Goal: Task Accomplishment & Management: Use online tool/utility

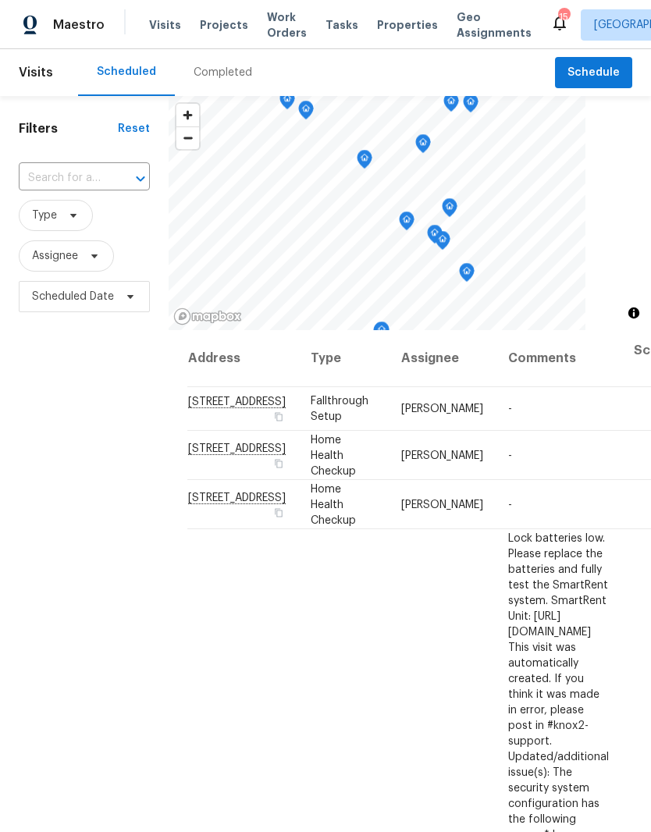
click at [400, 24] on span "Properties" at bounding box center [407, 25] width 61 height 16
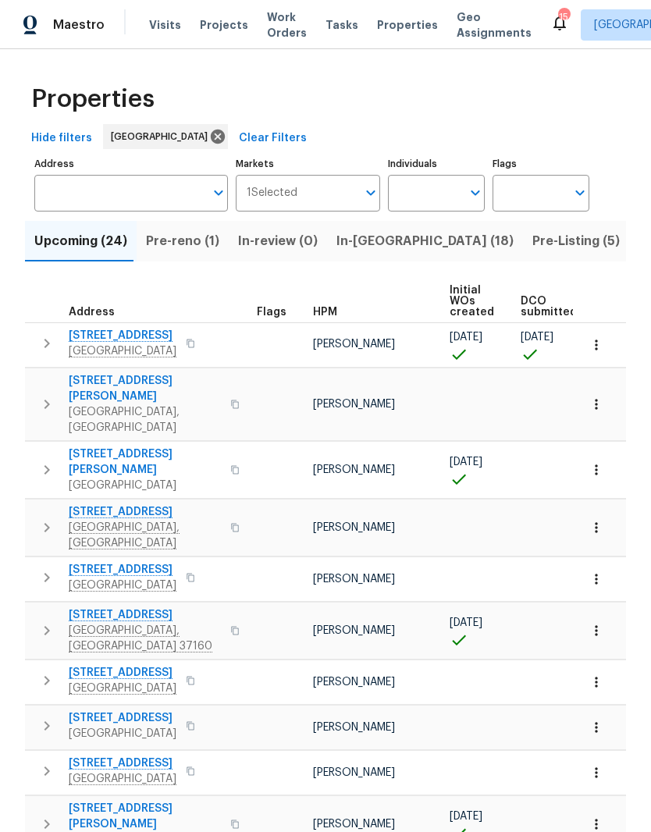
click at [445, 197] on input "Individuals" at bounding box center [424, 193] width 73 height 37
type input "[PERSON_NAME]"
click at [421, 243] on input "checkbox" at bounding box center [416, 242] width 33 height 33
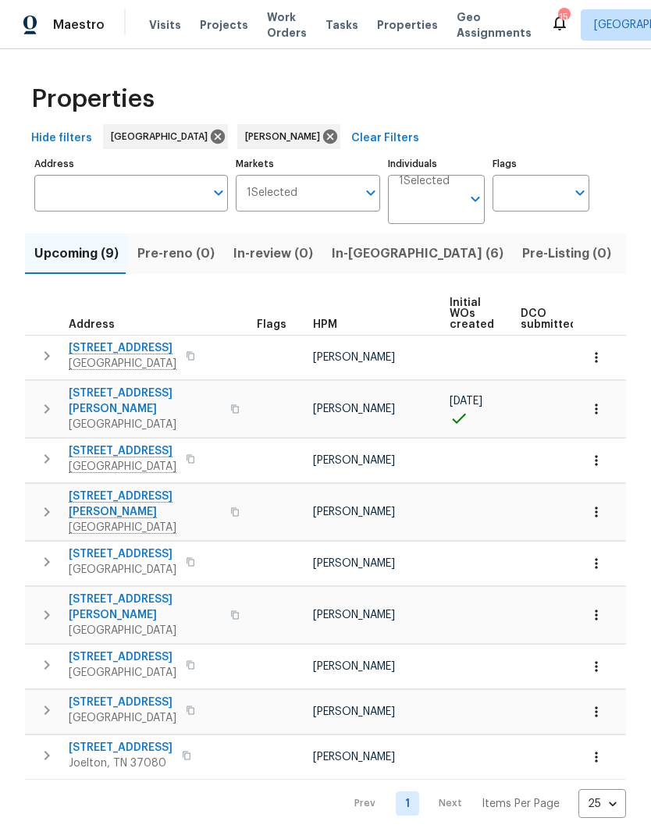
click at [532, 324] on span "DCO submitted" at bounding box center [549, 319] width 56 height 22
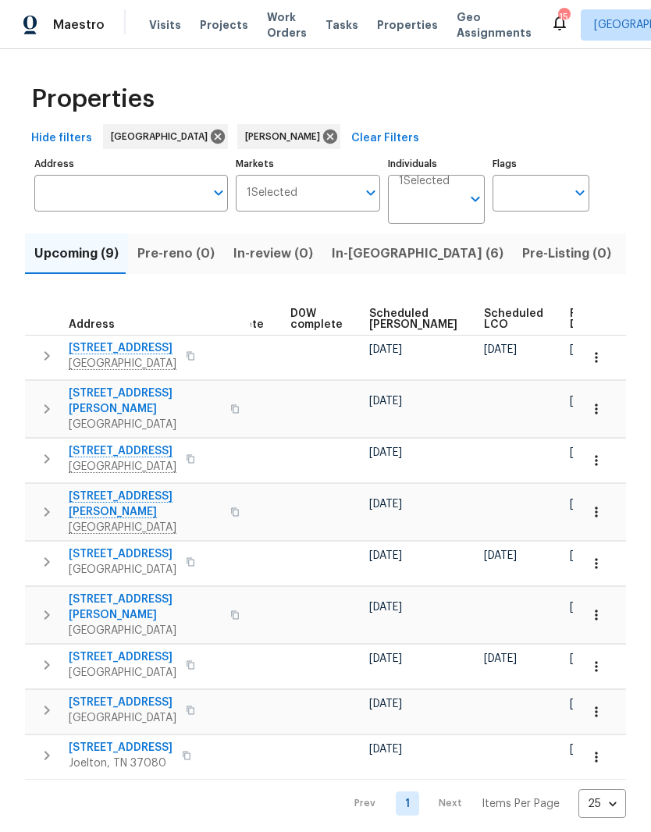
scroll to position [0, 391]
click at [571, 319] on span "Ready Date" at bounding box center [588, 319] width 34 height 22
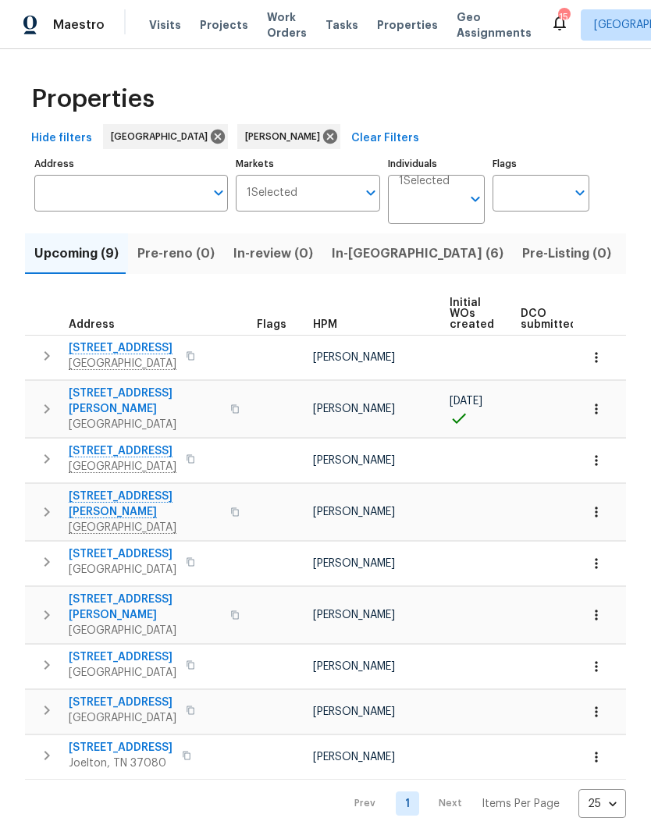
click at [155, 350] on span "[STREET_ADDRESS]" at bounding box center [123, 348] width 108 height 16
click at [598, 363] on icon "button" at bounding box center [597, 358] width 16 height 16
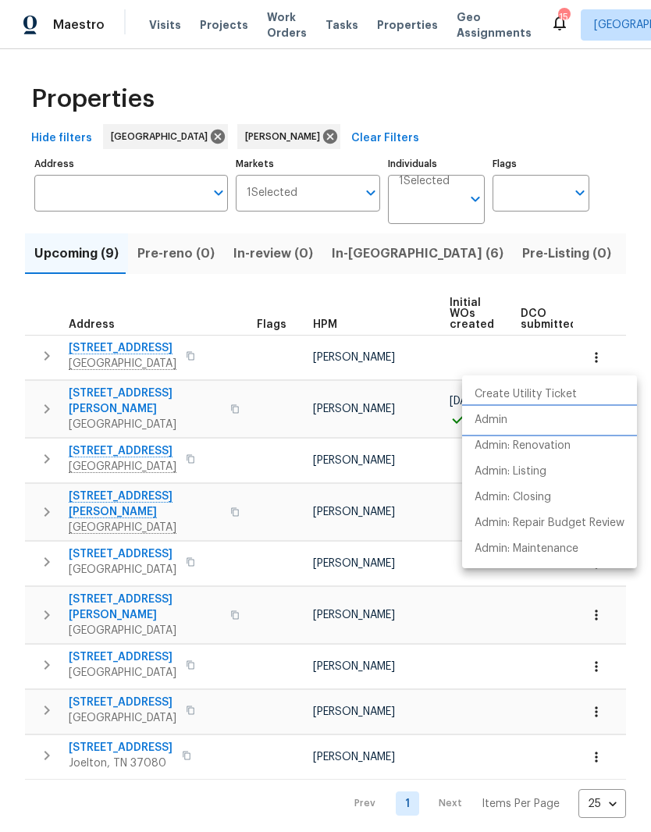
click at [500, 425] on p "Admin" at bounding box center [491, 420] width 33 height 16
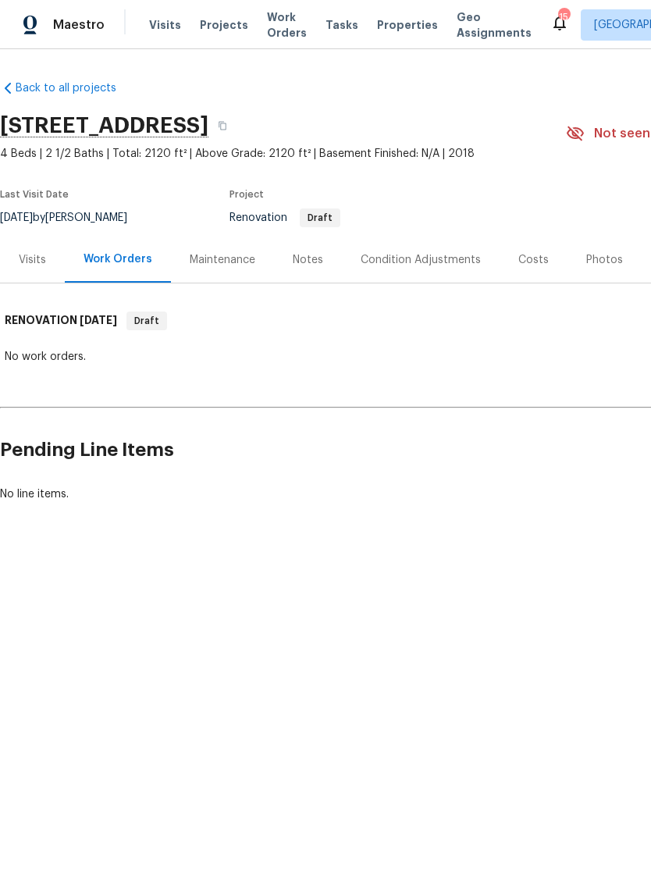
click at [530, 261] on div "Costs" at bounding box center [533, 260] width 30 height 16
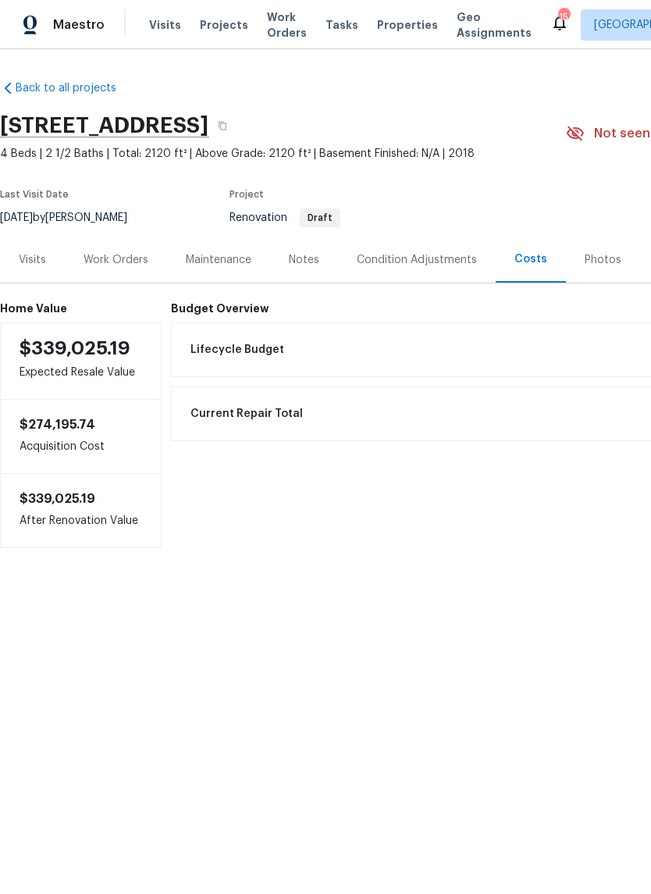
click at [390, 258] on div "Condition Adjustments" at bounding box center [417, 260] width 120 height 16
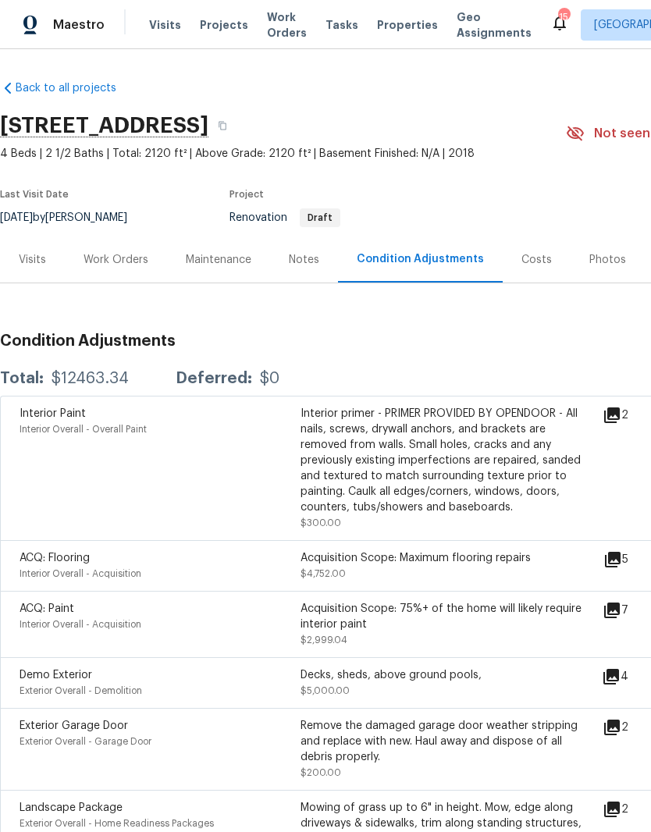
click at [126, 265] on div "Work Orders" at bounding box center [116, 260] width 65 height 16
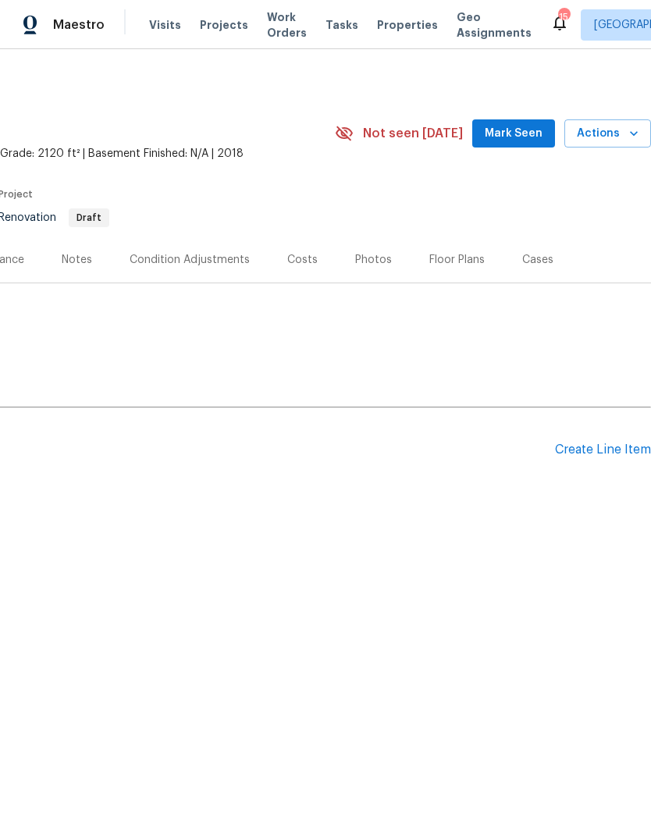
scroll to position [0, 231]
click at [602, 452] on div "Create Line Item" at bounding box center [603, 450] width 96 height 15
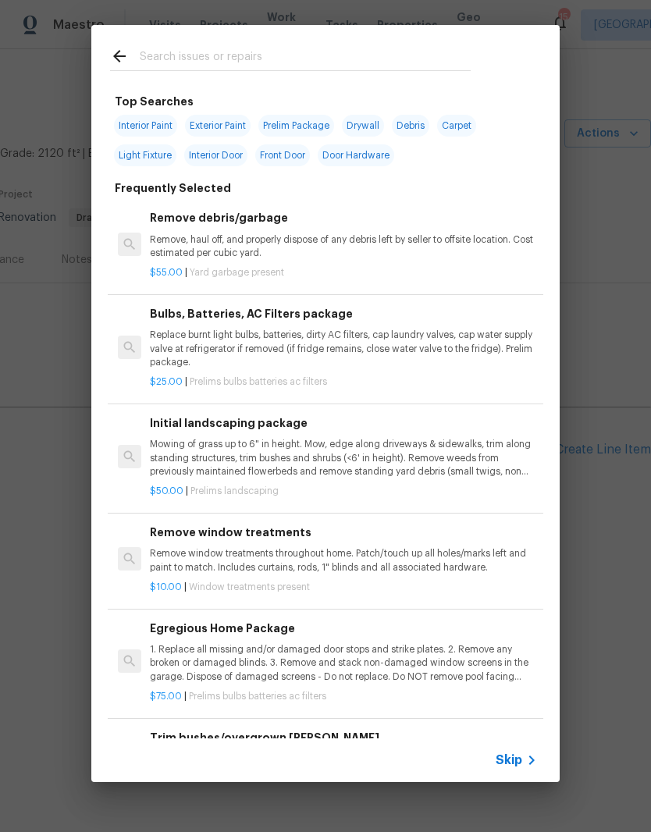
click at [239, 52] on input "text" at bounding box center [305, 58] width 331 height 23
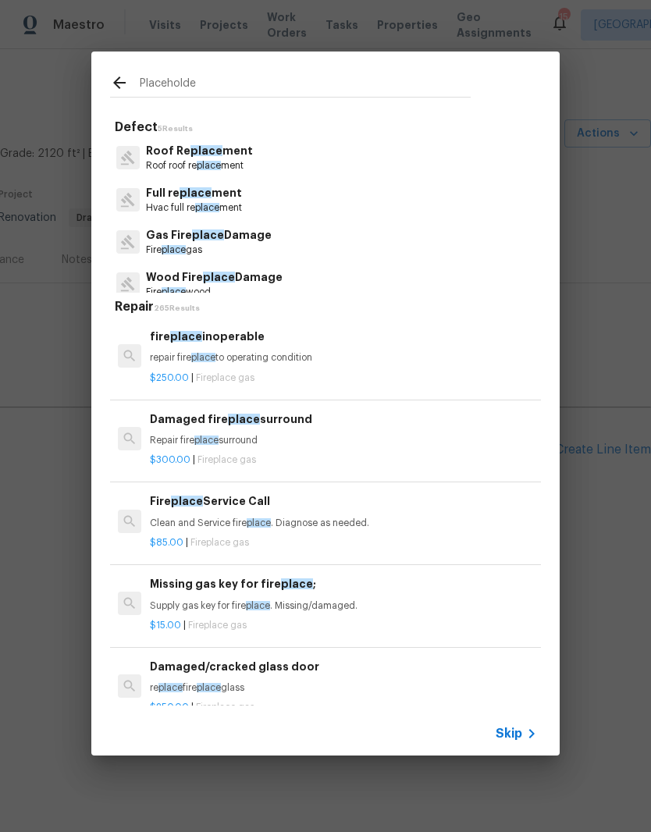
type input "Placeholder"
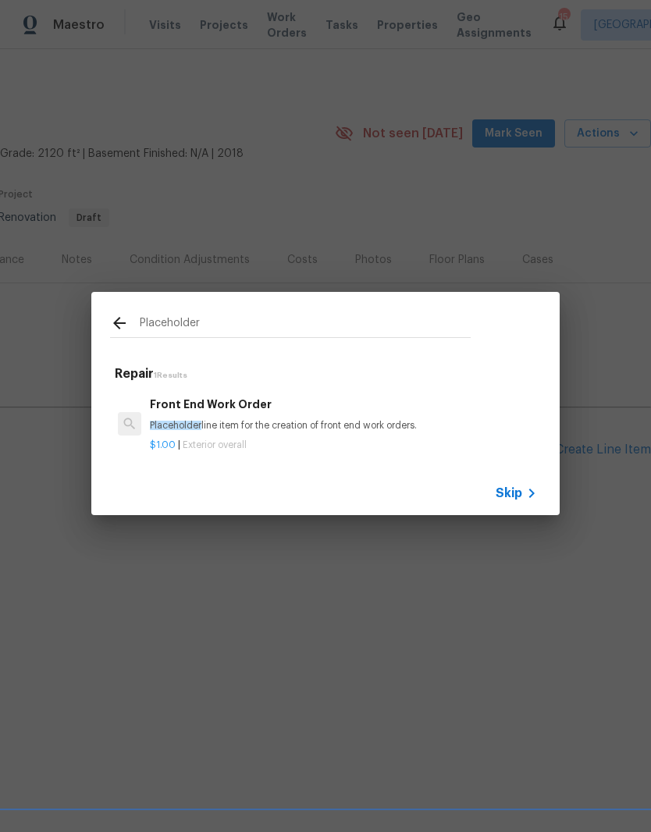
click at [240, 409] on h6 "Front End Work Order" at bounding box center [343, 404] width 387 height 17
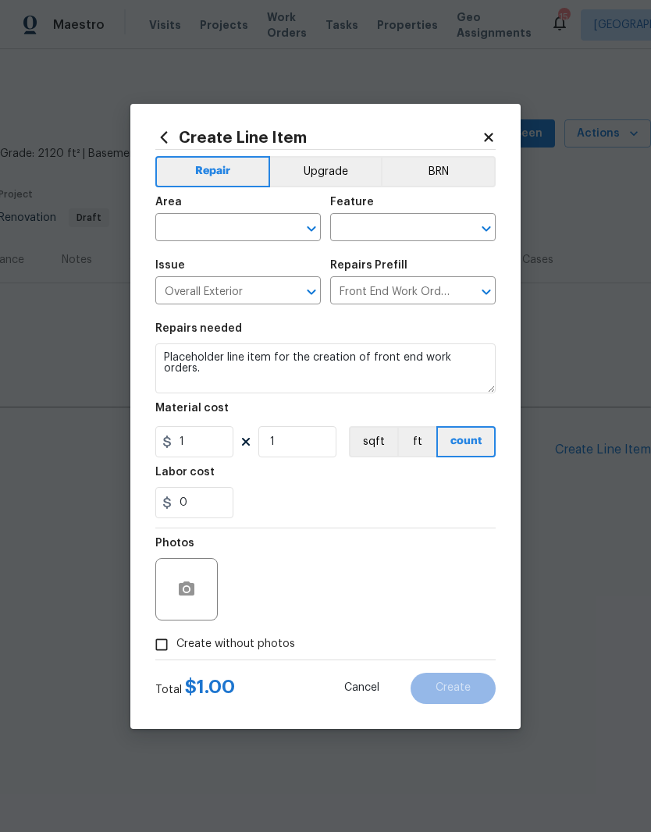
click at [276, 229] on input "text" at bounding box center [216, 229] width 122 height 24
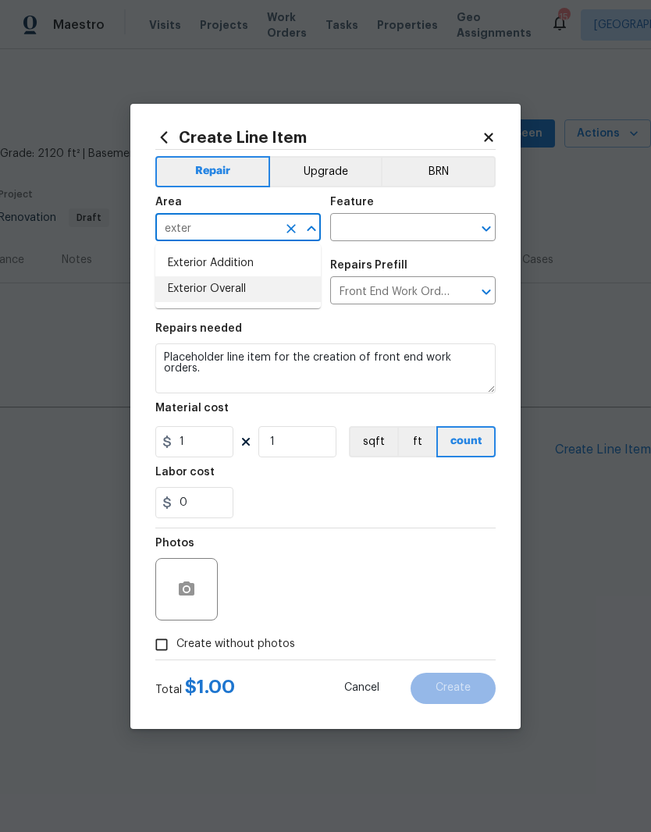
click at [241, 291] on li "Exterior Overall" at bounding box center [237, 289] width 165 height 26
type input "Exterior Overall"
click at [414, 226] on input "text" at bounding box center [391, 229] width 122 height 24
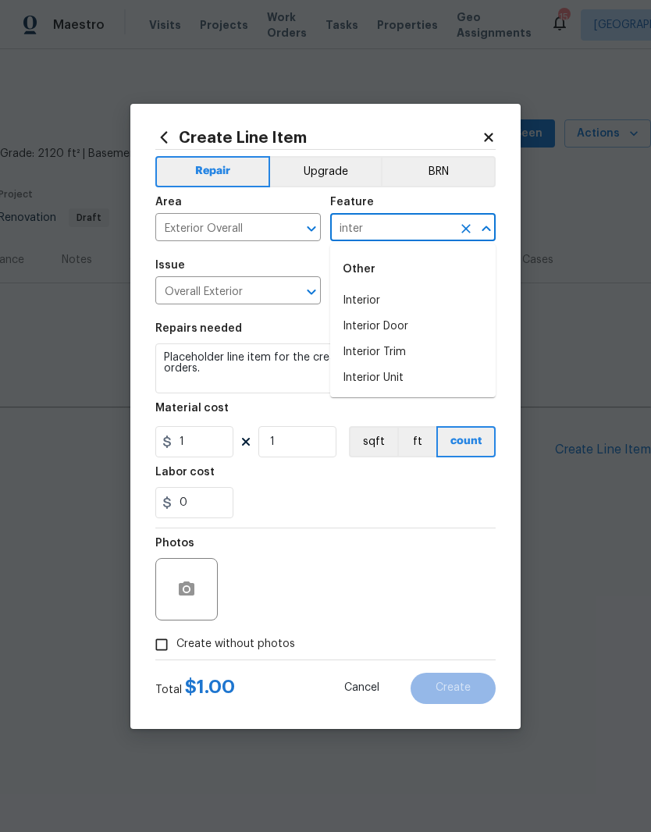
click at [379, 301] on li "Interior" at bounding box center [412, 301] width 165 height 26
type input "Interior"
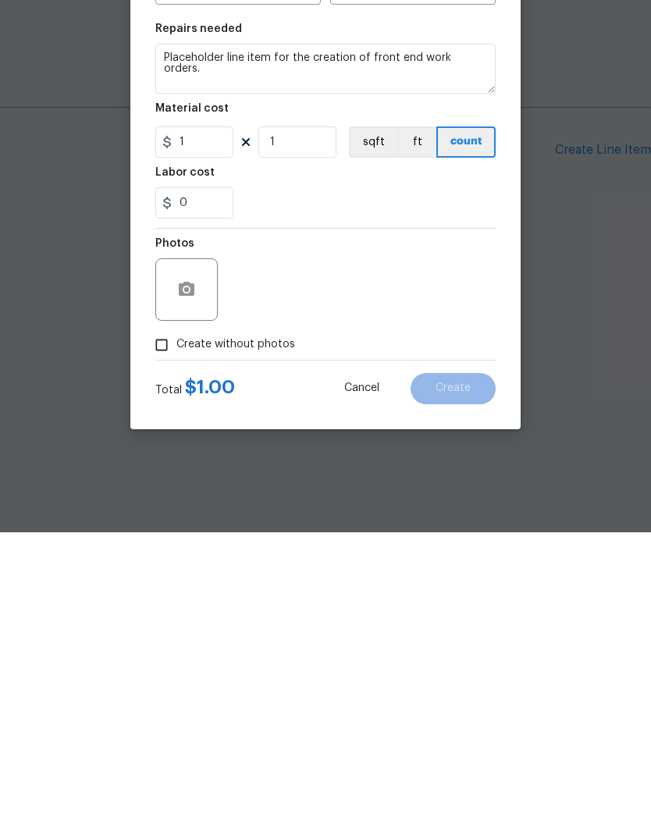
click at [169, 630] on input "Create without photos" at bounding box center [162, 645] width 30 height 30
checkbox input "true"
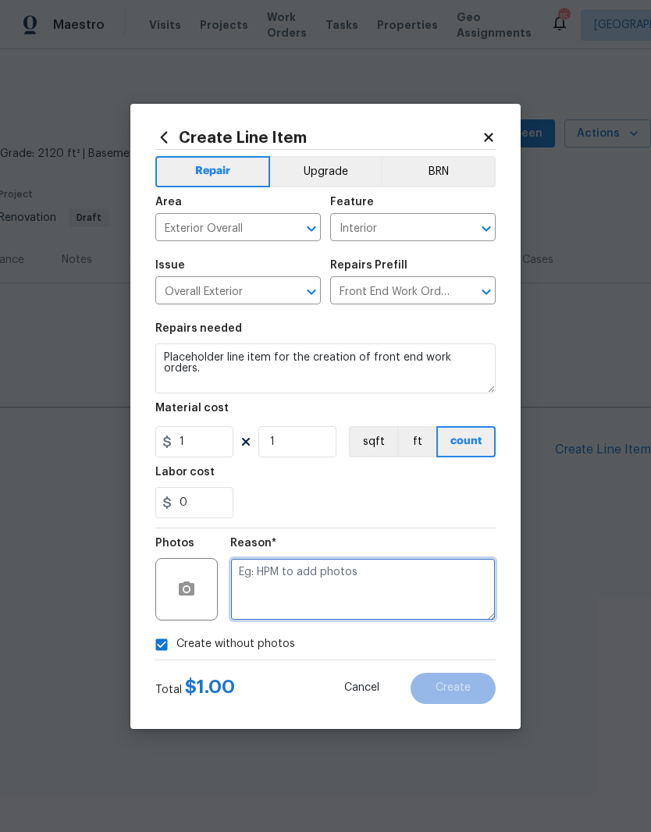
click at [324, 580] on textarea at bounding box center [362, 589] width 265 height 62
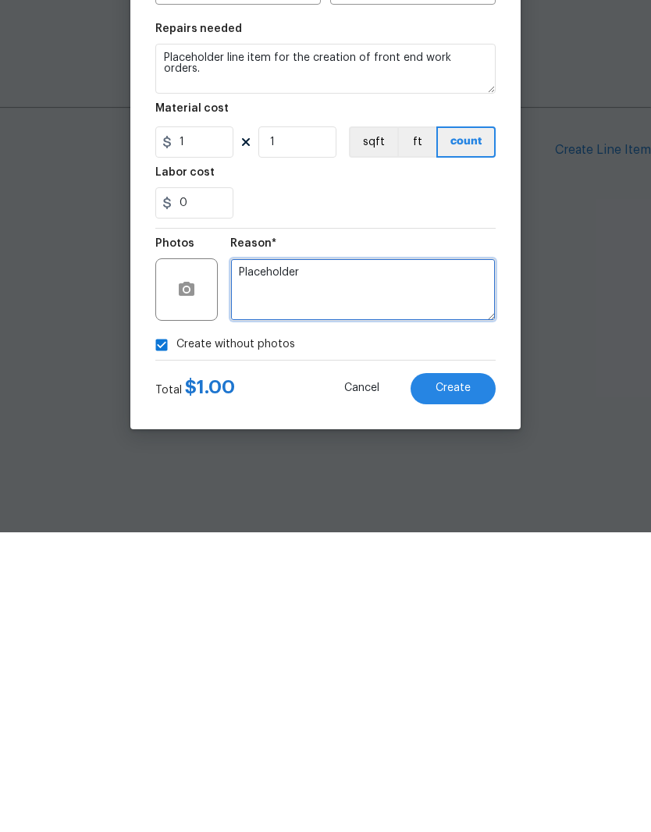
type textarea "Placeholder"
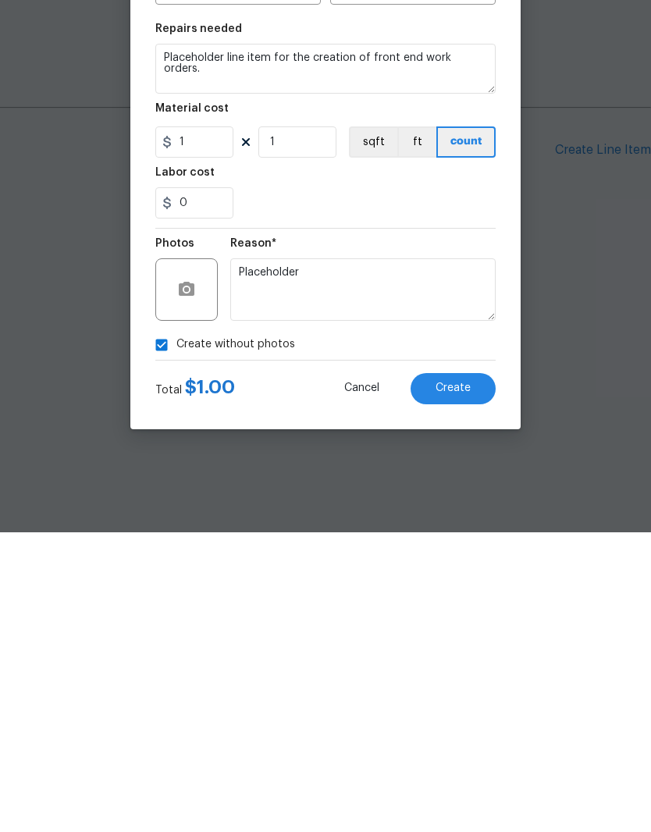
click at [471, 673] on button "Create" at bounding box center [453, 688] width 85 height 31
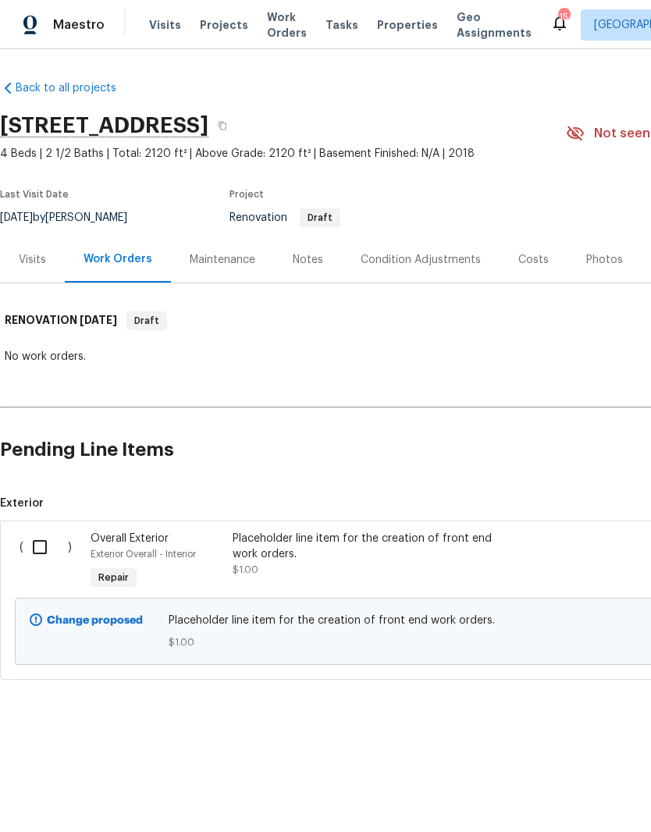
scroll to position [0, 0]
click at [50, 545] on input "checkbox" at bounding box center [45, 547] width 44 height 33
checkbox input "true"
click at [560, 789] on span "Create Work Order" at bounding box center [562, 794] width 104 height 20
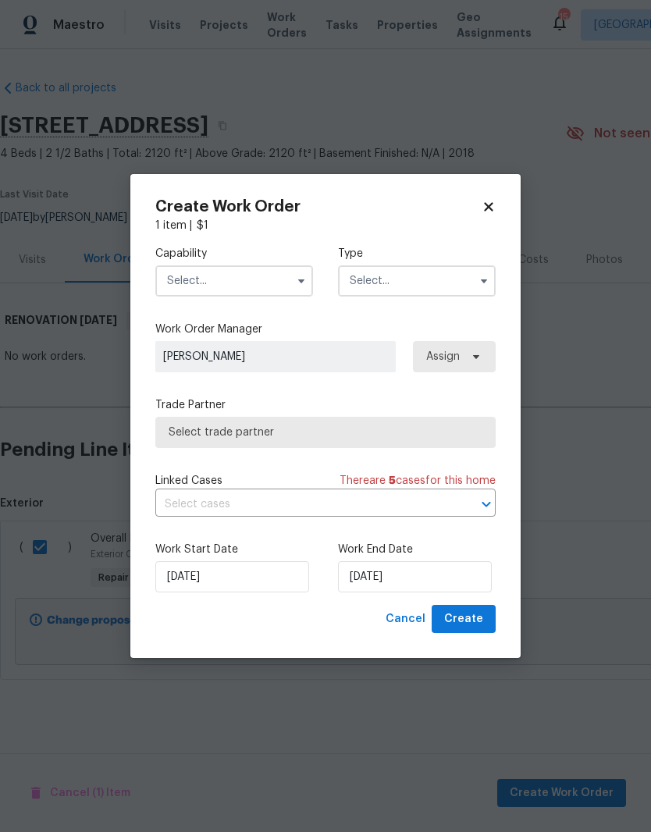
click at [279, 274] on input "text" at bounding box center [234, 280] width 158 height 31
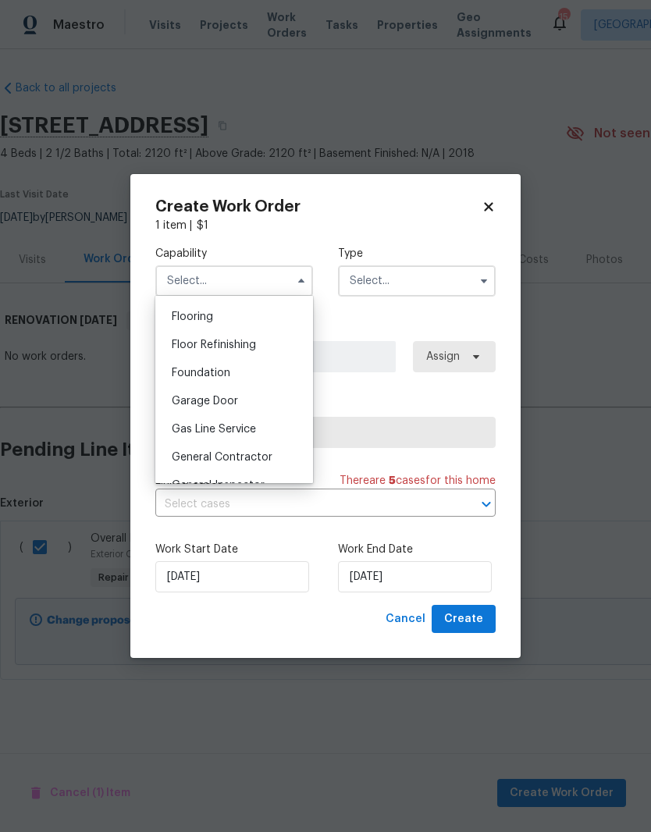
scroll to position [614, 0]
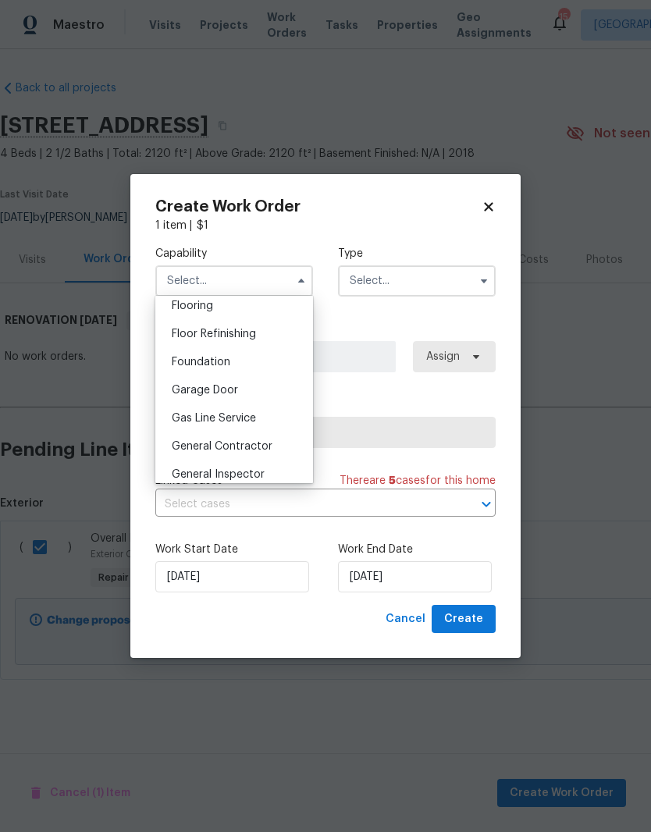
click at [254, 442] on span "General Contractor" at bounding box center [222, 446] width 101 height 11
type input "General Contractor"
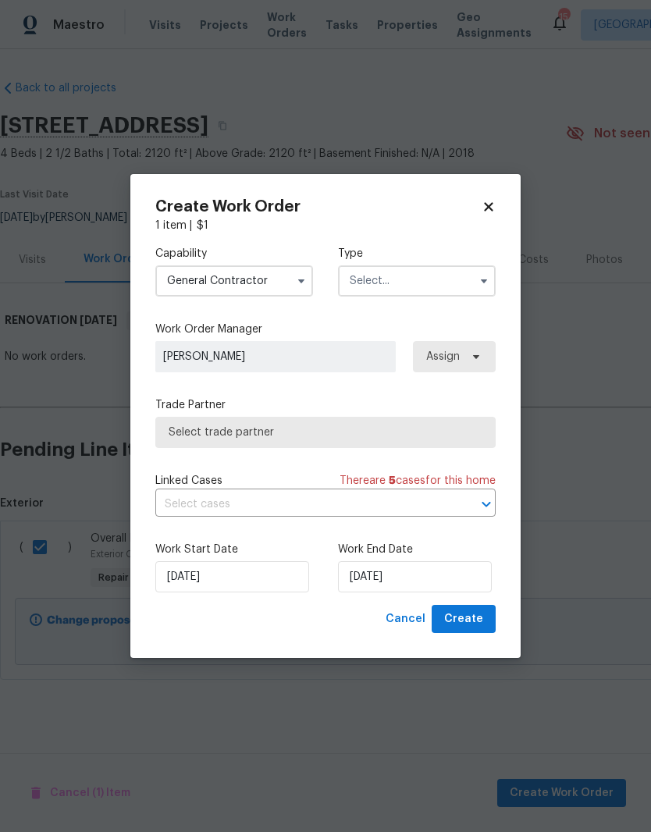
click at [438, 277] on input "text" at bounding box center [417, 280] width 158 height 31
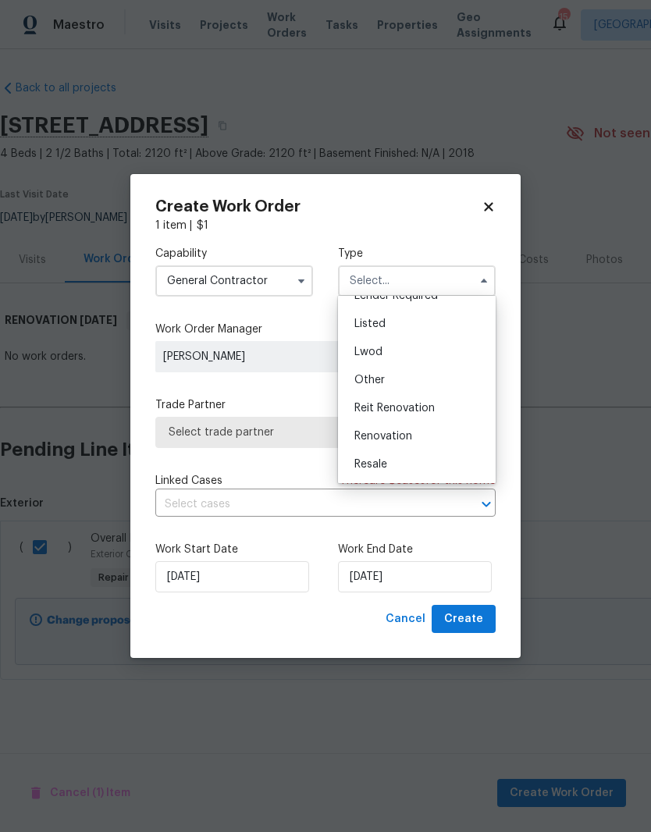
scroll to position [145, 0]
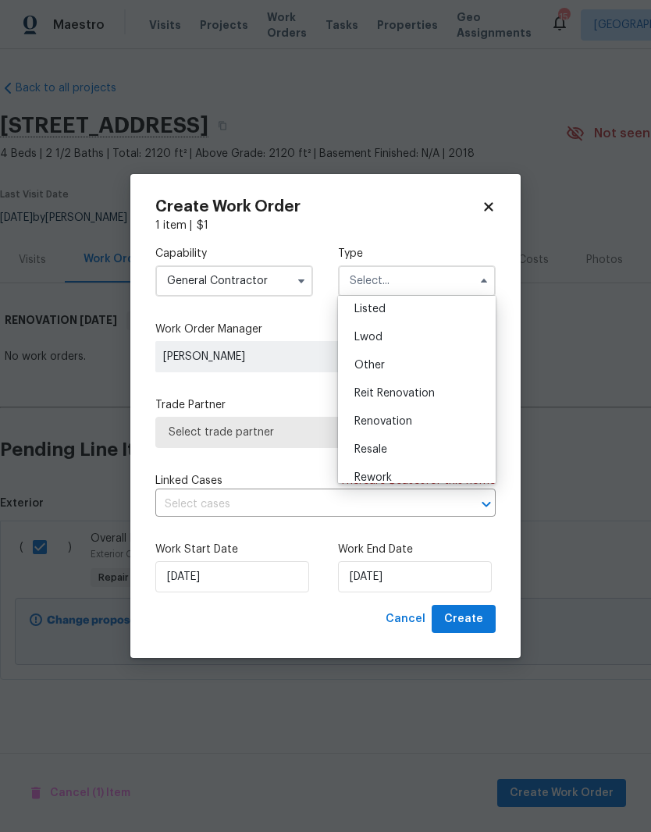
click at [422, 424] on div "Renovation" at bounding box center [417, 421] width 150 height 28
type input "Renovation"
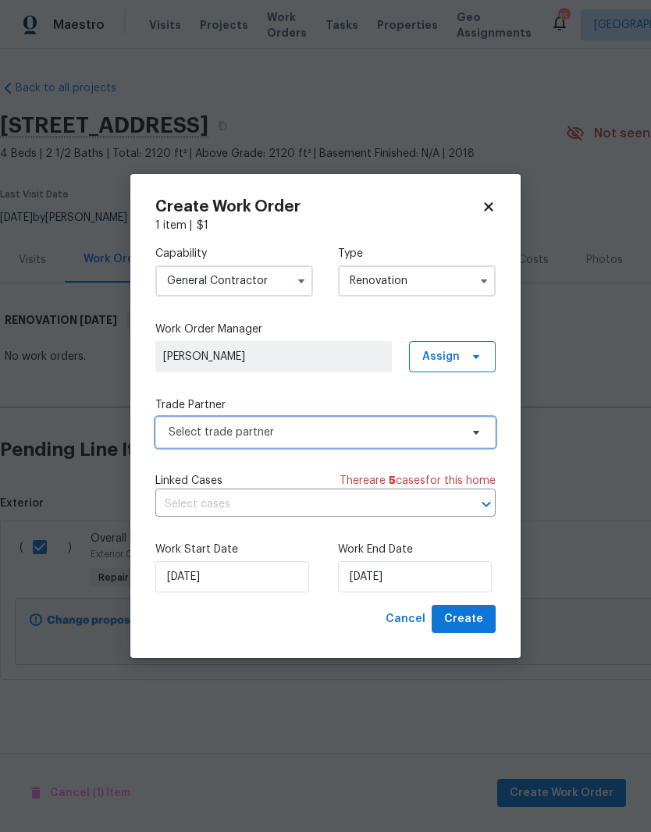
click at [461, 432] on span "Select trade partner" at bounding box center [325, 432] width 340 height 31
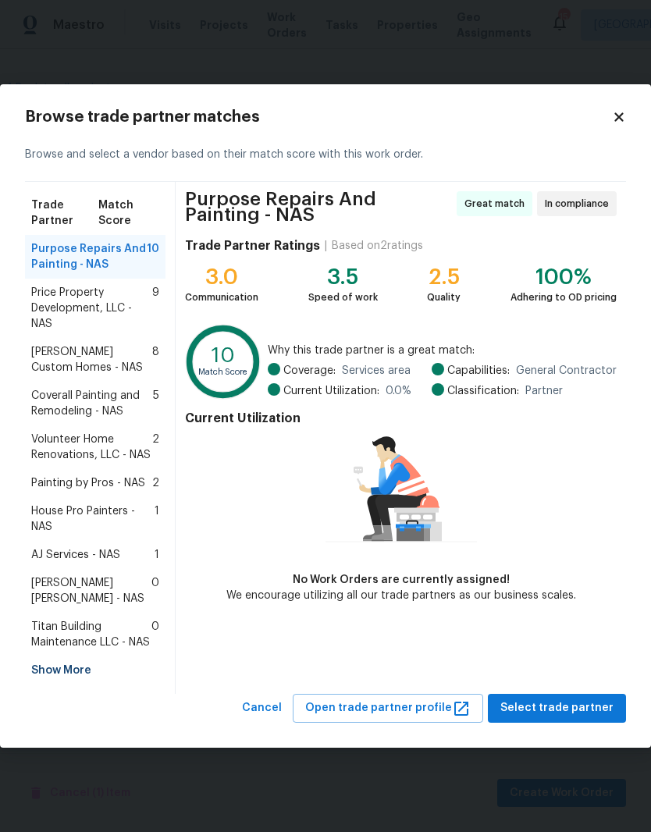
click at [90, 304] on span "Price Property Development, LLC - NAS" at bounding box center [91, 308] width 121 height 47
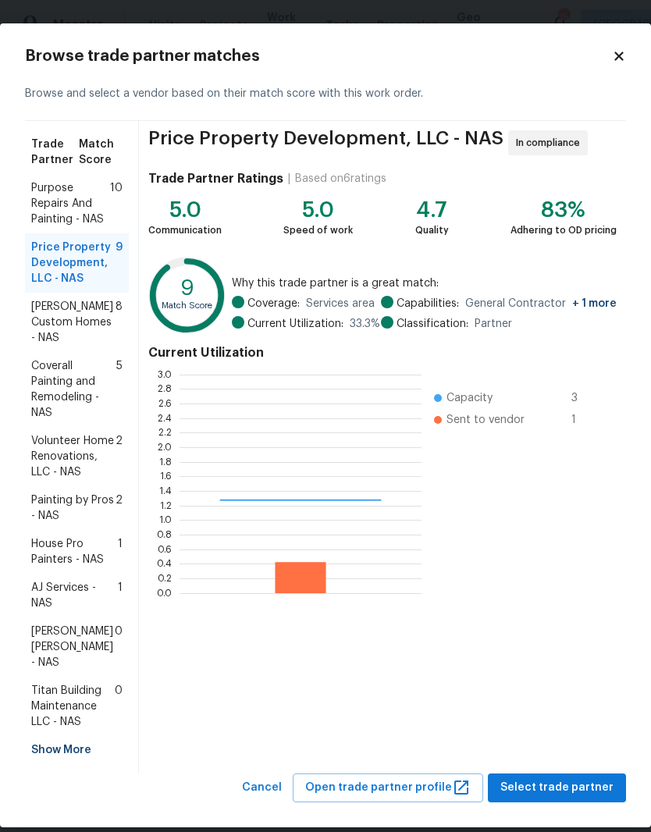
scroll to position [219, 242]
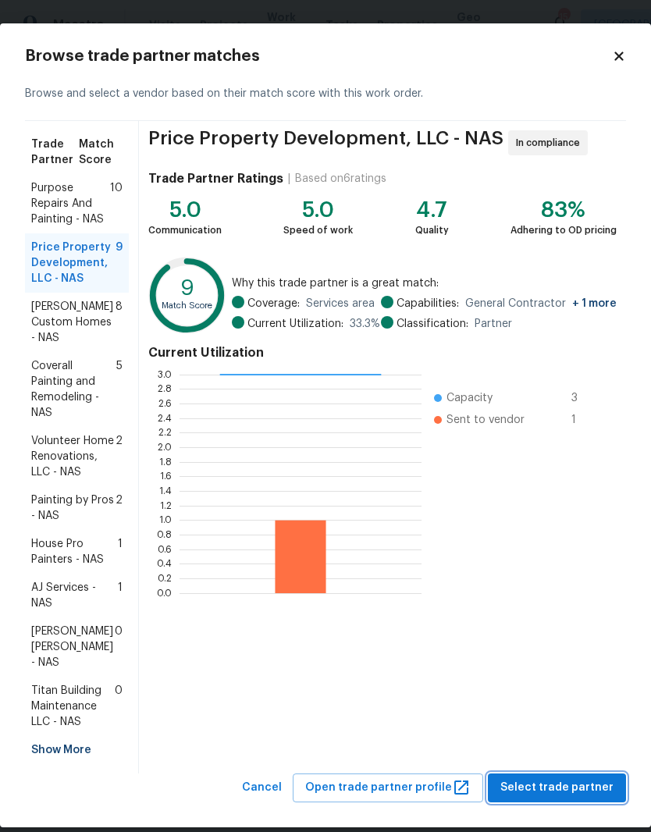
click at [559, 778] on span "Select trade partner" at bounding box center [556, 788] width 113 height 20
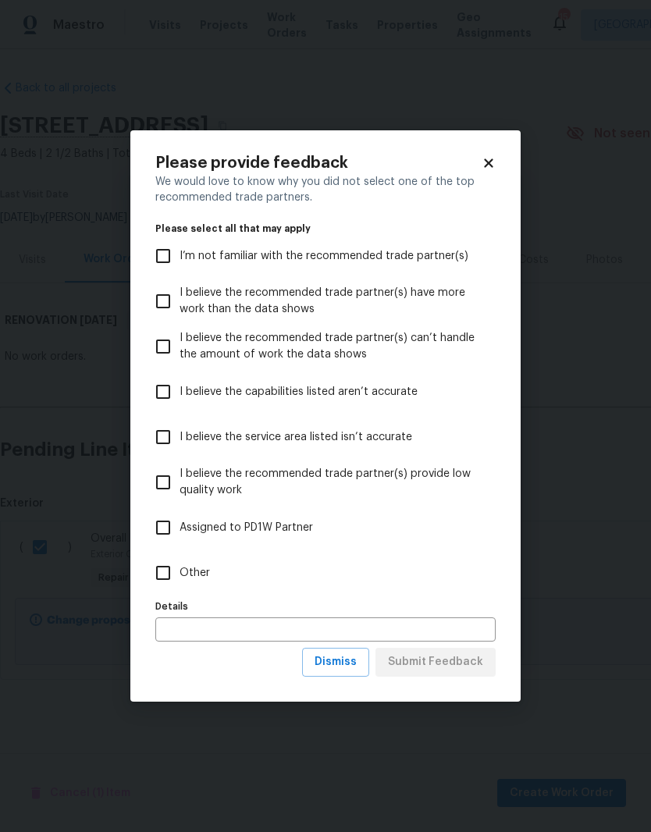
click at [489, 163] on icon at bounding box center [488, 163] width 9 height 9
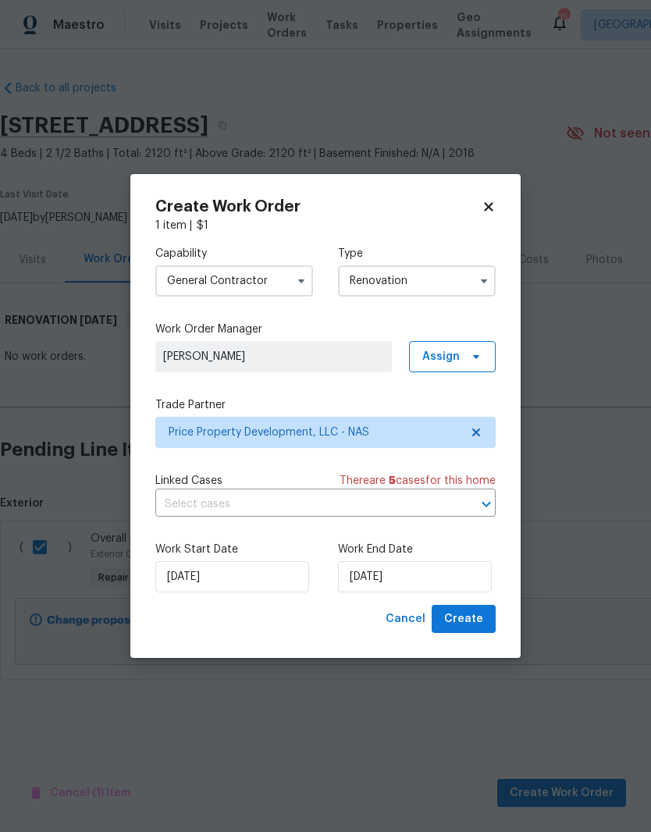
click at [491, 206] on icon at bounding box center [489, 207] width 14 height 14
checkbox input "false"
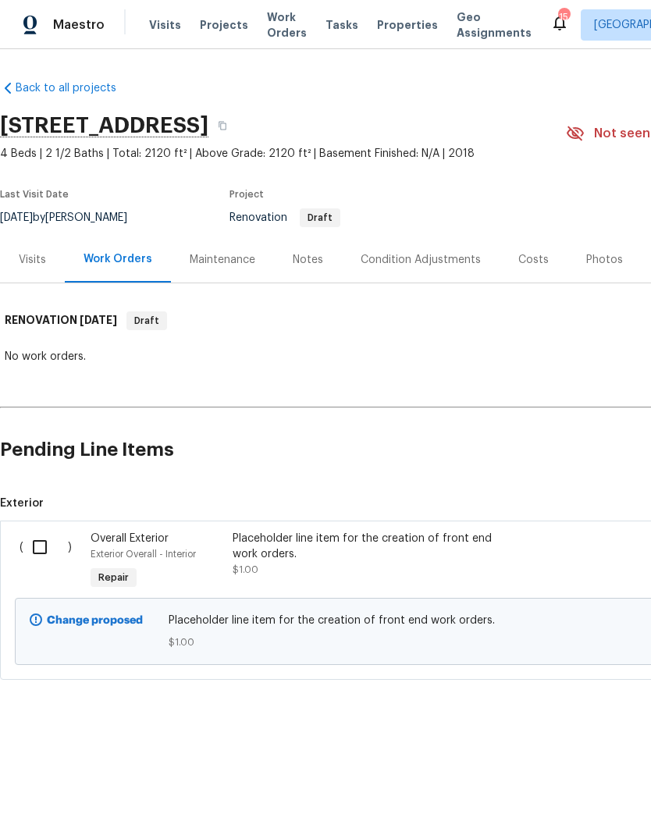
click at [279, 26] on span "Work Orders" at bounding box center [287, 24] width 40 height 31
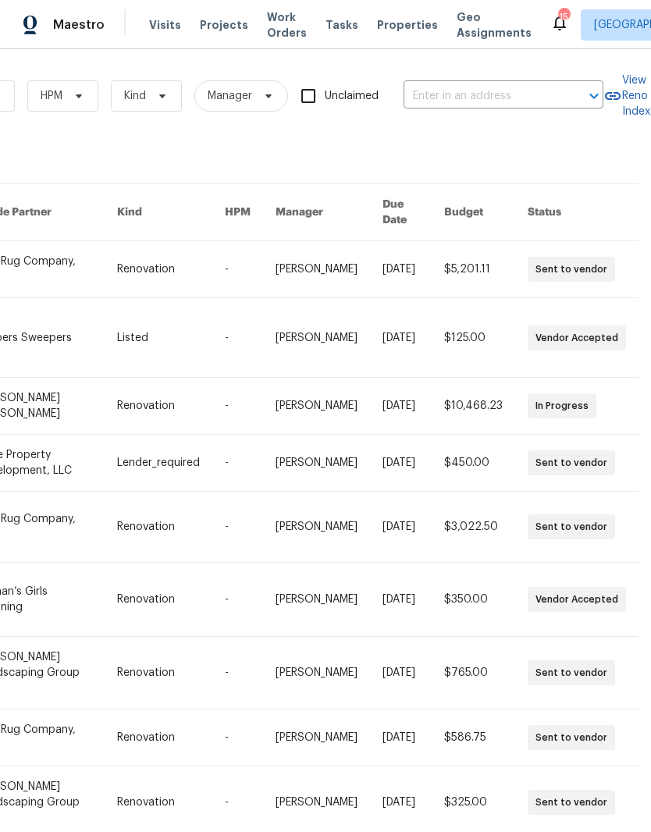
scroll to position [0, 257]
click at [457, 93] on input "text" at bounding box center [482, 96] width 156 height 24
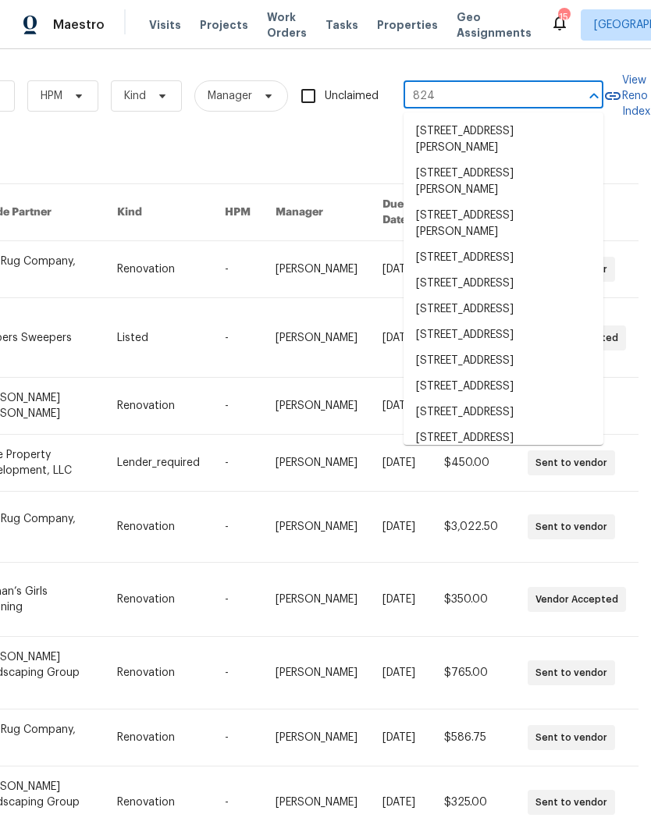
type input "824 n"
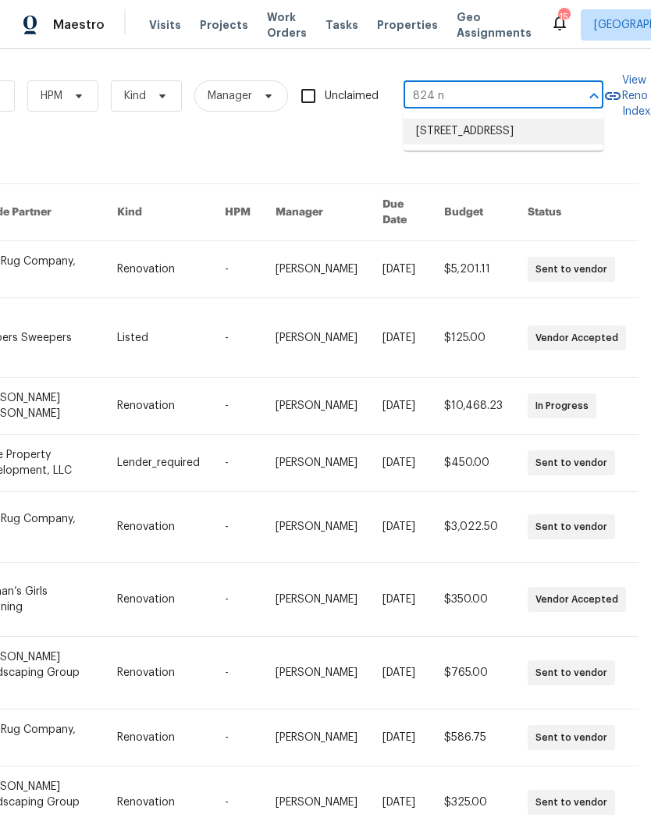
click at [493, 127] on li "824 N Woodstone Ln, Nashville, TN 37211" at bounding box center [504, 132] width 200 height 26
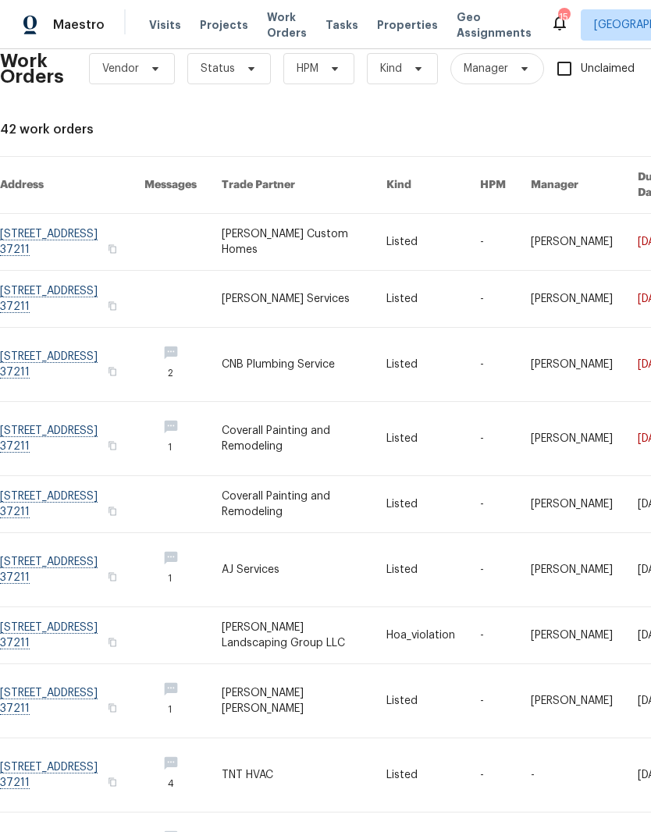
scroll to position [28, 0]
click at [73, 220] on link at bounding box center [72, 241] width 144 height 56
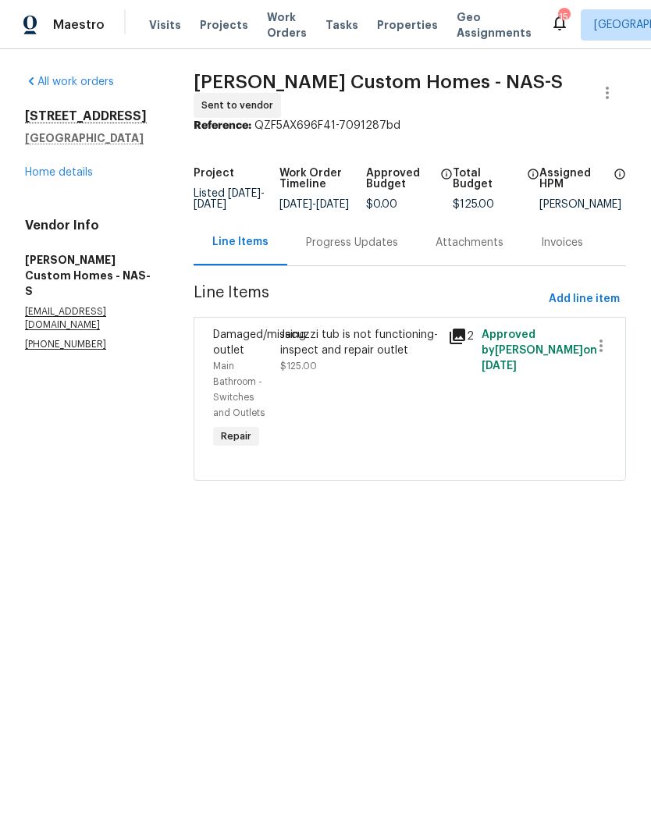
click at [52, 176] on link "Home details" at bounding box center [59, 172] width 68 height 11
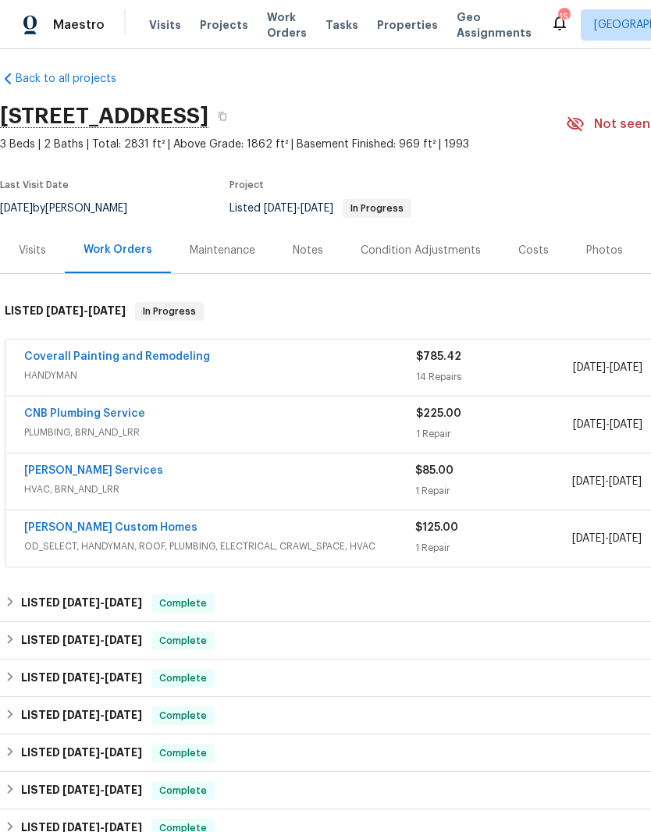
scroll to position [8, 0]
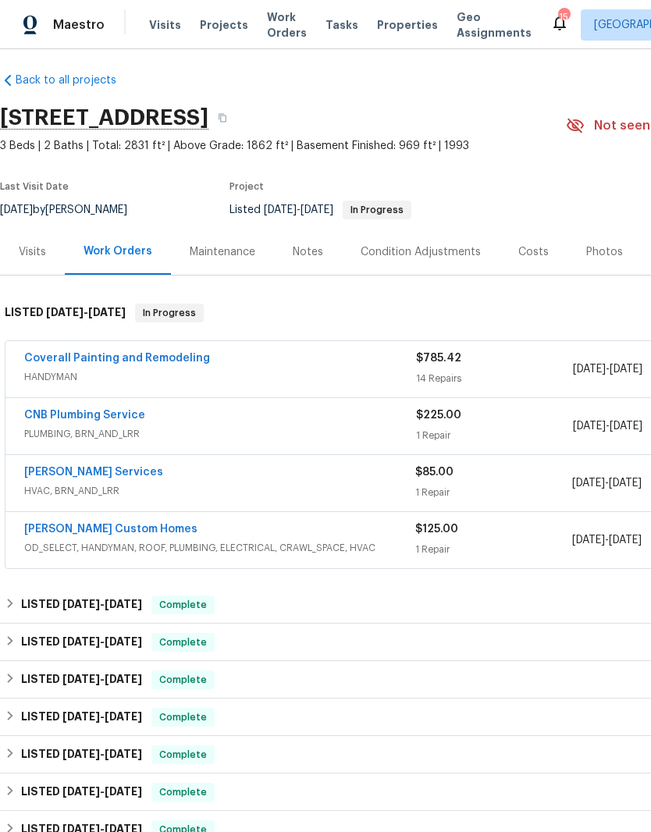
click at [153, 354] on link "Coverall Painting and Remodeling" at bounding box center [117, 358] width 186 height 11
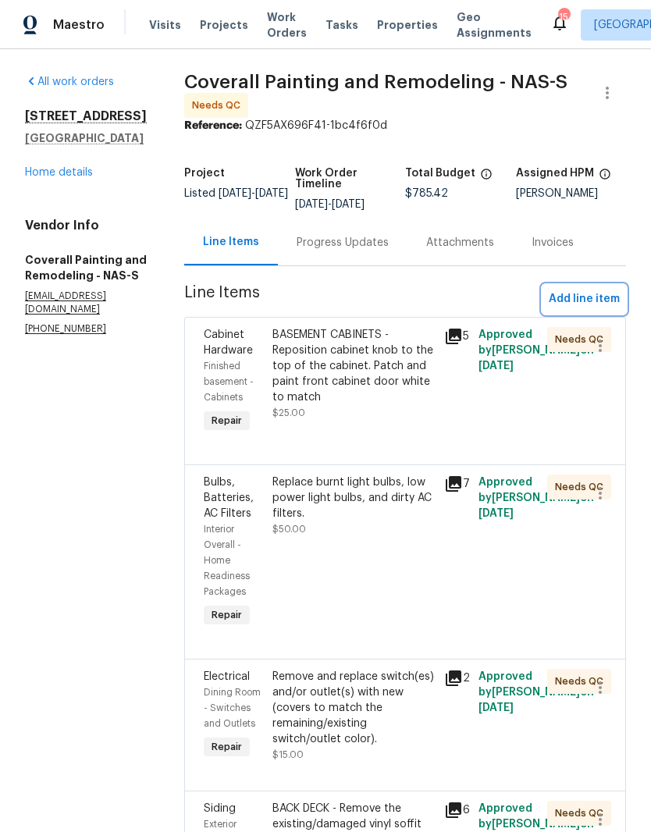
click at [597, 309] on span "Add line item" at bounding box center [584, 300] width 71 height 20
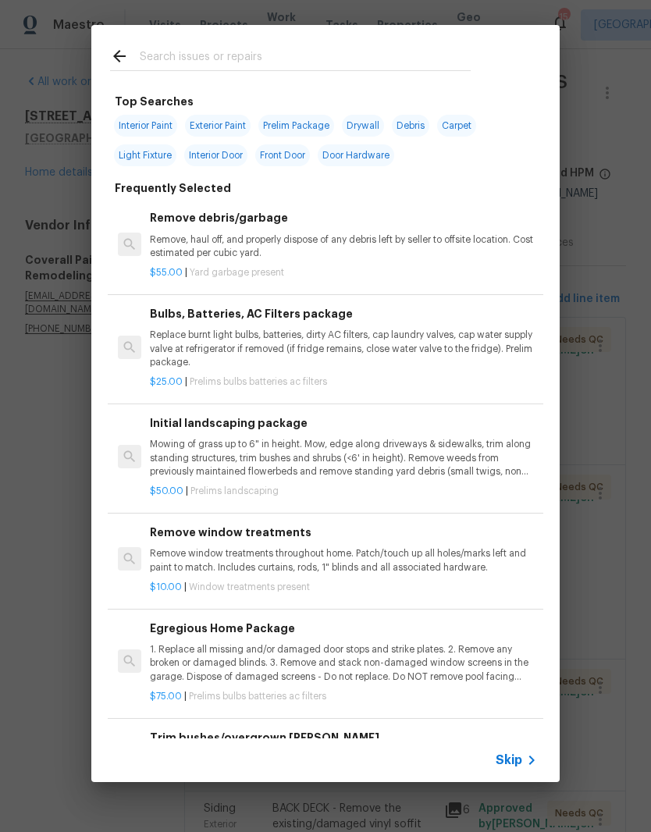
click at [255, 47] on input "text" at bounding box center [305, 58] width 331 height 23
type input "Lighting"
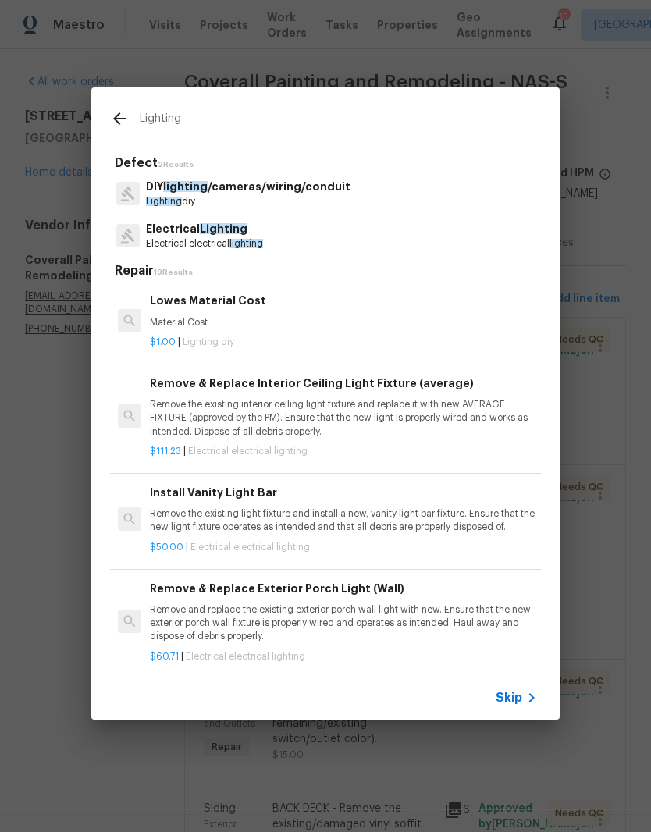
click at [228, 231] on span "Lighting" at bounding box center [224, 228] width 48 height 11
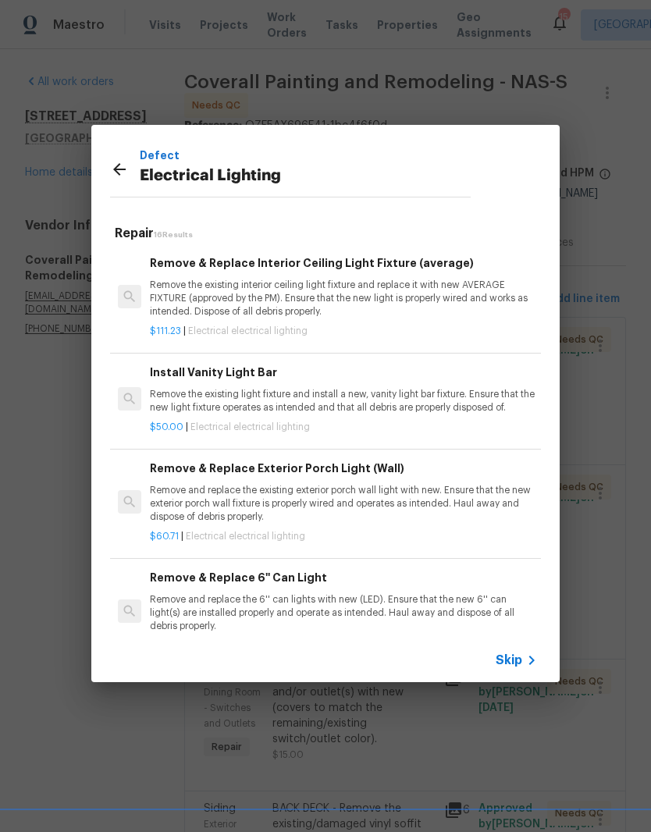
click at [255, 388] on p "Remove the existing light fixture and install a new, vanity light bar fixture. …" at bounding box center [343, 401] width 387 height 27
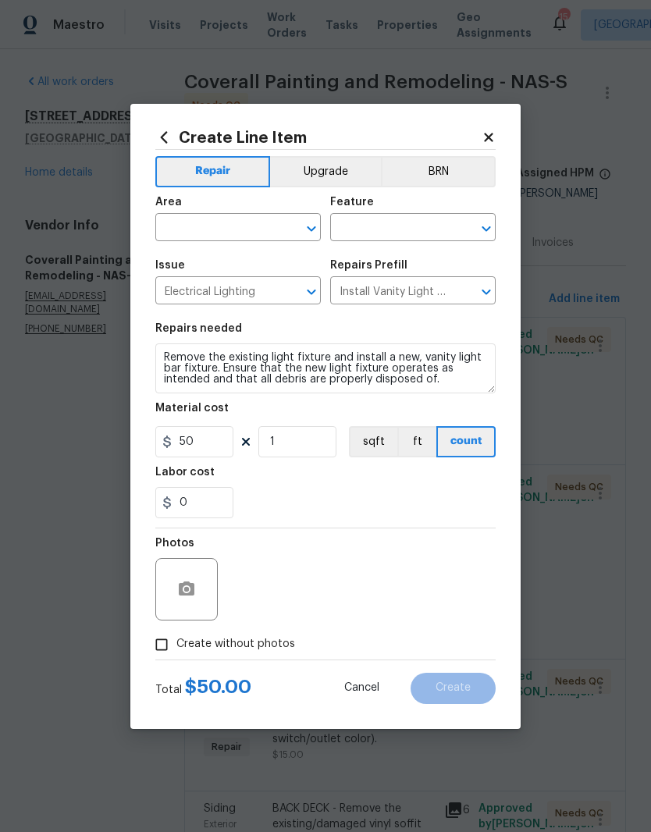
click at [284, 221] on icon "Clear" at bounding box center [291, 229] width 16 height 16
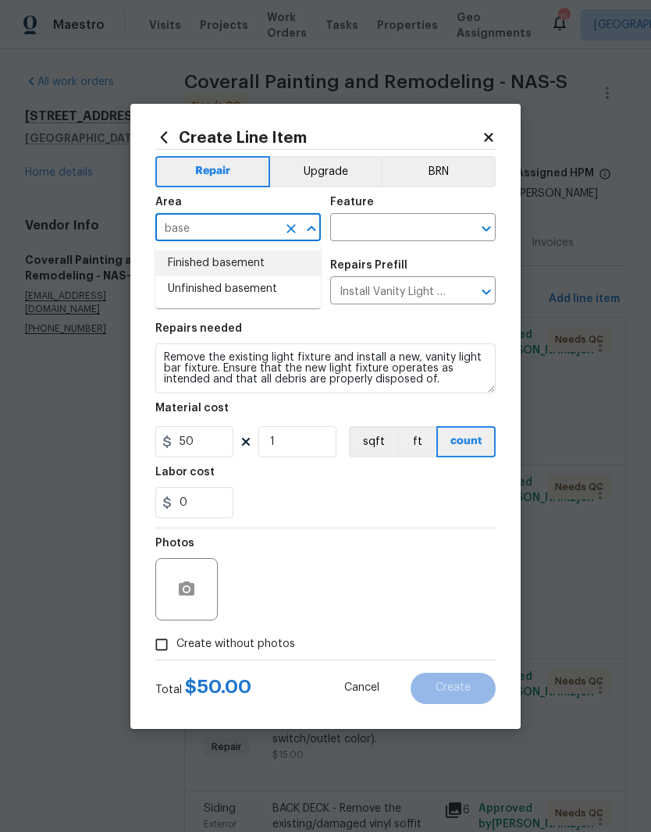
click at [259, 263] on li "Finished basement" at bounding box center [237, 264] width 165 height 26
type input "Finished basement"
click at [417, 221] on input "text" at bounding box center [391, 229] width 122 height 24
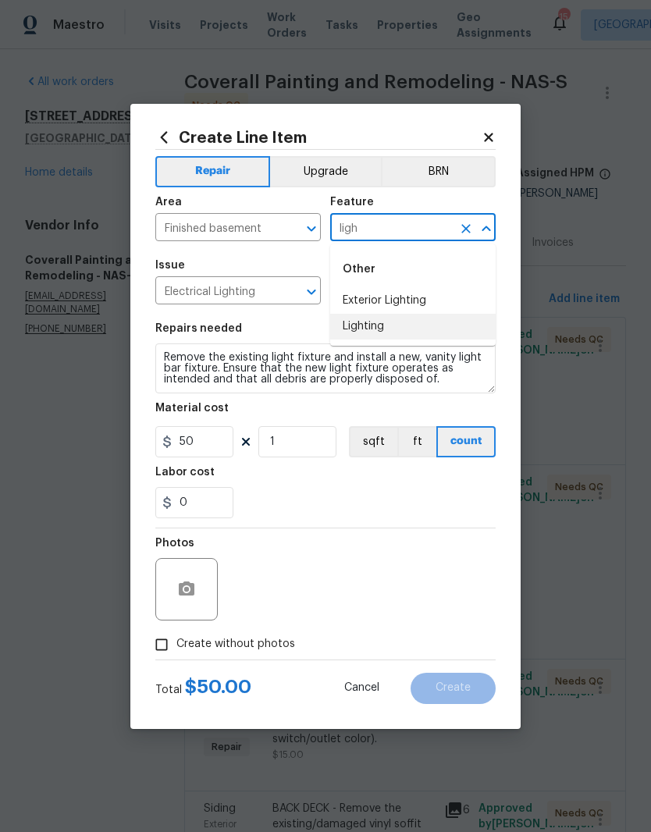
click at [383, 326] on li "Lighting" at bounding box center [412, 327] width 165 height 26
type input "Lighting"
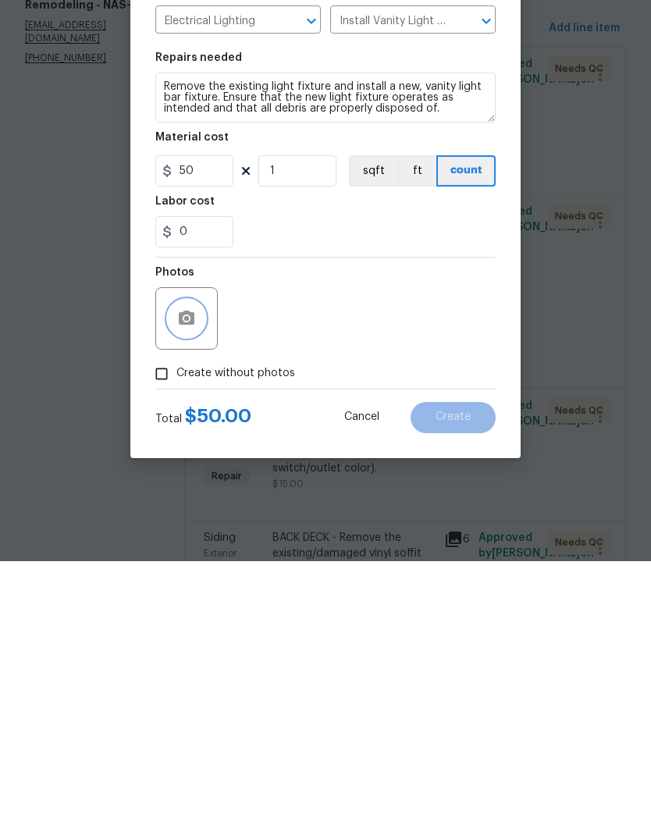
click at [202, 571] on button "button" at bounding box center [186, 589] width 37 height 37
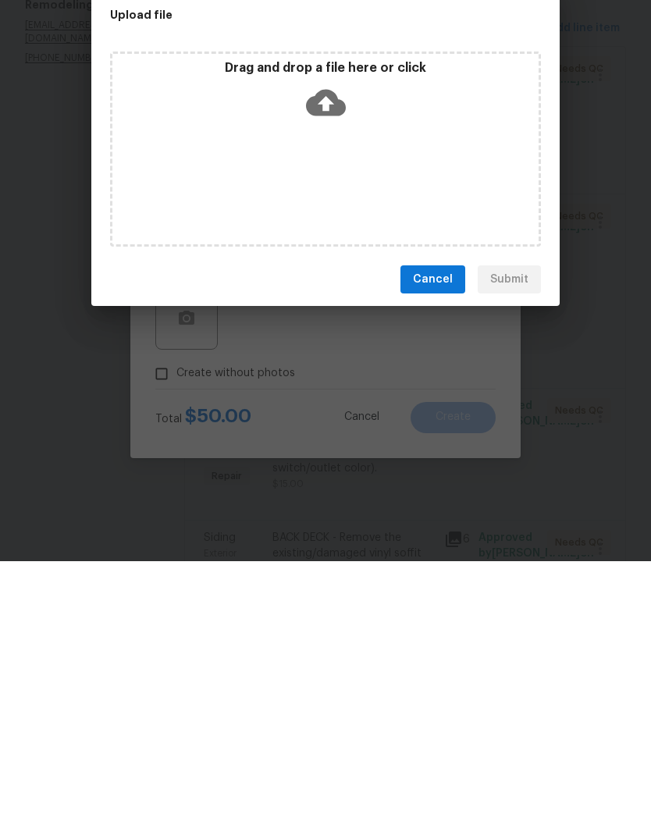
scroll to position [64, 0]
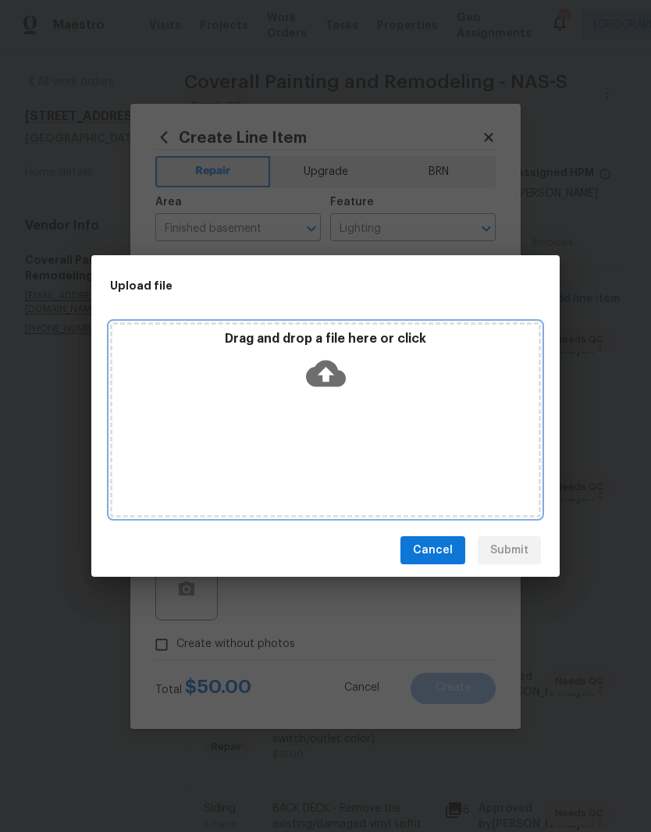
click at [372, 403] on div "Drag and drop a file here or click" at bounding box center [325, 419] width 431 height 195
click at [404, 382] on div "Drag and drop a file here or click" at bounding box center [325, 364] width 426 height 67
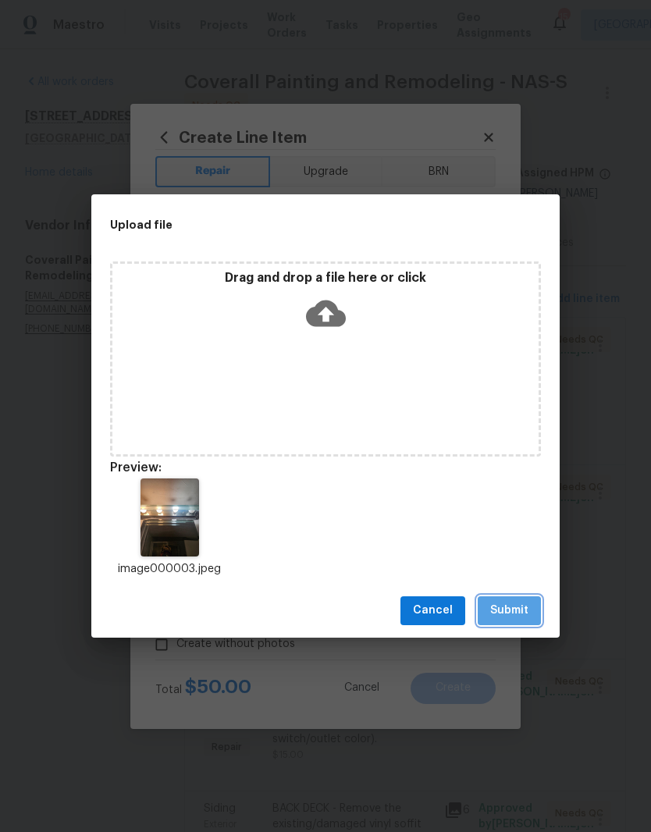
click at [511, 610] on span "Submit" at bounding box center [509, 611] width 38 height 20
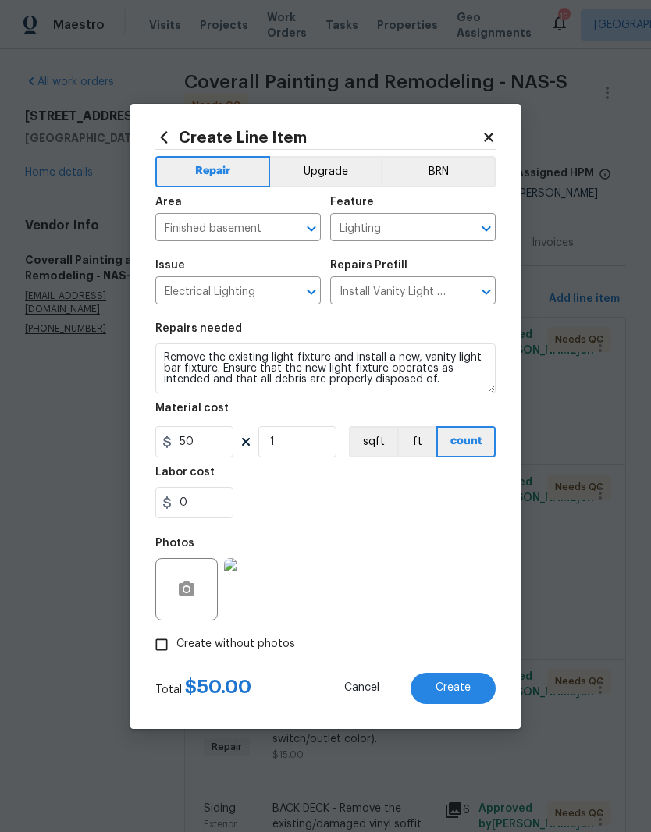
click at [459, 689] on span "Create" at bounding box center [453, 688] width 35 height 12
type input "0"
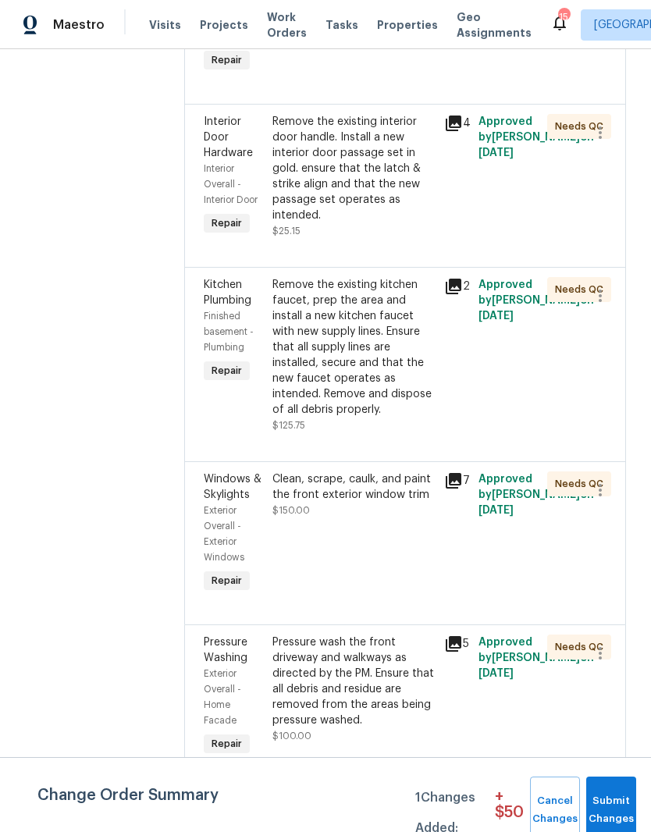
scroll to position [2206, 0]
click at [399, 471] on div "Clean, scrape, caulk, and paint the front exterior window trim" at bounding box center [353, 486] width 162 height 31
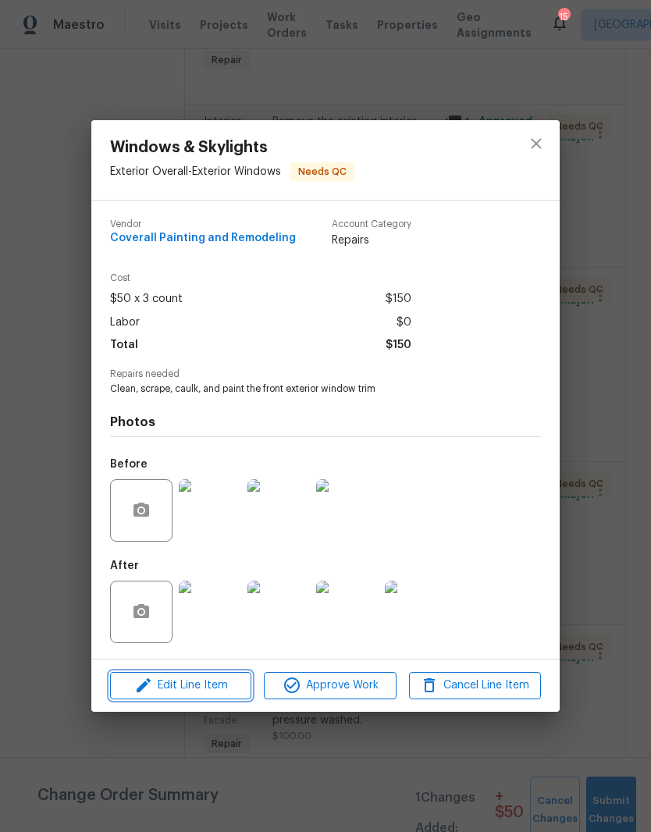
click at [221, 688] on span "Edit Line Item" at bounding box center [181, 686] width 132 height 20
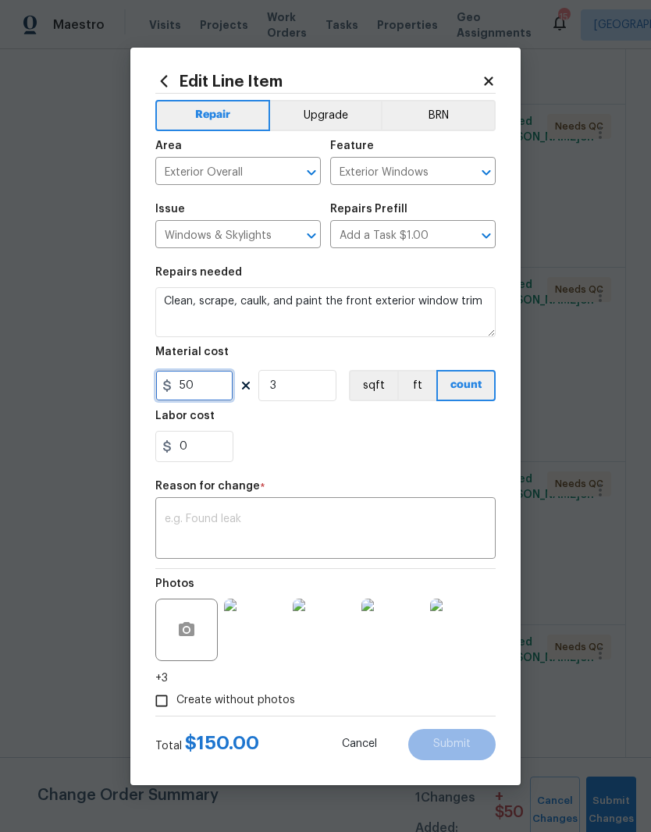
click at [220, 386] on input "50" at bounding box center [194, 385] width 78 height 31
type input "250"
click at [302, 390] on input "3" at bounding box center [297, 385] width 78 height 31
type input "1"
click at [274, 517] on textarea at bounding box center [326, 530] width 322 height 33
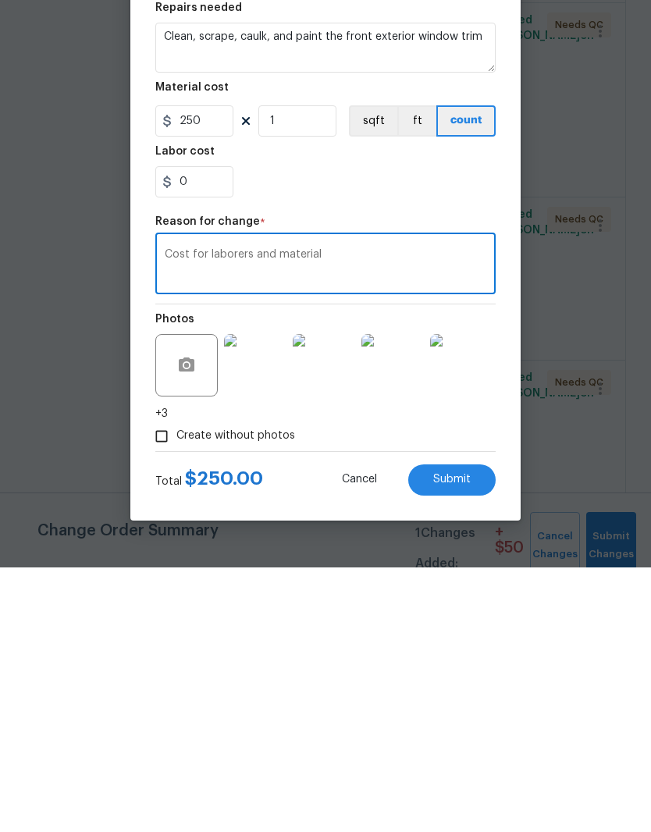
click at [188, 514] on textarea "Cost for laborers and material" at bounding box center [326, 530] width 322 height 33
click at [304, 514] on textarea "Cost adjustment for laborers and material" at bounding box center [326, 530] width 322 height 33
click at [366, 514] on textarea "Cost adjustment for labor and material" at bounding box center [326, 530] width 322 height 33
type textarea "Cost adjustment for labor and materials"
click at [446, 738] on span "Submit" at bounding box center [451, 744] width 37 height 12
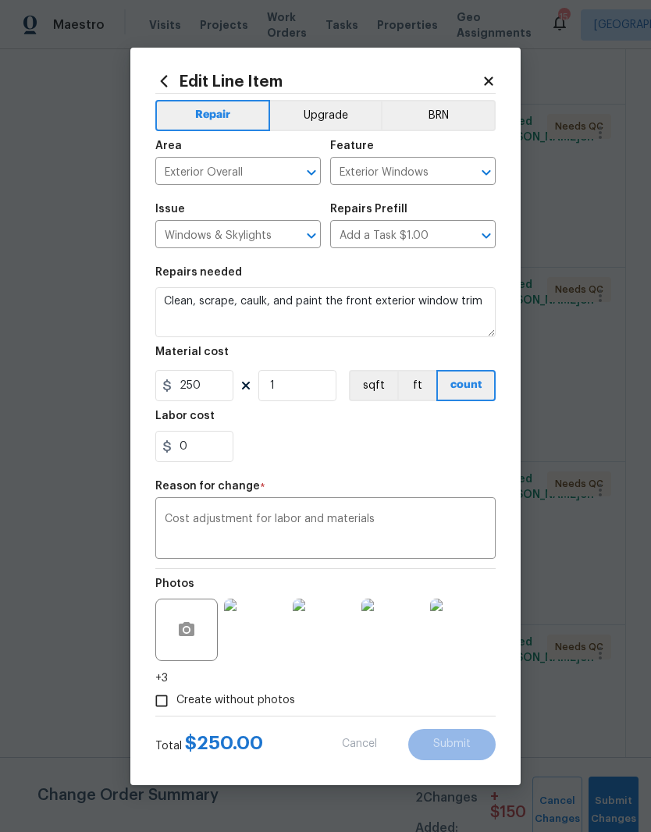
type input "50"
type input "3"
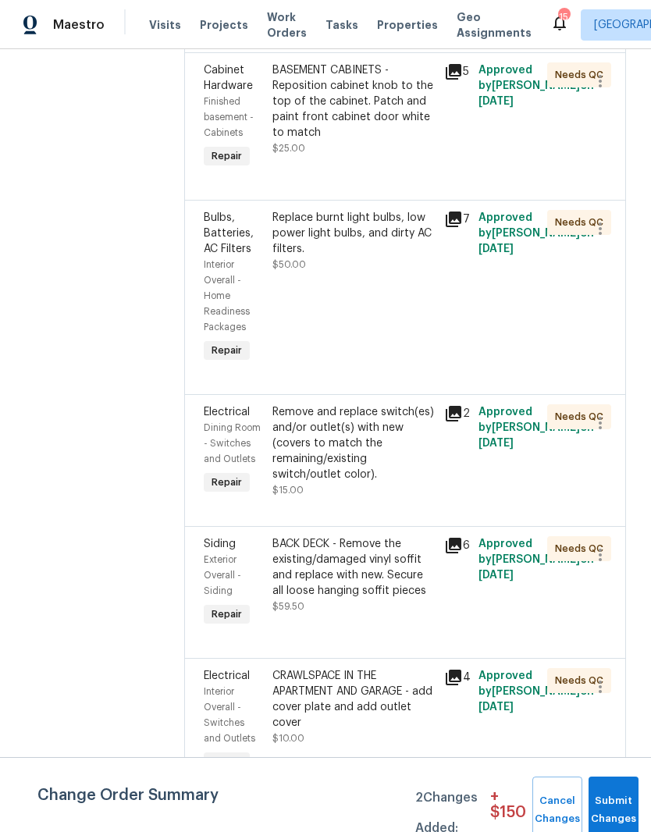
scroll to position [792, 0]
click at [418, 482] on div "Remove and replace switch(es) and/or outlet(s) with new (covers to match the re…" at bounding box center [353, 443] width 162 height 78
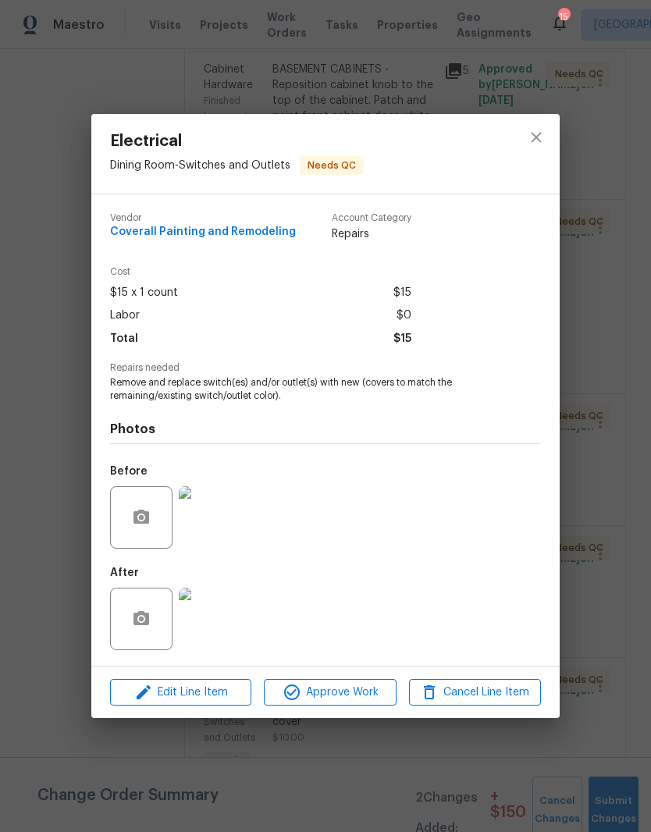
click at [227, 630] on img at bounding box center [210, 619] width 62 height 62
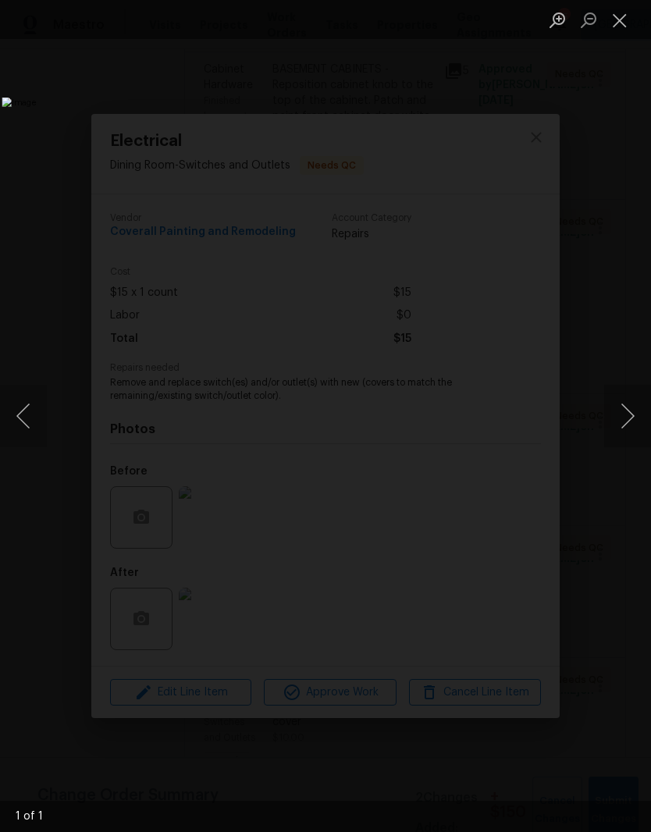
click at [631, 29] on button "Close lightbox" at bounding box center [619, 19] width 31 height 27
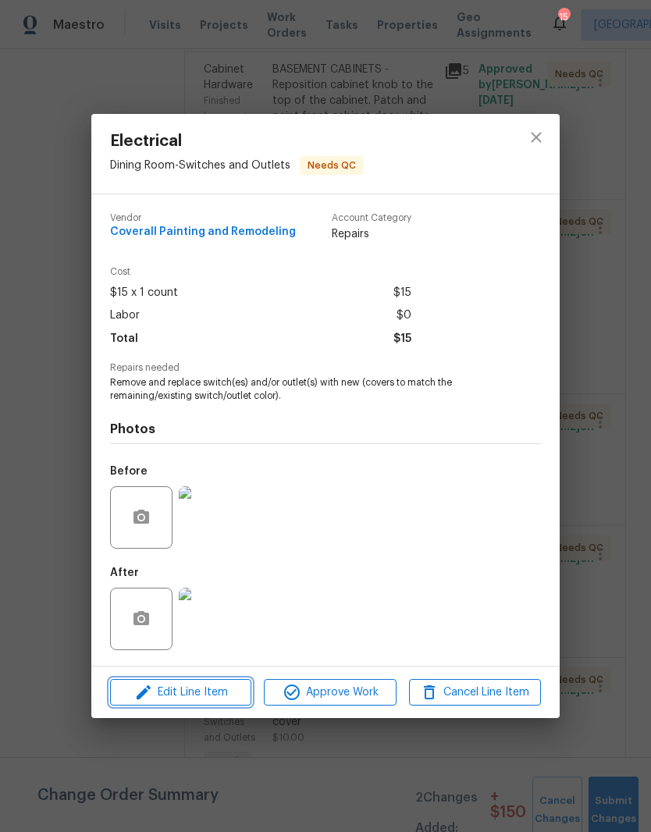
click at [219, 697] on span "Edit Line Item" at bounding box center [181, 693] width 132 height 20
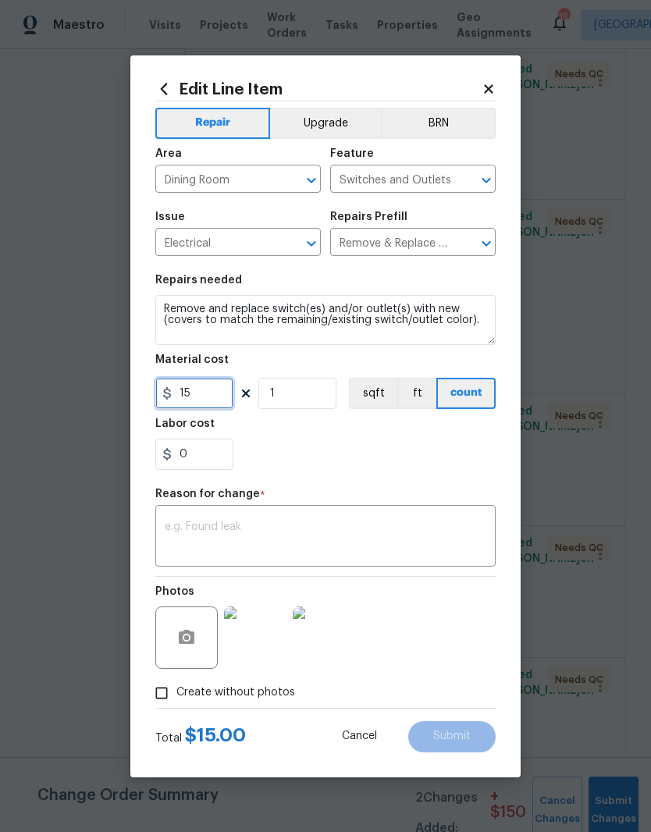
click at [215, 393] on input "15" at bounding box center [194, 393] width 78 height 31
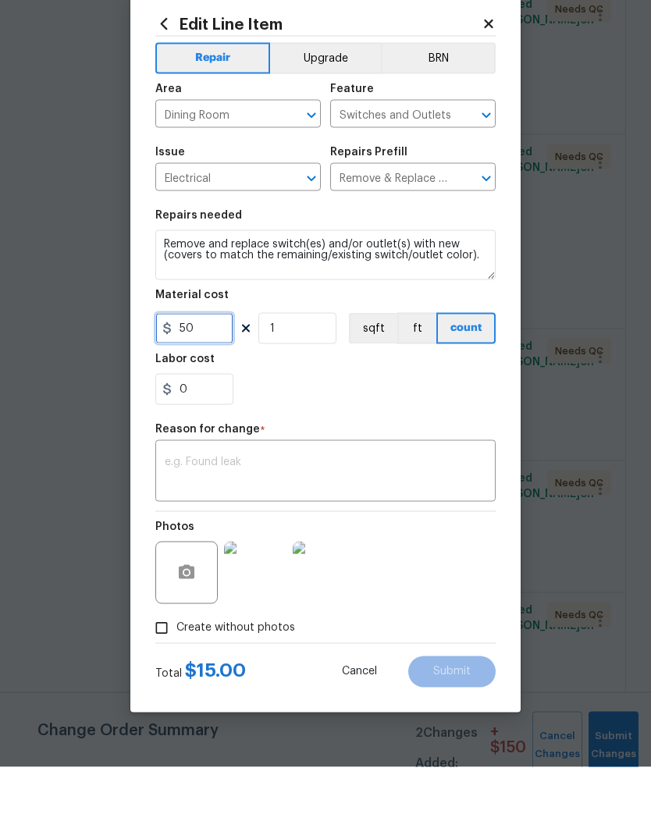
type input "50"
click at [311, 521] on textarea at bounding box center [326, 537] width 322 height 33
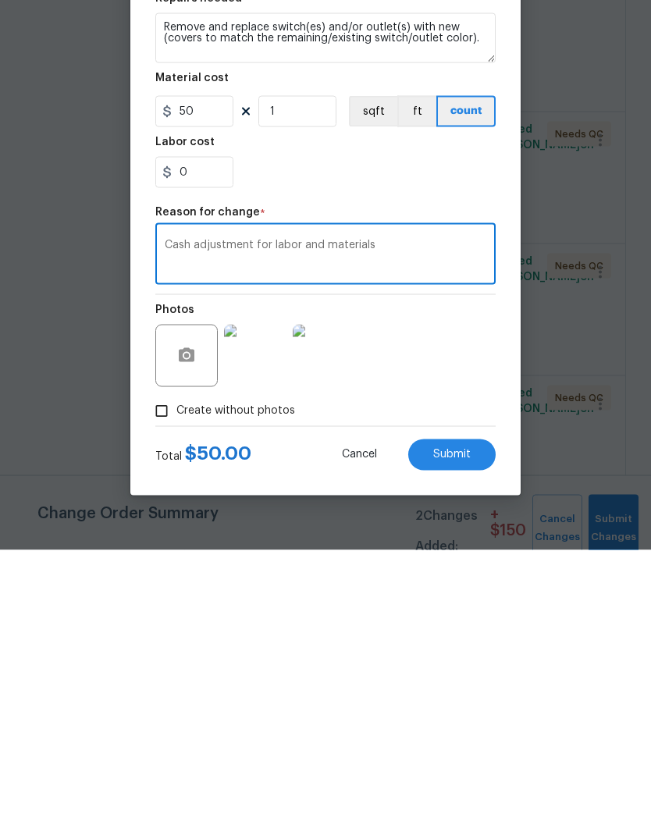
type textarea "Cash adjustment for labor and materials"
click at [460, 731] on span "Submit" at bounding box center [451, 737] width 37 height 12
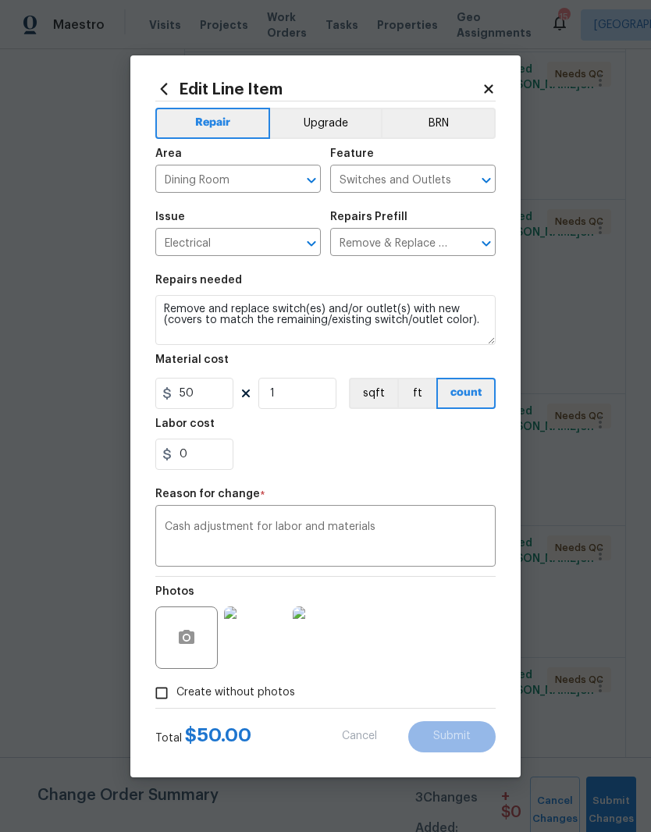
type input "15"
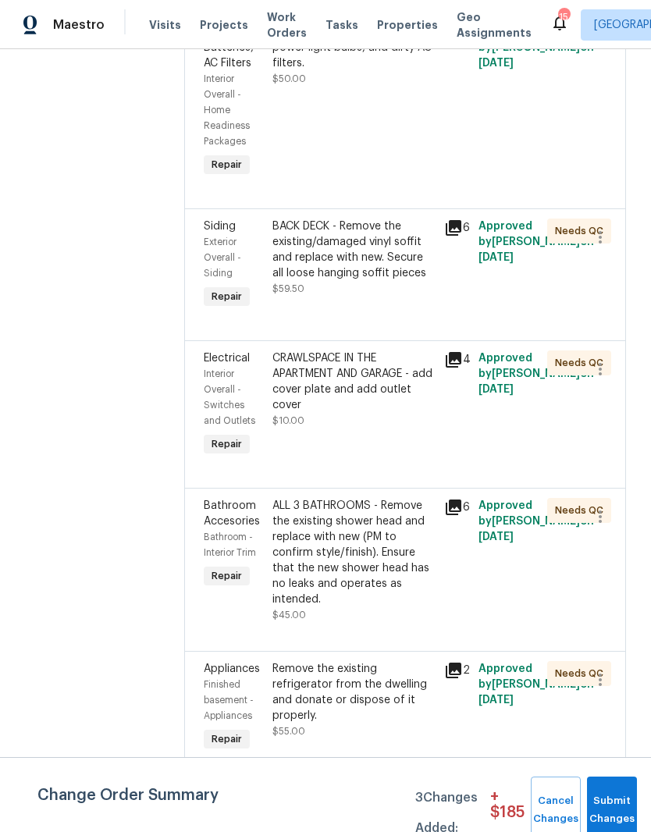
scroll to position [1236, 0]
click at [400, 412] on div "CRAWLSPACE IN THE APARTMENT AND GARAGE - add cover plate and add outlet cover" at bounding box center [353, 381] width 162 height 62
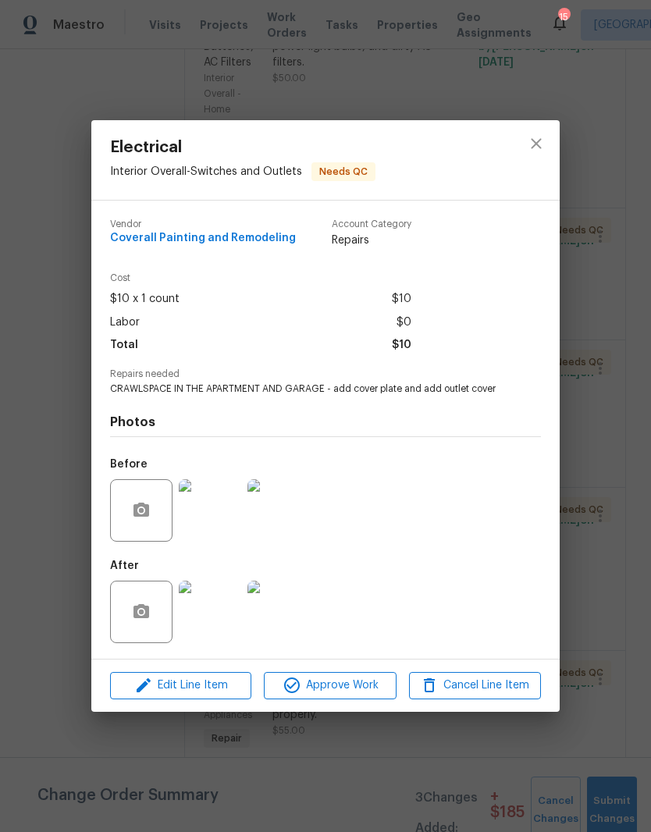
click at [220, 627] on img at bounding box center [210, 612] width 62 height 62
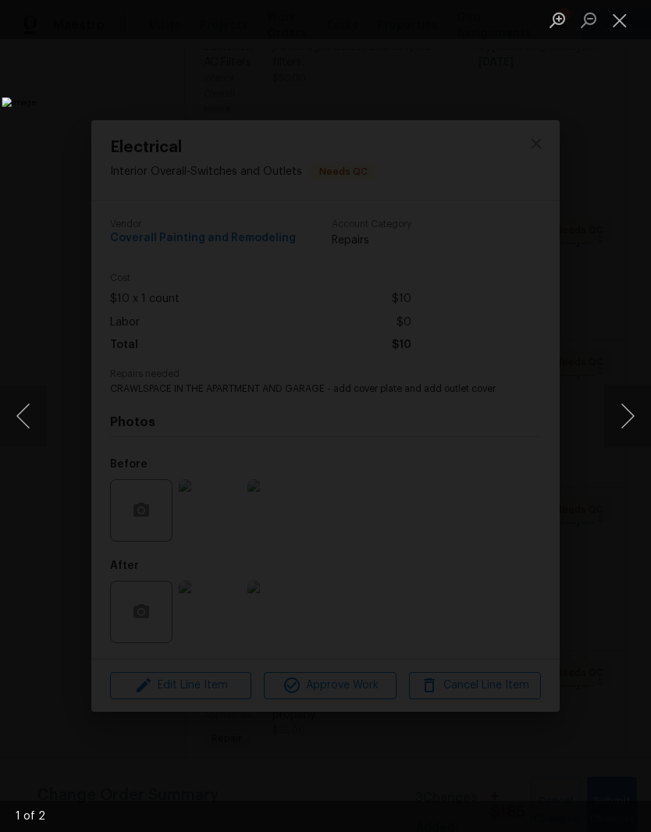
click at [622, 431] on button "Next image" at bounding box center [627, 416] width 47 height 62
click at [628, 425] on button "Next image" at bounding box center [627, 416] width 47 height 62
click at [628, 27] on button "Close lightbox" at bounding box center [619, 19] width 31 height 27
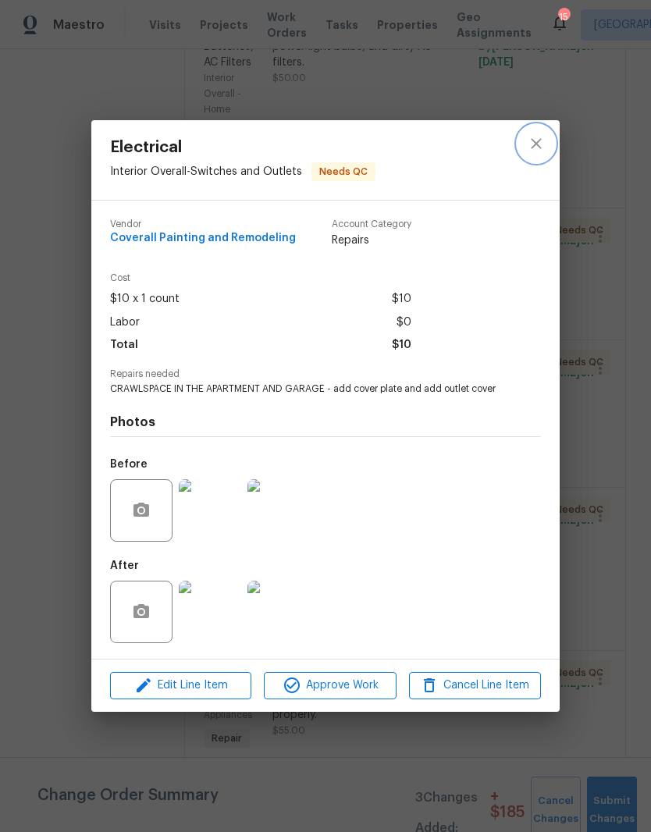
click at [544, 149] on icon "close" at bounding box center [536, 143] width 19 height 19
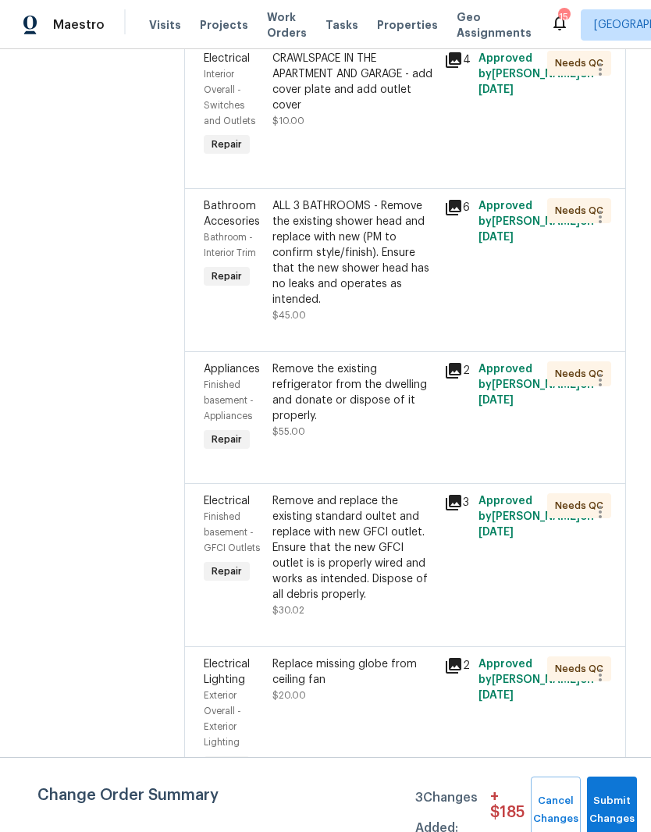
scroll to position [1535, 0]
click at [423, 307] on div "ALL 3 BATHROOMS - Remove the existing shower head and replace with new (PM to c…" at bounding box center [353, 251] width 162 height 109
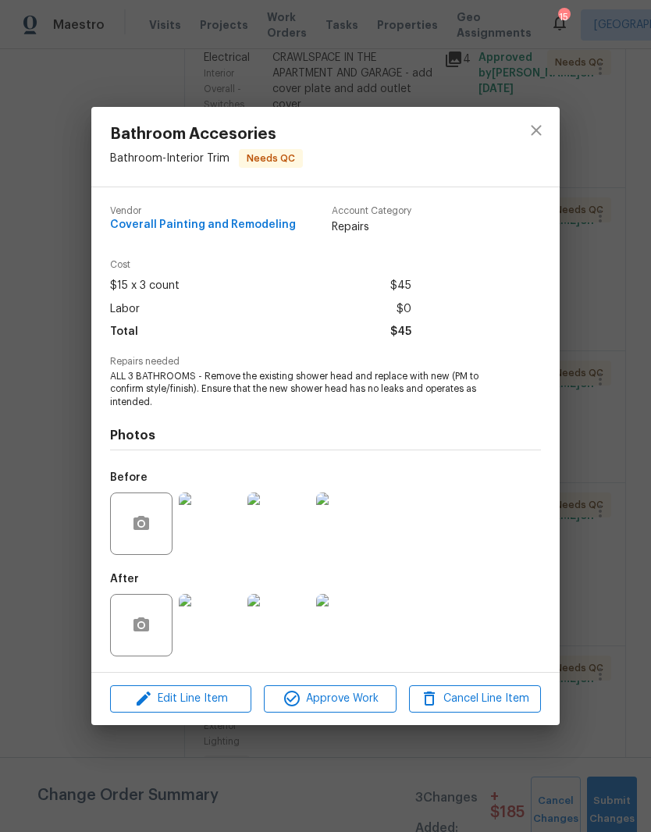
click at [220, 642] on img at bounding box center [210, 625] width 62 height 62
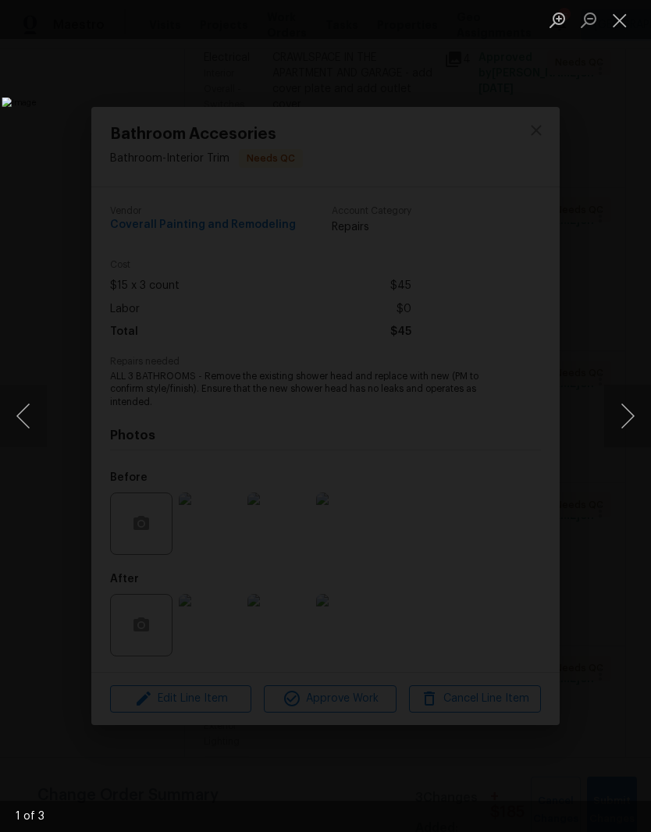
click at [626, 422] on button "Next image" at bounding box center [627, 416] width 47 height 62
click at [633, 423] on button "Next image" at bounding box center [627, 416] width 47 height 62
click at [629, 422] on button "Next image" at bounding box center [627, 416] width 47 height 62
click at [626, 30] on button "Close lightbox" at bounding box center [619, 19] width 31 height 27
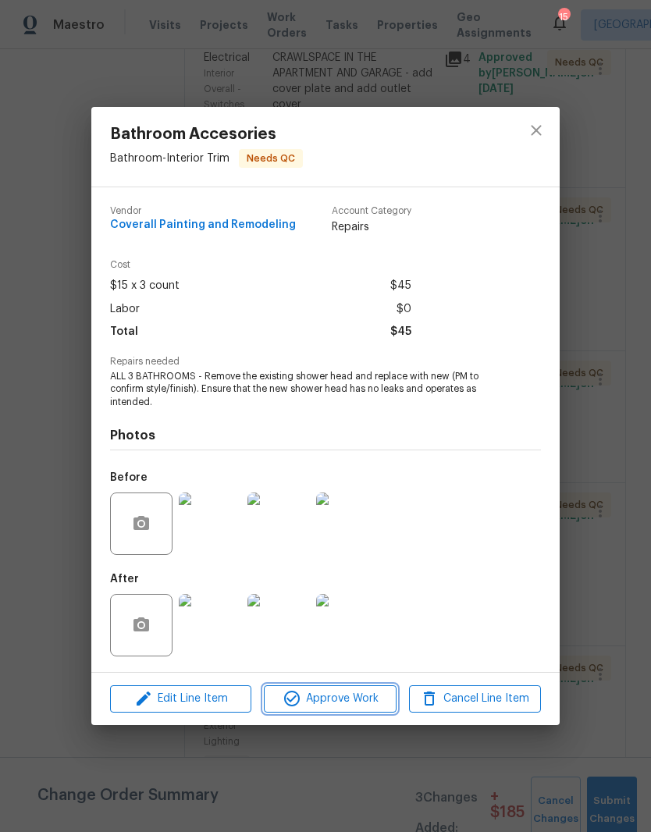
click at [357, 700] on span "Approve Work" at bounding box center [330, 699] width 123 height 20
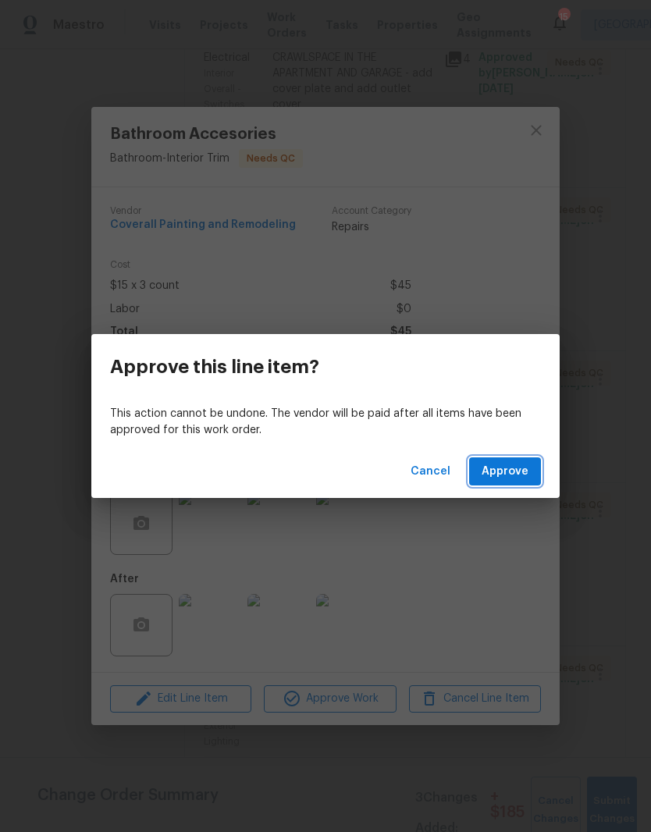
click at [516, 476] on span "Approve" at bounding box center [505, 472] width 47 height 20
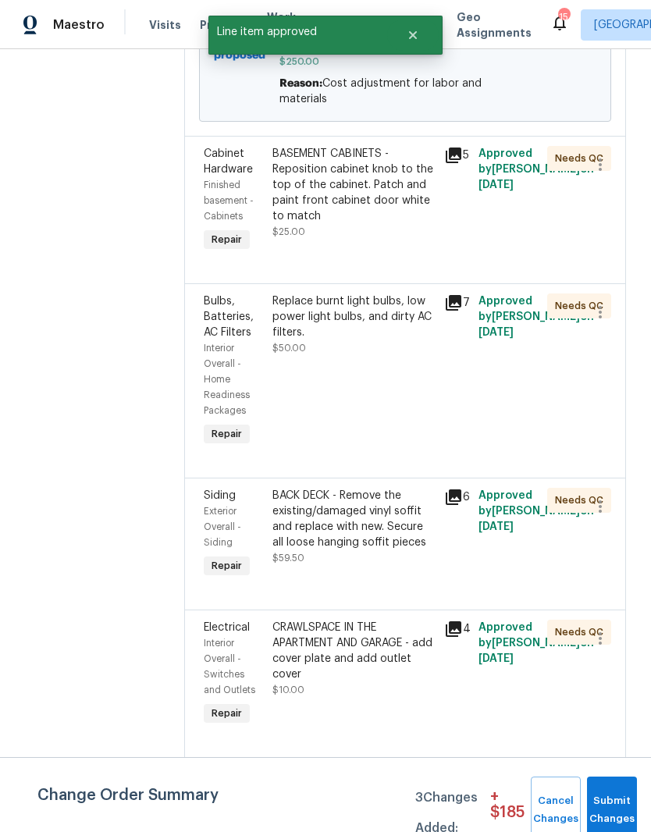
scroll to position [966, 0]
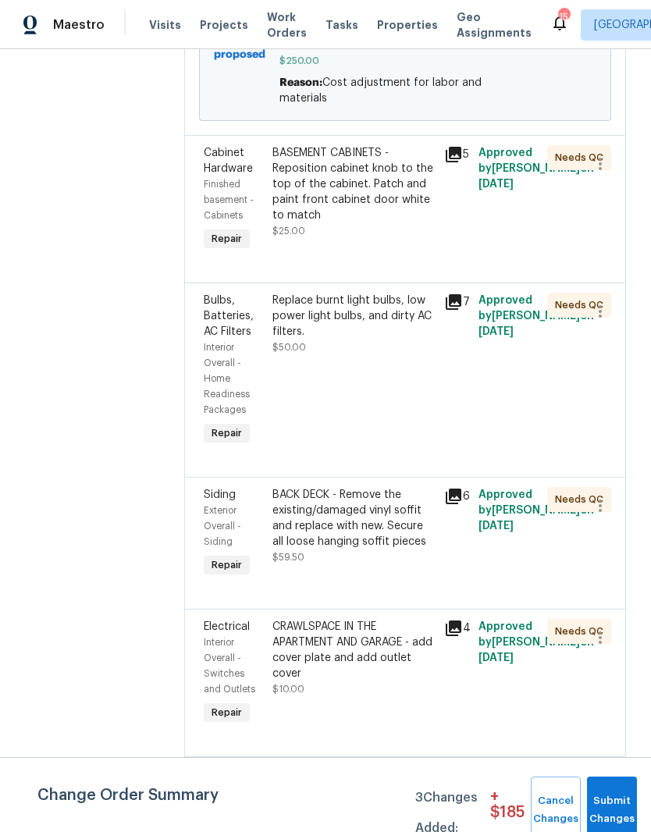
click at [426, 223] on div "BASEMENT CABINETS - Reposition cabinet knob to the top of the cabinet. Patch an…" at bounding box center [353, 184] width 162 height 78
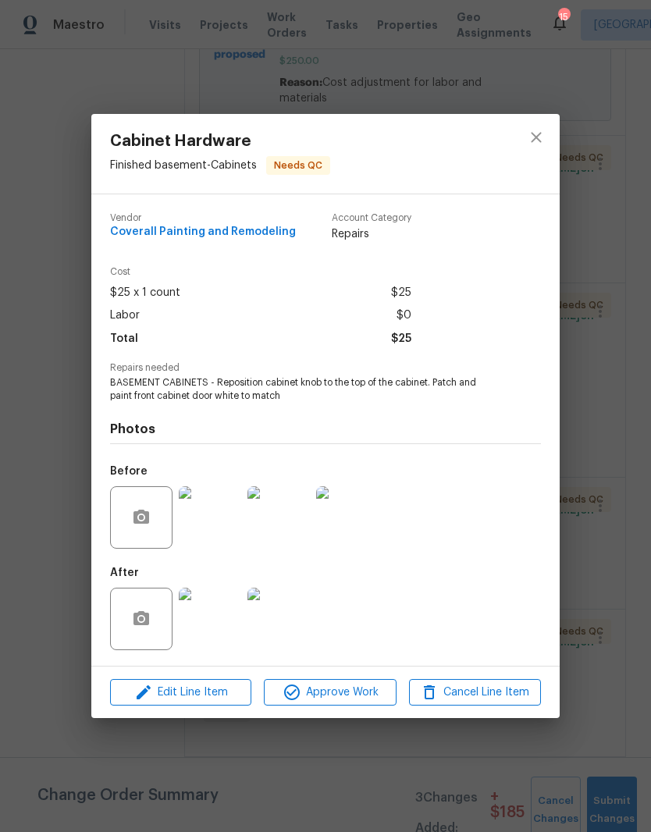
click at [221, 631] on img at bounding box center [210, 619] width 62 height 62
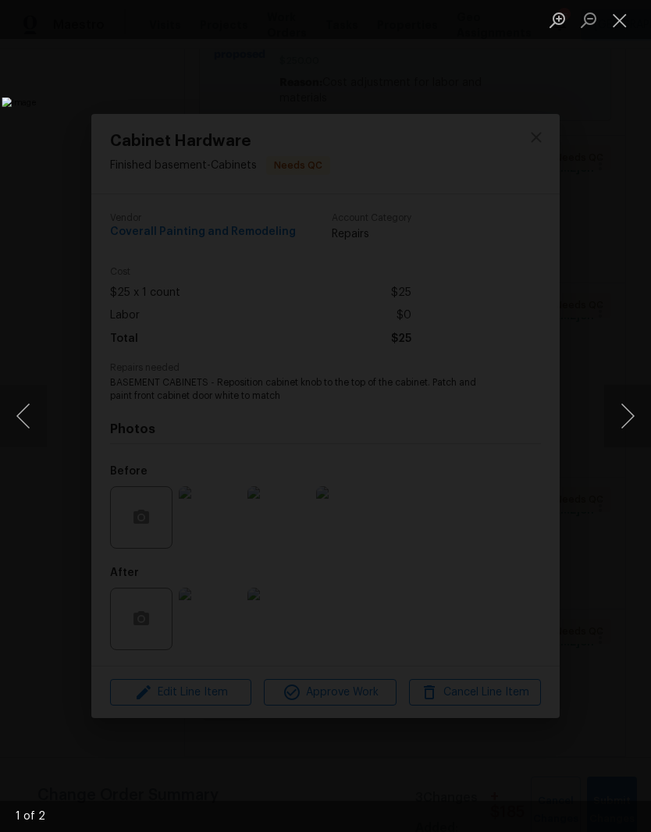
click at [628, 419] on button "Next image" at bounding box center [627, 416] width 47 height 62
click at [626, 26] on button "Close lightbox" at bounding box center [619, 19] width 31 height 27
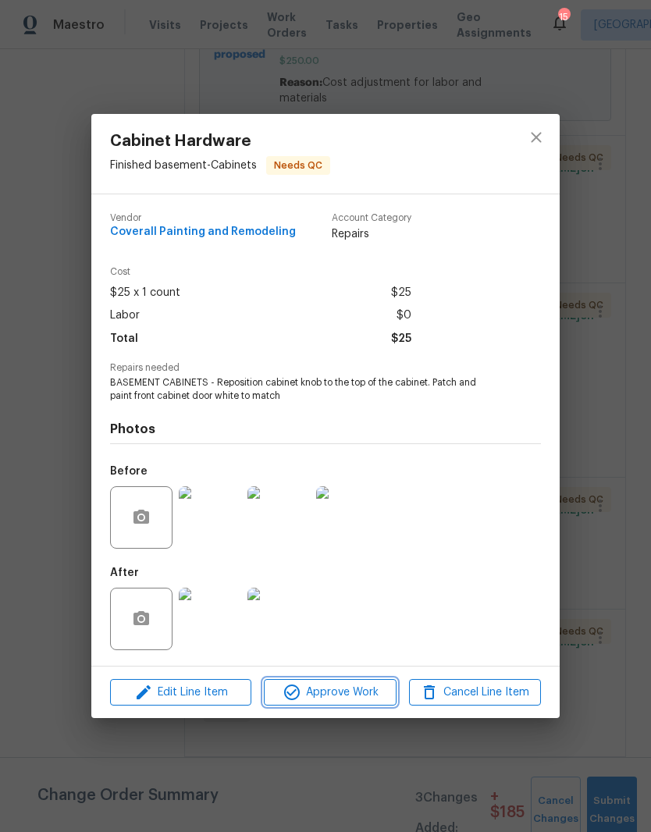
click at [347, 695] on span "Approve Work" at bounding box center [330, 693] width 123 height 20
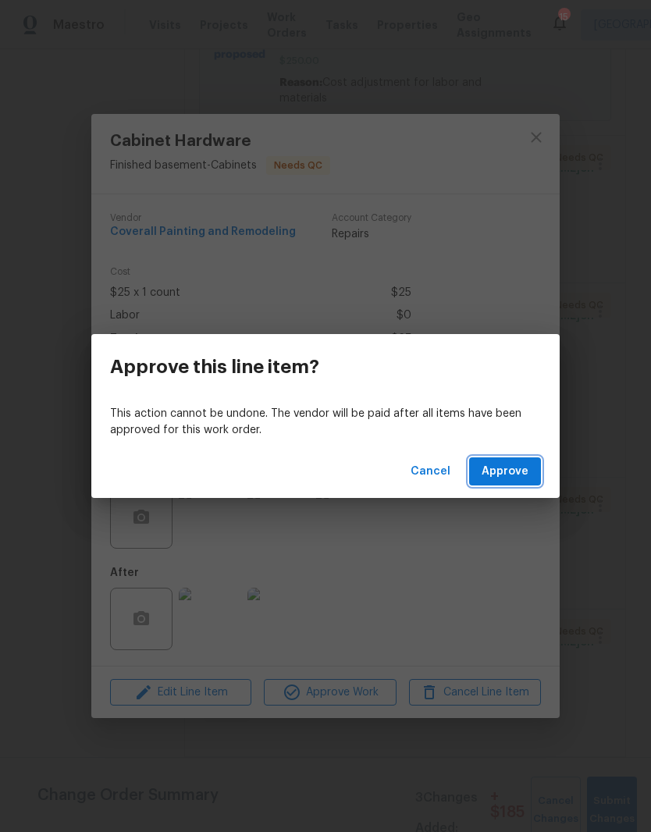
click at [507, 474] on span "Approve" at bounding box center [505, 472] width 47 height 20
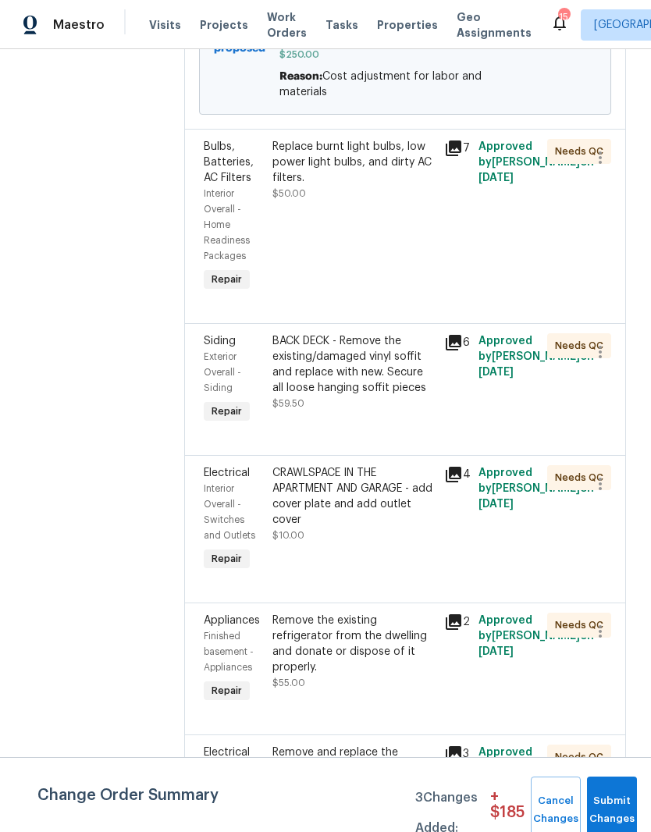
scroll to position [973, 0]
click at [435, 395] on div "BACK DECK - Remove the existing/damaged vinyl soffit and replace with new. Secu…" at bounding box center [353, 364] width 162 height 62
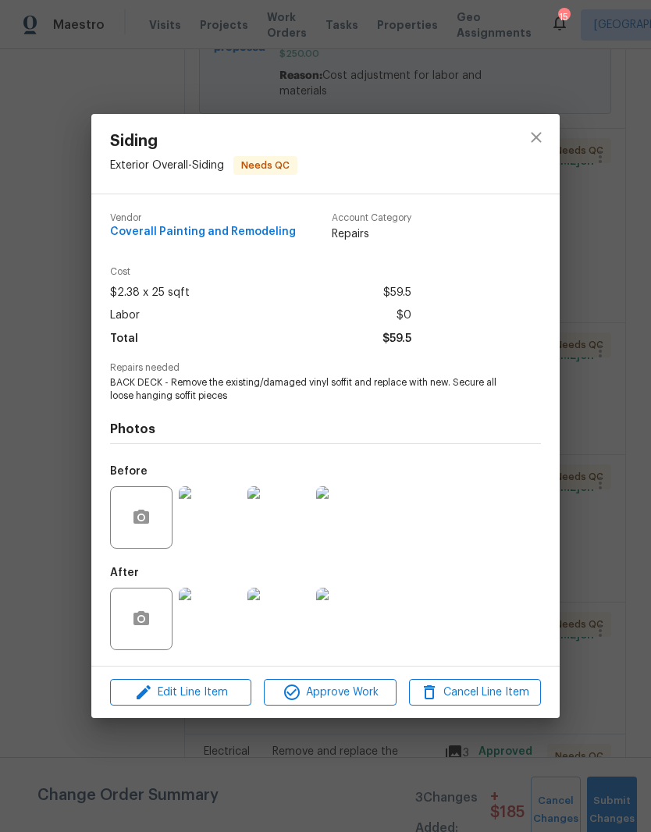
click at [215, 629] on img at bounding box center [210, 619] width 62 height 62
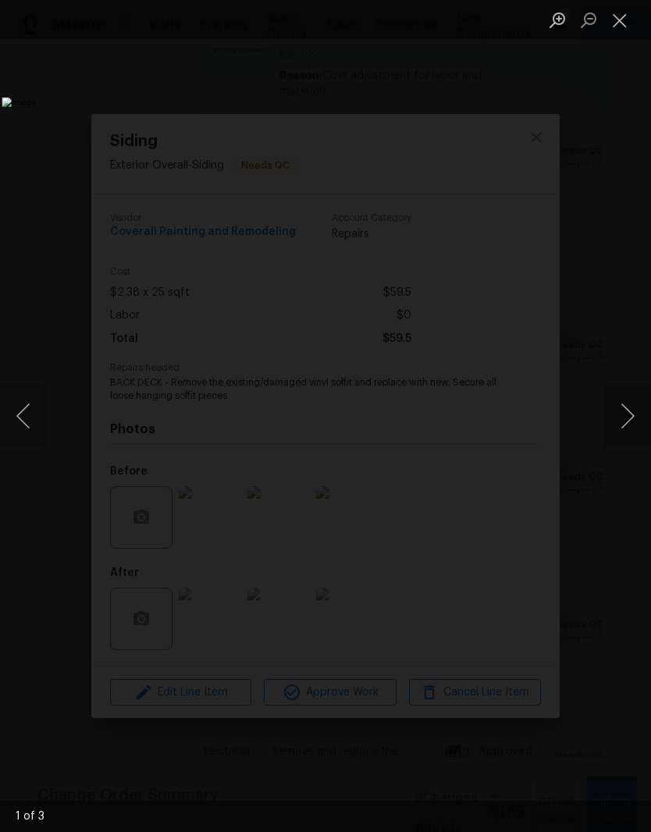
click at [632, 414] on button "Next image" at bounding box center [627, 416] width 47 height 62
click at [621, 31] on button "Close lightbox" at bounding box center [619, 19] width 31 height 27
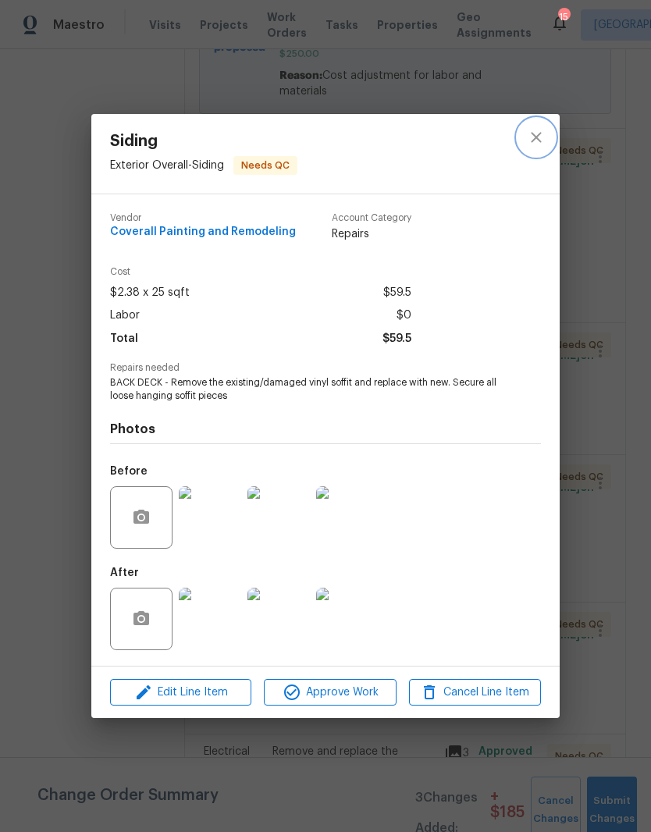
click at [544, 138] on icon "close" at bounding box center [536, 137] width 19 height 19
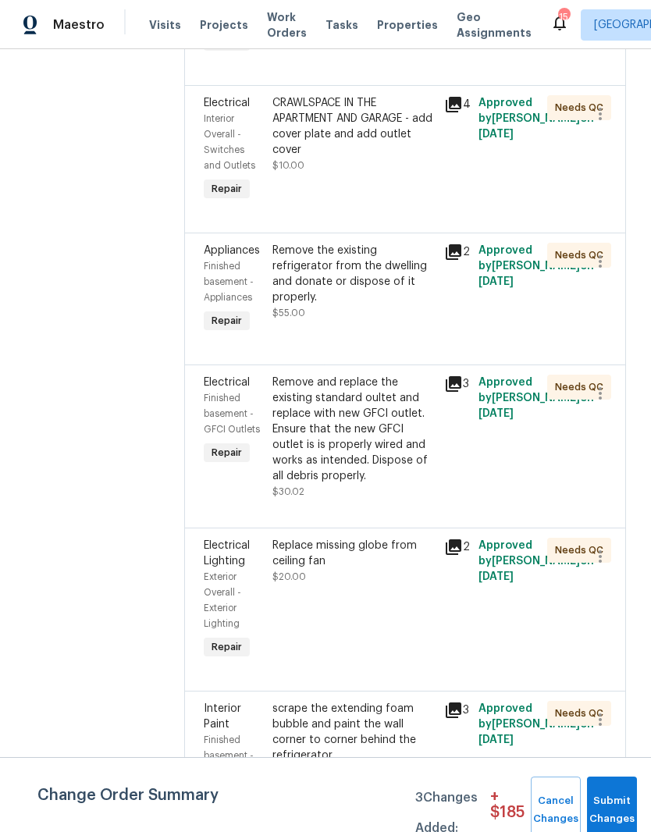
scroll to position [1343, 0]
click at [411, 304] on div "Remove the existing refrigerator from the dwelling and donate or dispose of it …" at bounding box center [353, 273] width 162 height 62
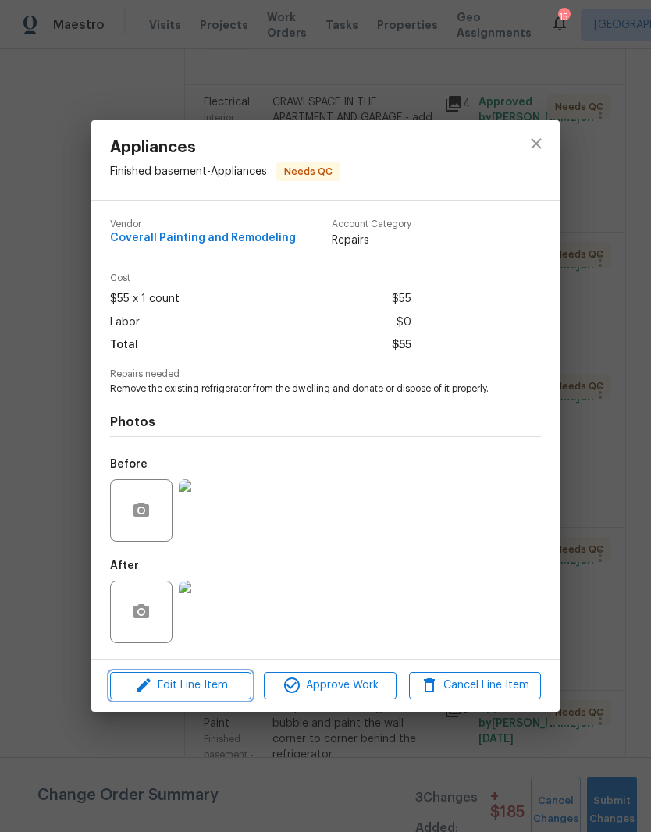
click at [223, 689] on span "Edit Line Item" at bounding box center [181, 686] width 132 height 20
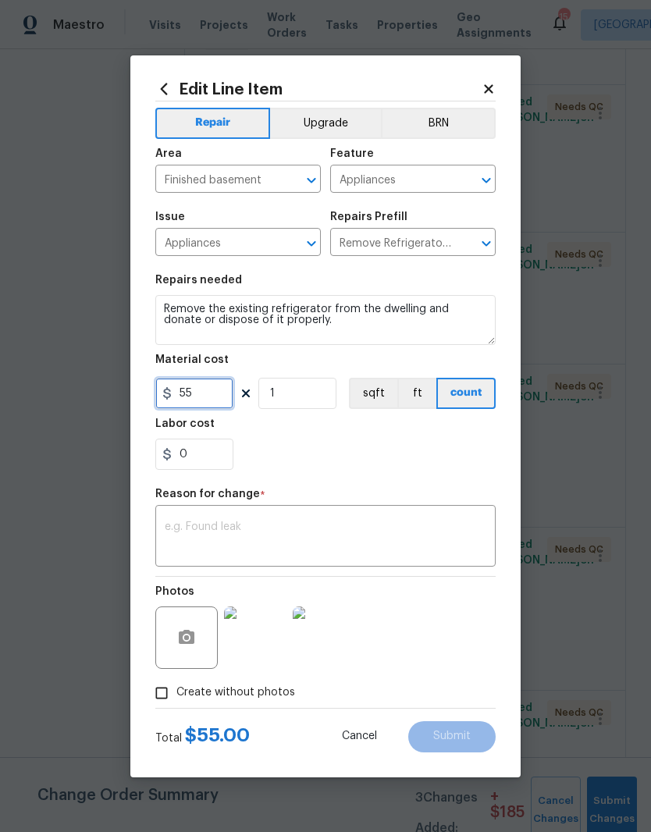
click at [216, 396] on input "55" at bounding box center [194, 393] width 78 height 31
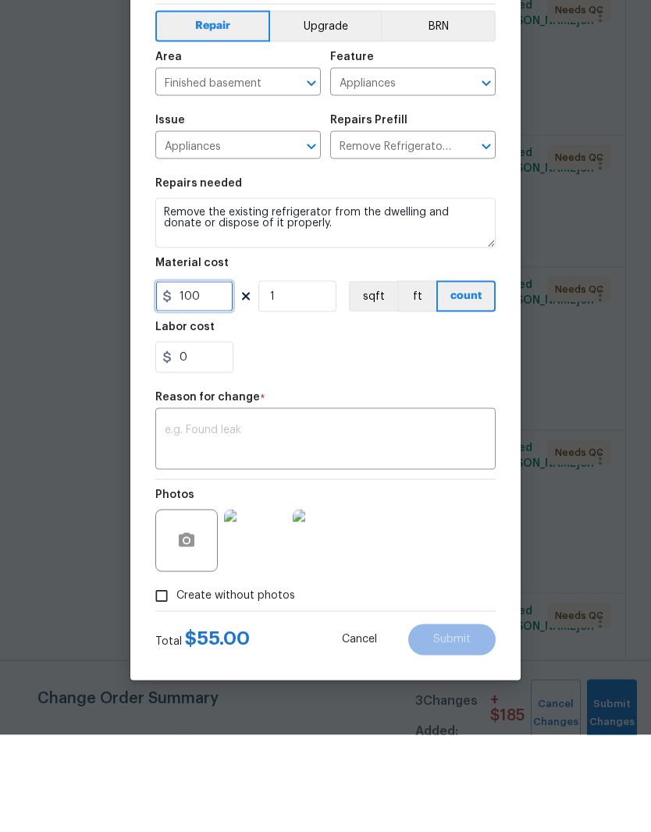
type input "100"
click at [278, 521] on textarea at bounding box center [326, 537] width 322 height 33
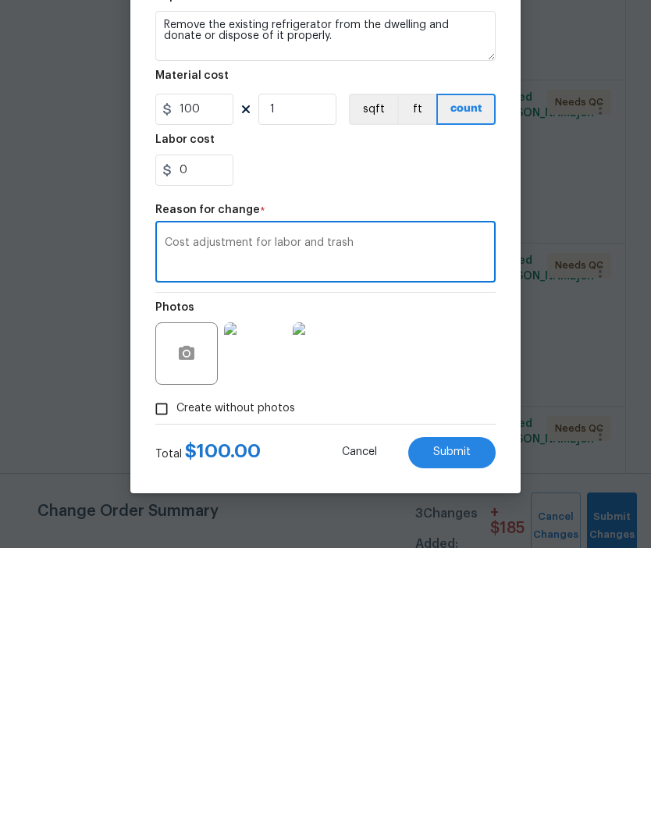
type textarea "Cost adjustment for labor and trash"
click at [453, 731] on span "Submit" at bounding box center [451, 737] width 37 height 12
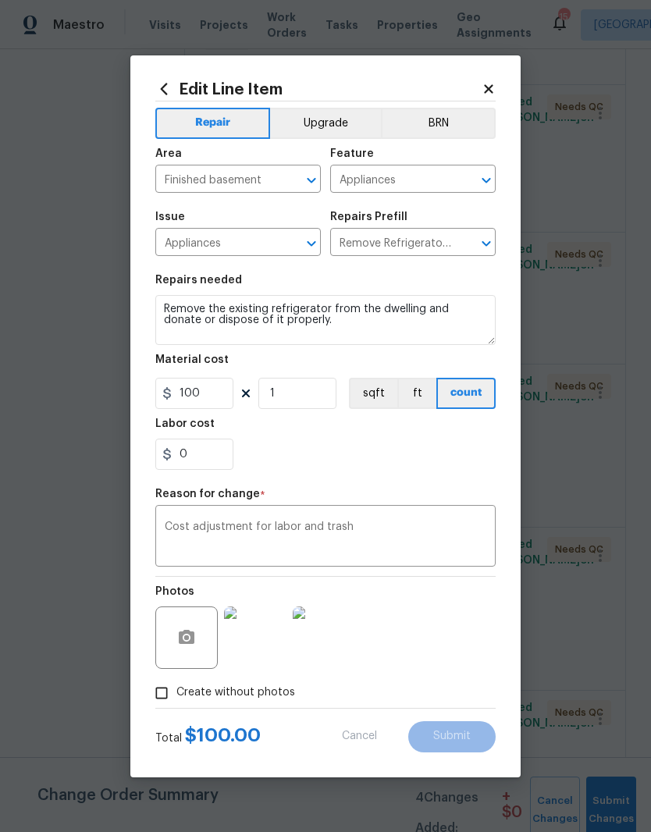
type input "55"
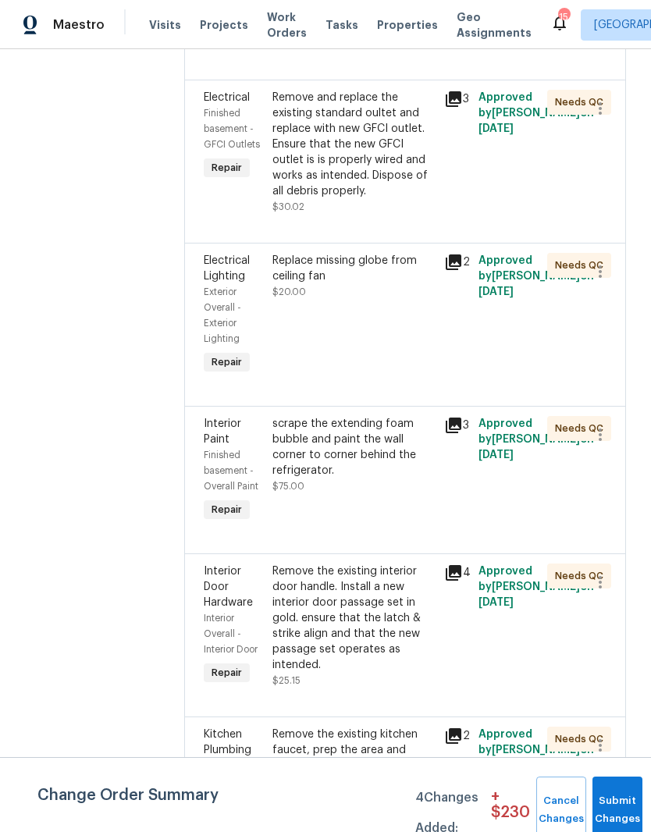
scroll to position [1724, 0]
click at [419, 198] on div "Remove and replace the existing standard oultet and replace with new GFCI outle…" at bounding box center [353, 143] width 162 height 109
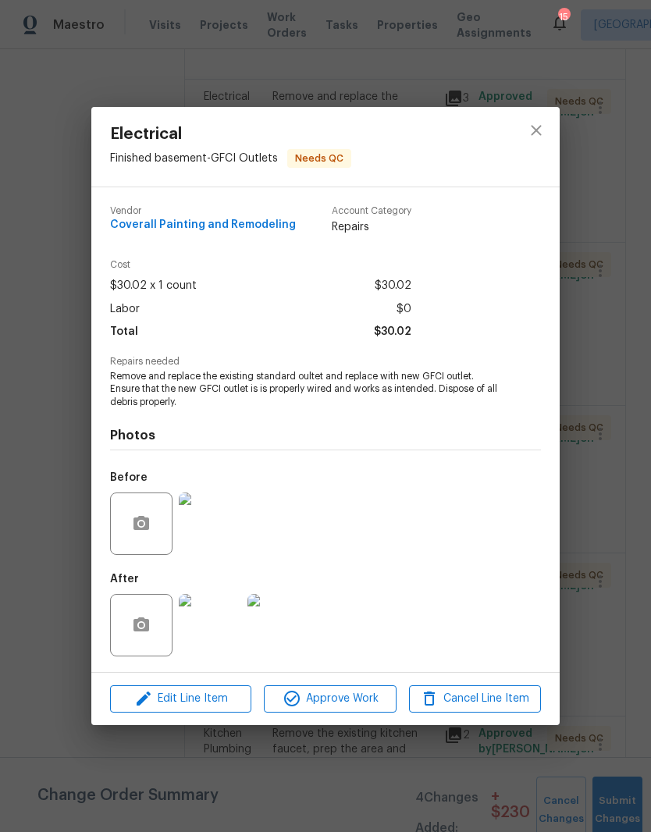
click at [222, 633] on img at bounding box center [210, 625] width 62 height 62
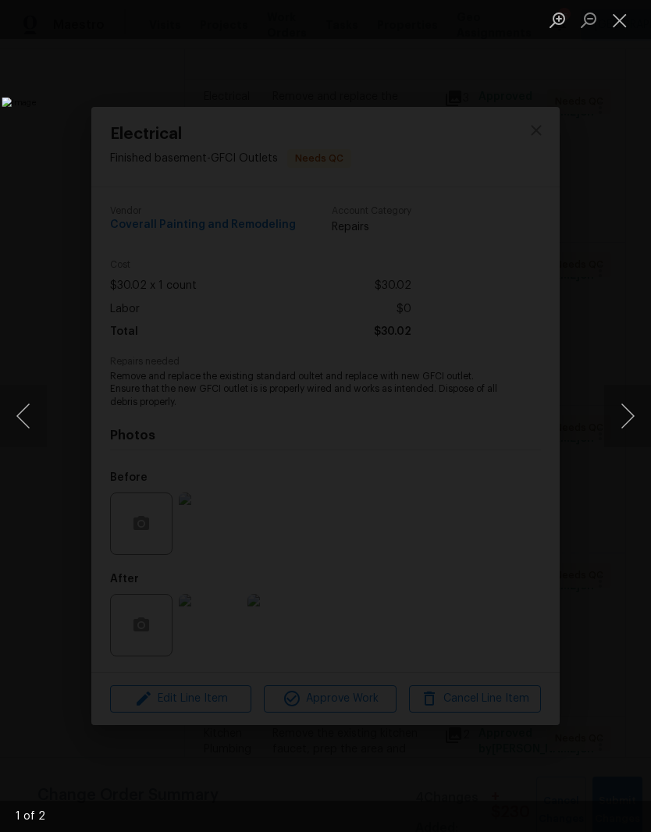
click at [631, 417] on button "Next image" at bounding box center [627, 416] width 47 height 62
click at [628, 416] on button "Next image" at bounding box center [627, 416] width 47 height 62
click at [633, 417] on button "Next image" at bounding box center [627, 416] width 47 height 62
click at [630, 419] on button "Next image" at bounding box center [627, 416] width 47 height 62
click at [628, 29] on button "Close lightbox" at bounding box center [619, 19] width 31 height 27
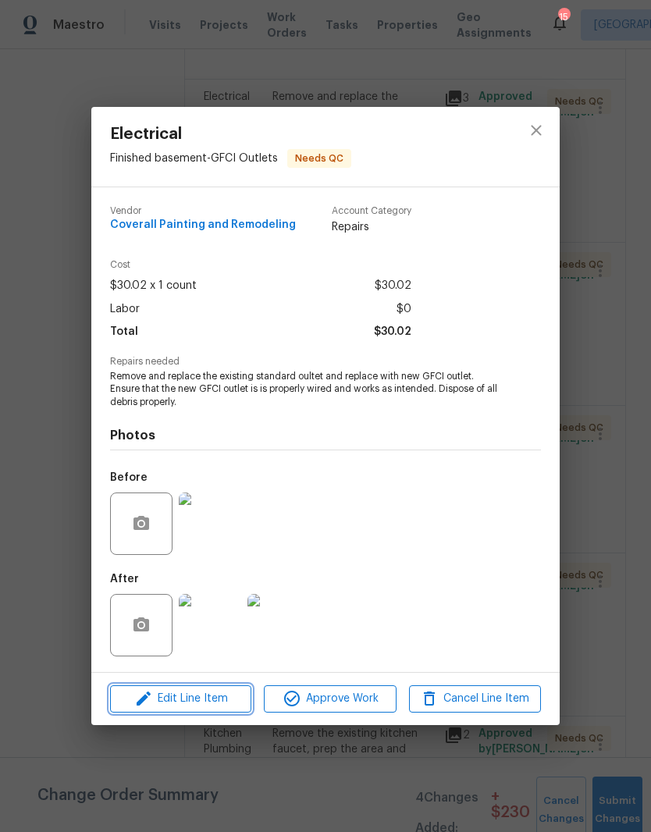
click at [229, 704] on span "Edit Line Item" at bounding box center [181, 699] width 132 height 20
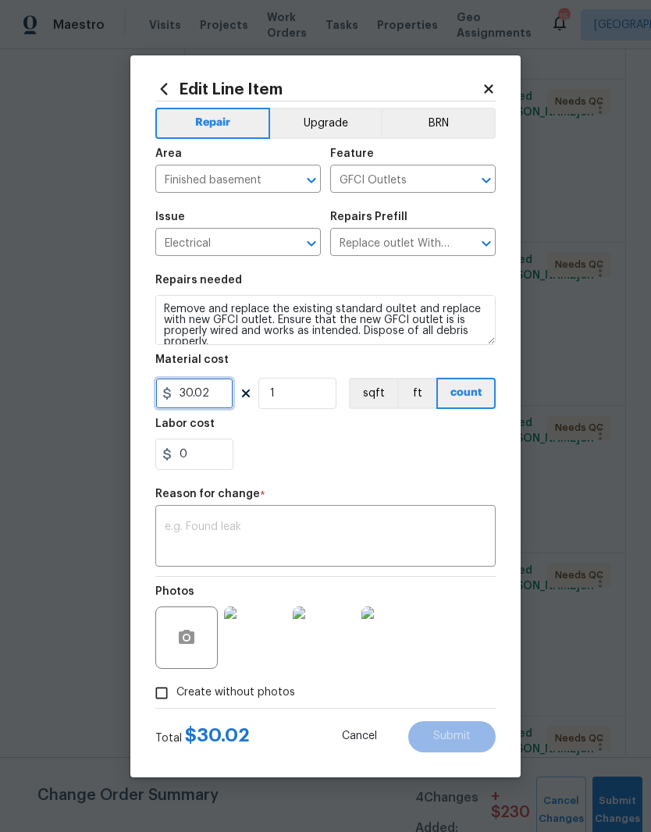
click at [228, 393] on input "30.02" at bounding box center [194, 393] width 78 height 31
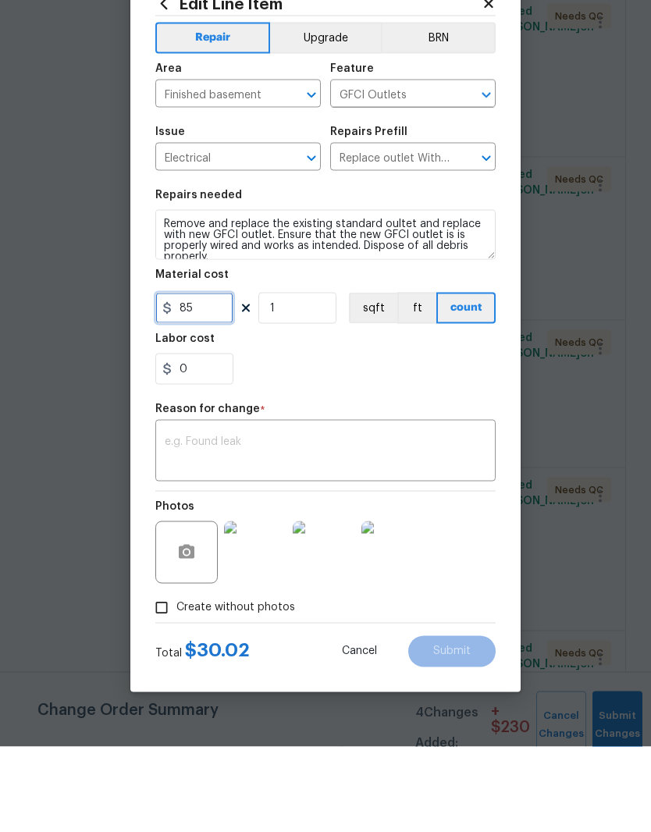
type input "85"
click at [270, 521] on textarea at bounding box center [326, 537] width 322 height 33
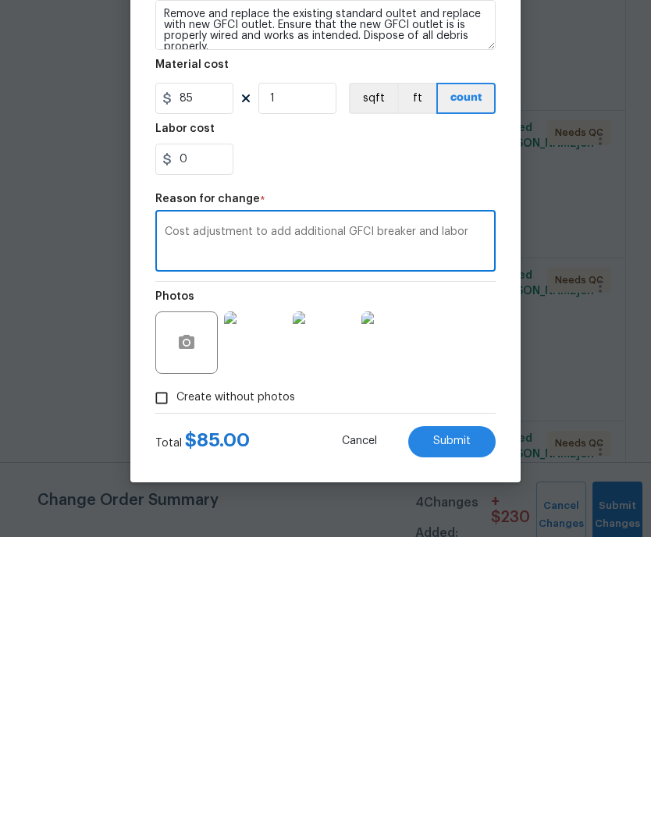
type textarea "Cost adjustment to add additional GFCI breaker and labor"
click at [461, 731] on span "Submit" at bounding box center [451, 737] width 37 height 12
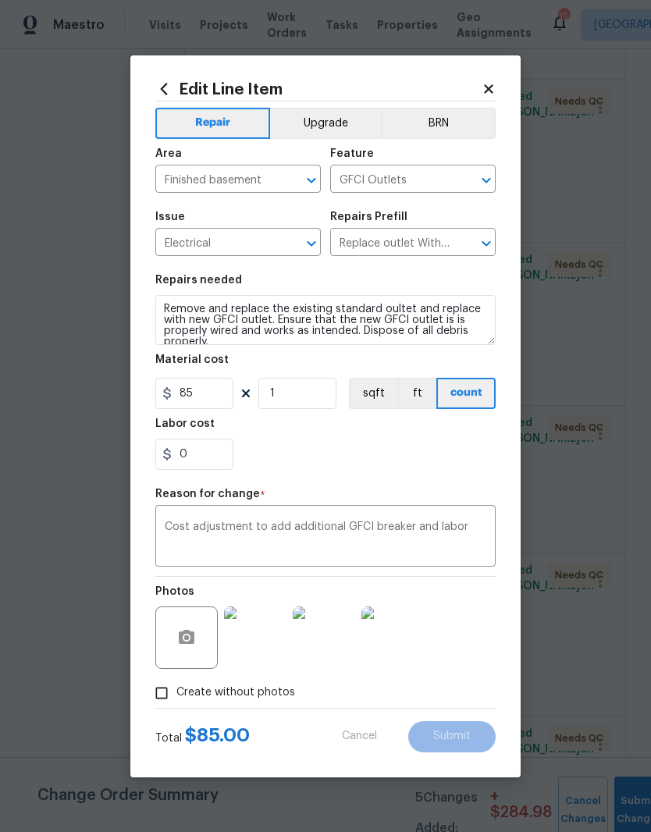
type input "30.02"
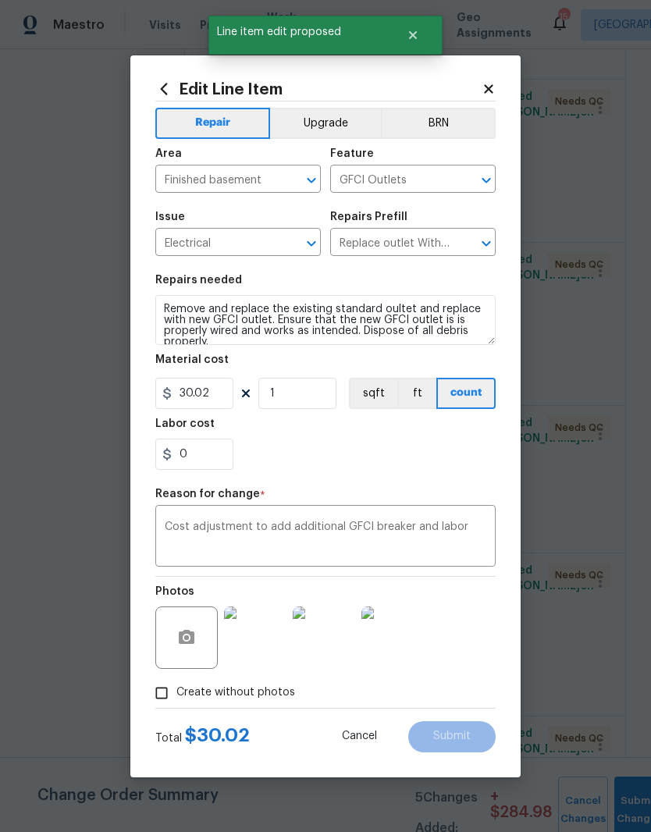
scroll to position [0, 0]
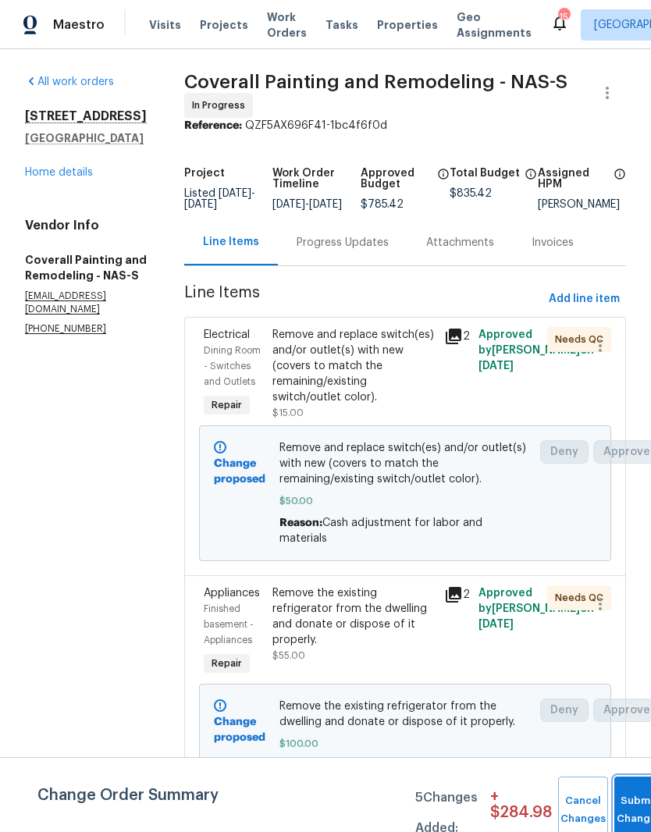
click at [637, 801] on button "Submit Changes" at bounding box center [639, 810] width 50 height 67
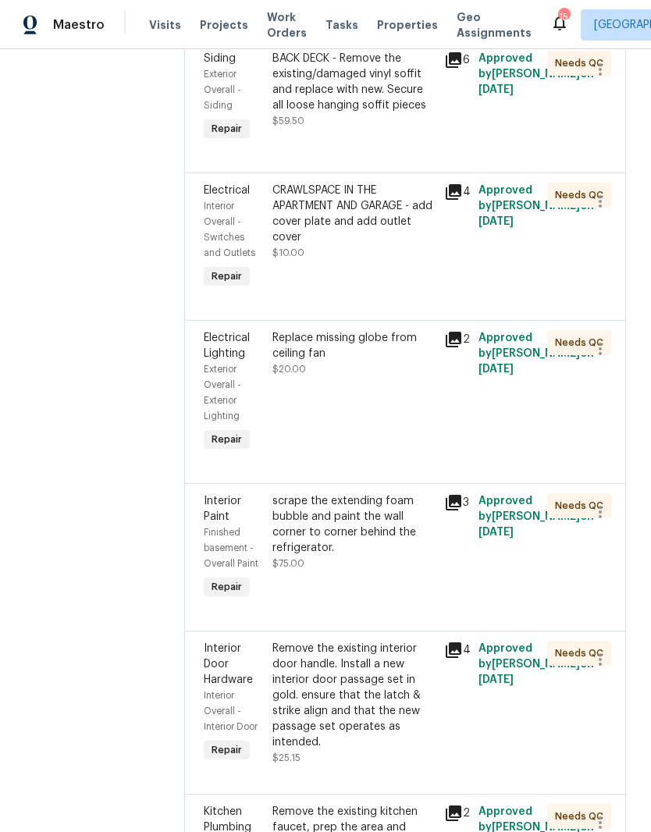
scroll to position [1804, 0]
click at [413, 244] on div "CRAWLSPACE IN THE APARTMENT AND GARAGE - add cover plate and add outlet cover" at bounding box center [353, 213] width 162 height 62
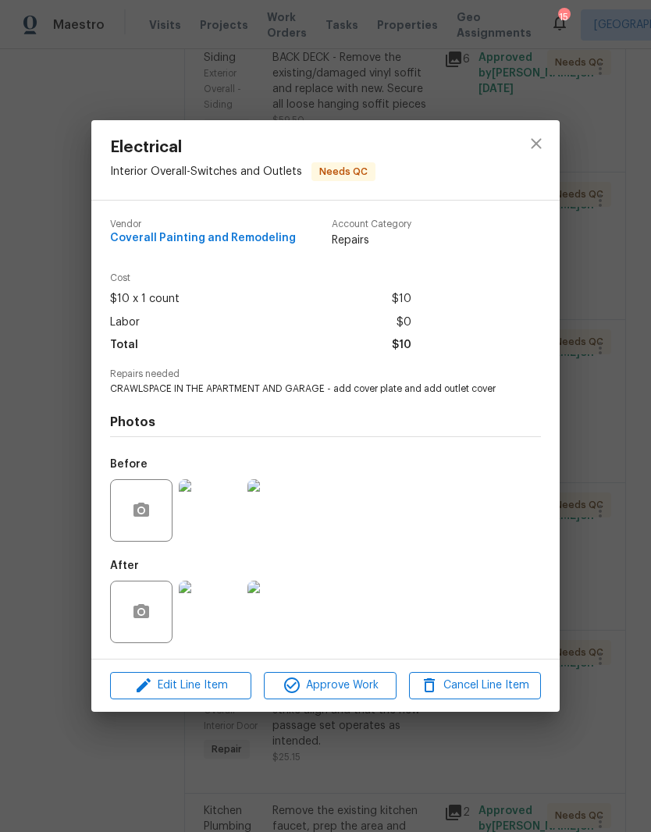
click at [216, 614] on img at bounding box center [210, 612] width 62 height 62
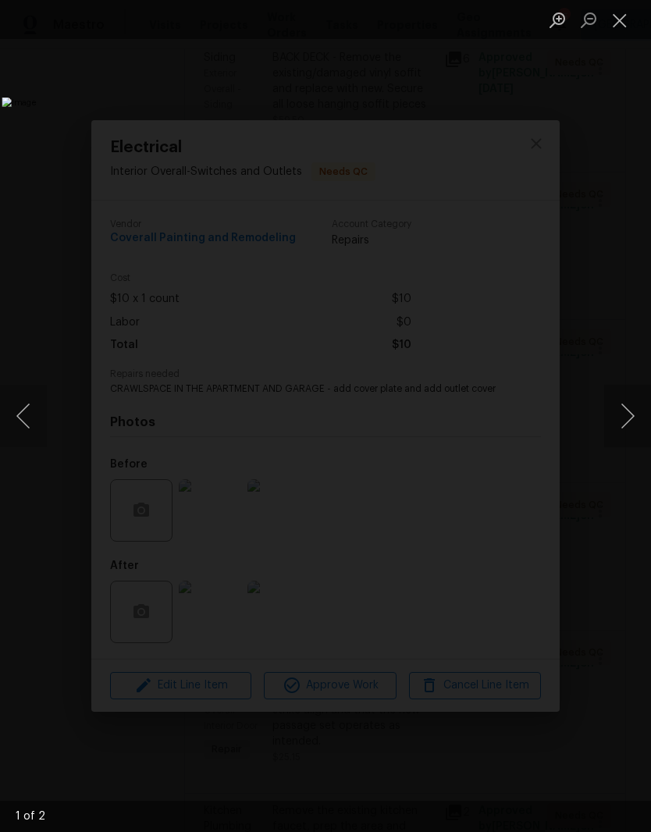
click at [628, 418] on button "Next image" at bounding box center [627, 416] width 47 height 62
click at [624, 31] on button "Close lightbox" at bounding box center [619, 19] width 31 height 27
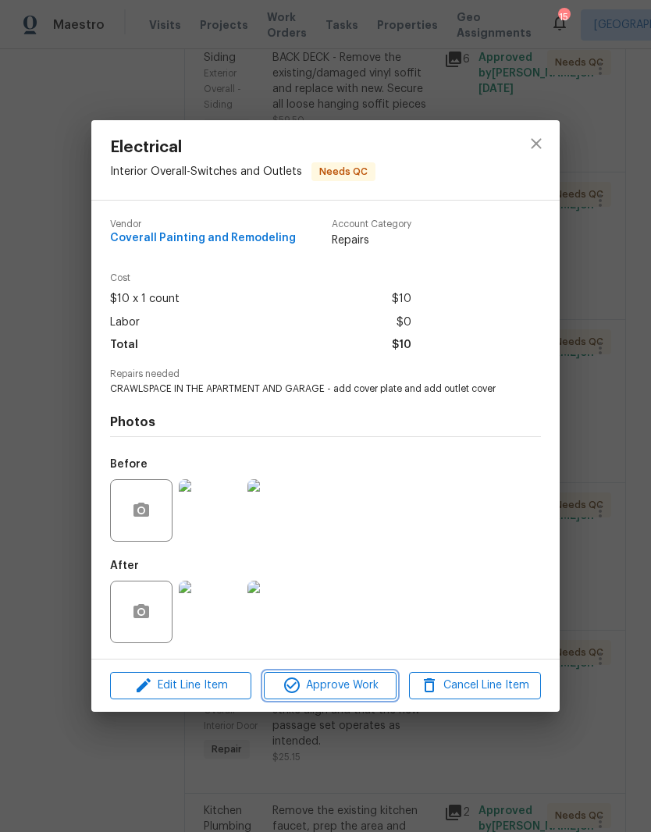
click at [358, 695] on span "Approve Work" at bounding box center [330, 686] width 123 height 20
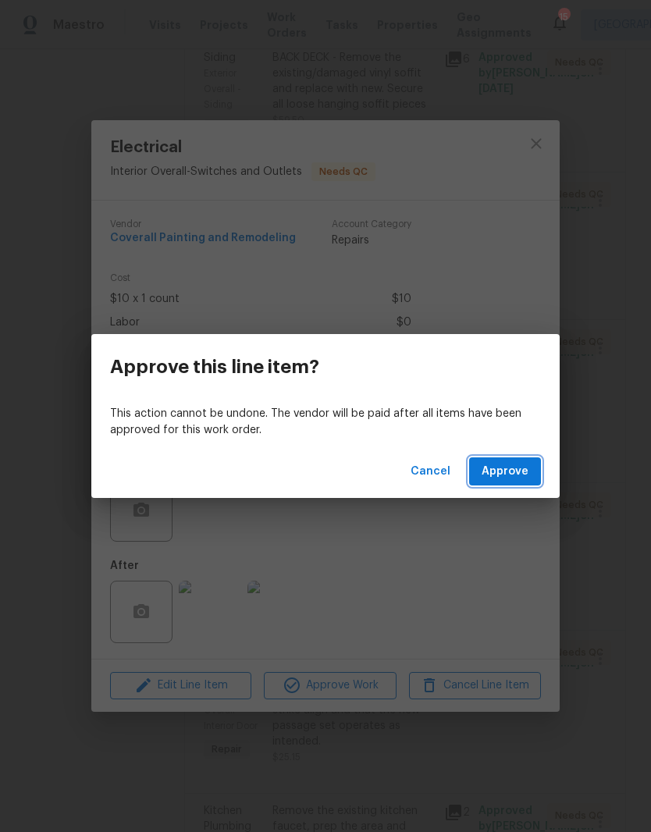
click at [520, 475] on span "Approve" at bounding box center [505, 472] width 47 height 20
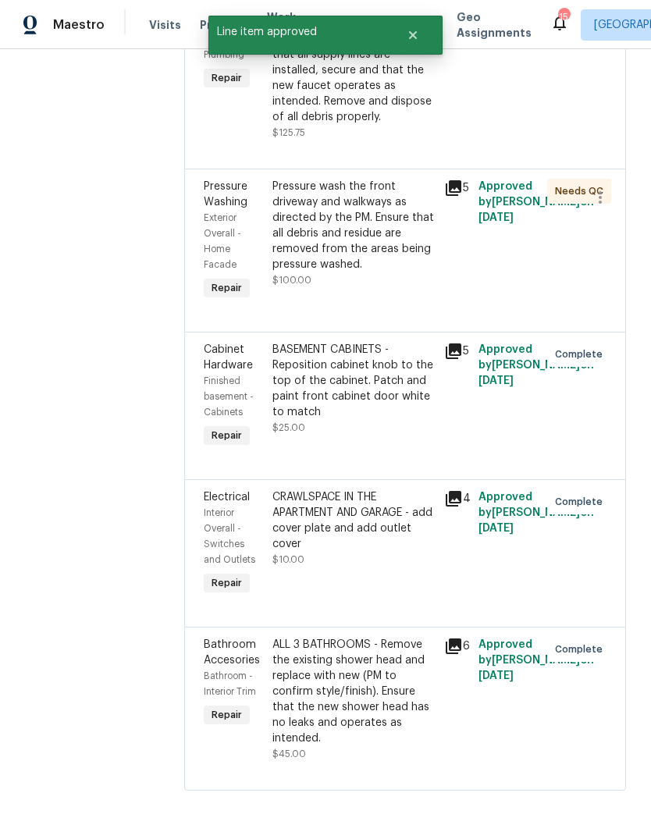
scroll to position [2475, 0]
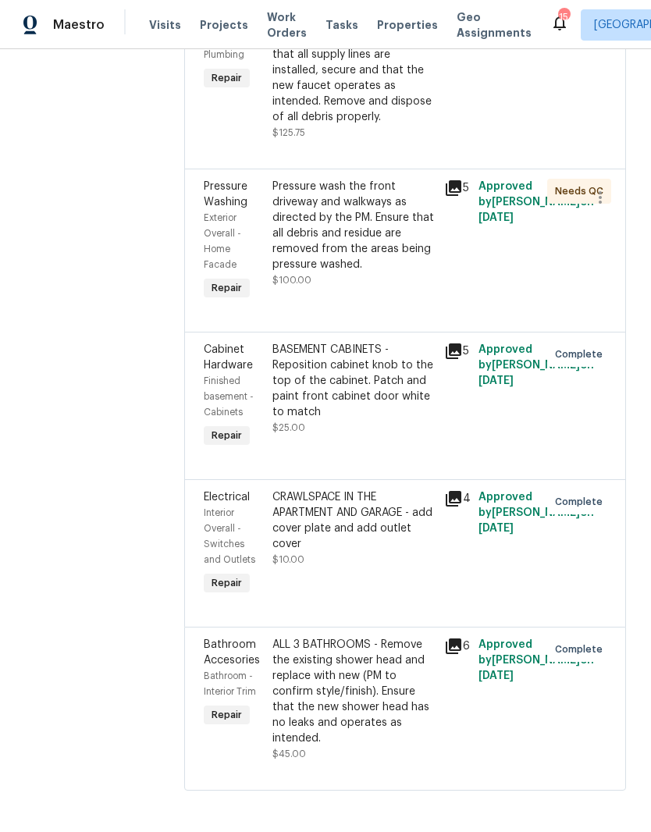
click at [424, 125] on div "Remove the existing kitchen faucet, prep the area and install a new kitchen fau…" at bounding box center [353, 54] width 162 height 141
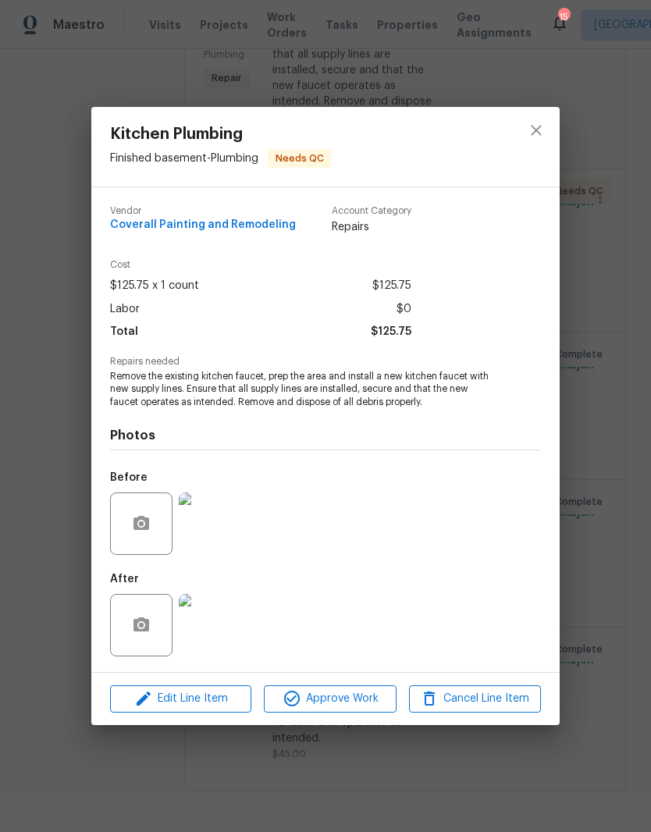
click at [218, 636] on img at bounding box center [210, 625] width 62 height 62
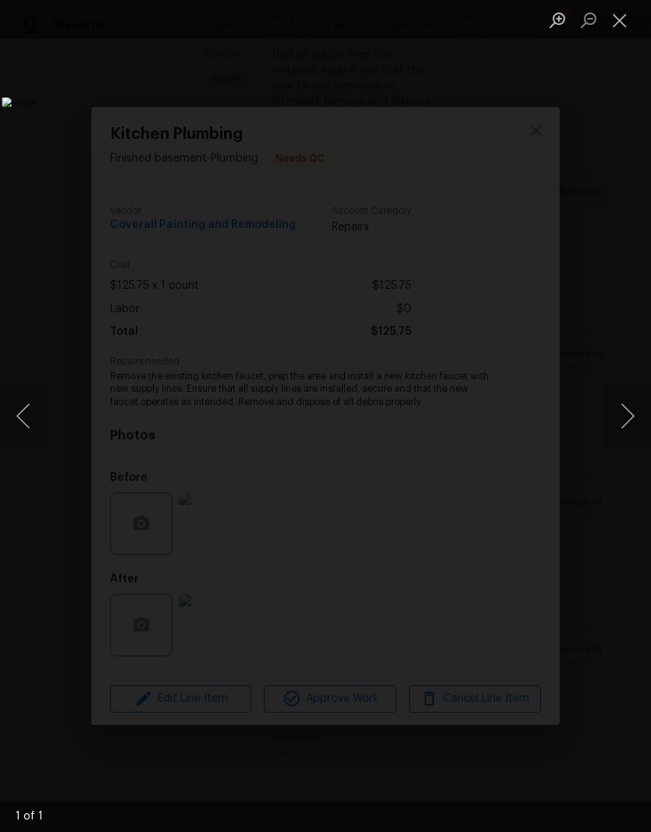
click at [628, 27] on button "Close lightbox" at bounding box center [619, 19] width 31 height 27
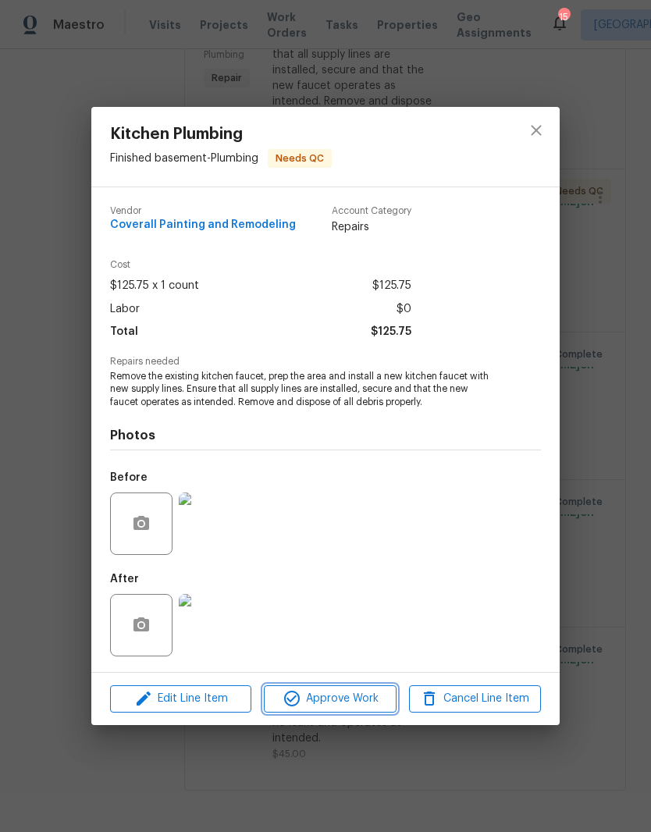
click at [359, 700] on span "Approve Work" at bounding box center [330, 699] width 123 height 20
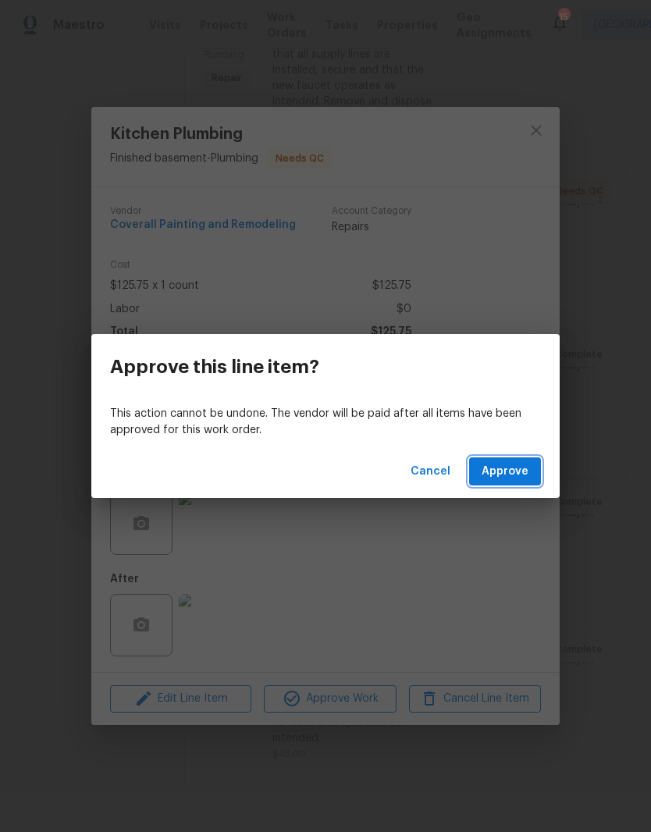
click at [511, 476] on span "Approve" at bounding box center [505, 472] width 47 height 20
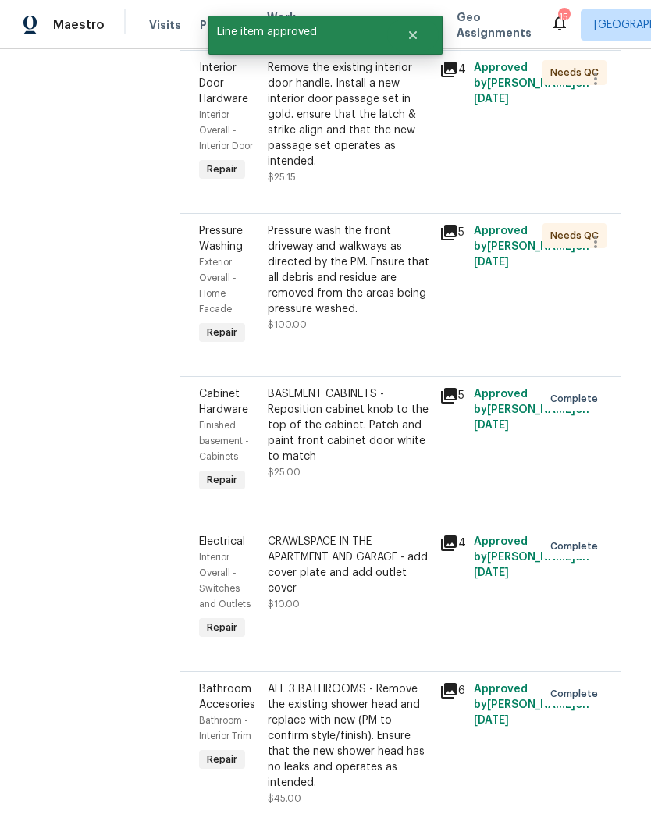
scroll to position [2235, 3]
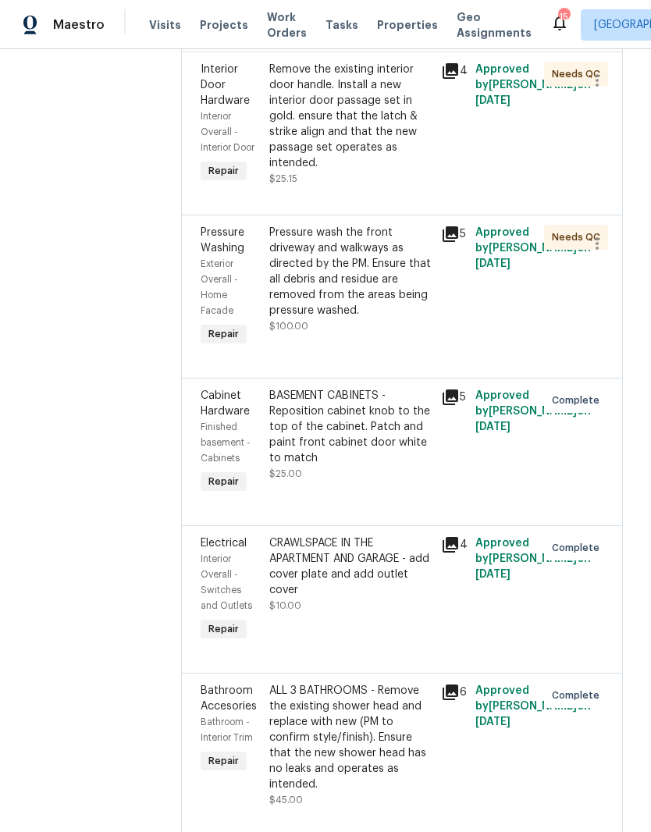
click at [432, 318] on div "Pressure wash the front driveway and walkways as directed by the PM. Ensure tha…" at bounding box center [350, 272] width 162 height 94
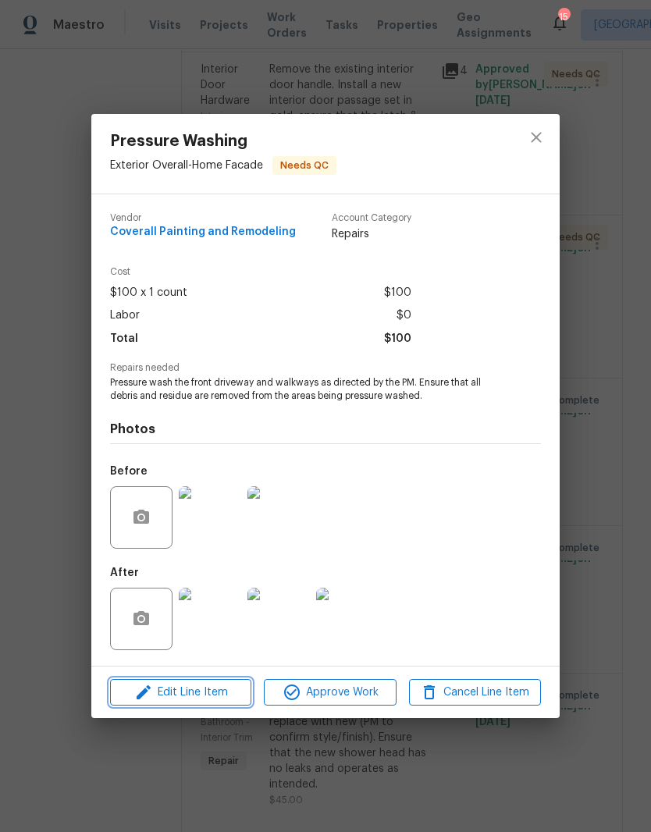
click at [224, 696] on span "Edit Line Item" at bounding box center [181, 693] width 132 height 20
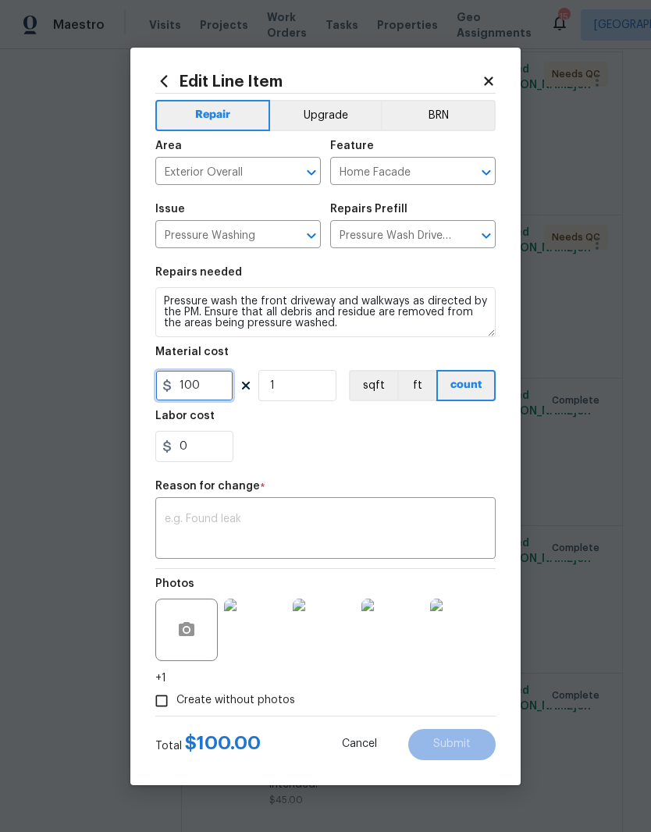
click at [222, 386] on input "100" at bounding box center [194, 385] width 78 height 31
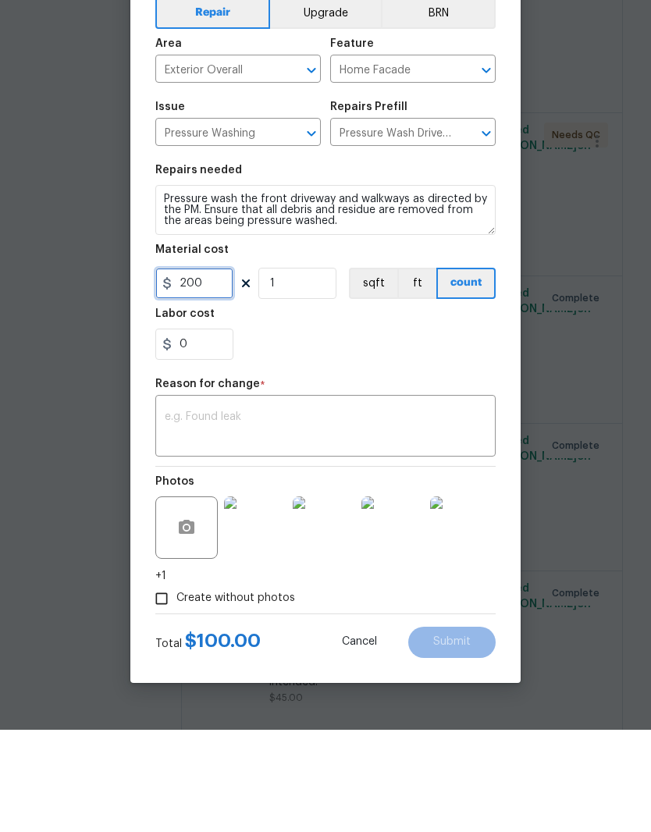
type input "200"
click at [298, 514] on textarea at bounding box center [326, 530] width 322 height 33
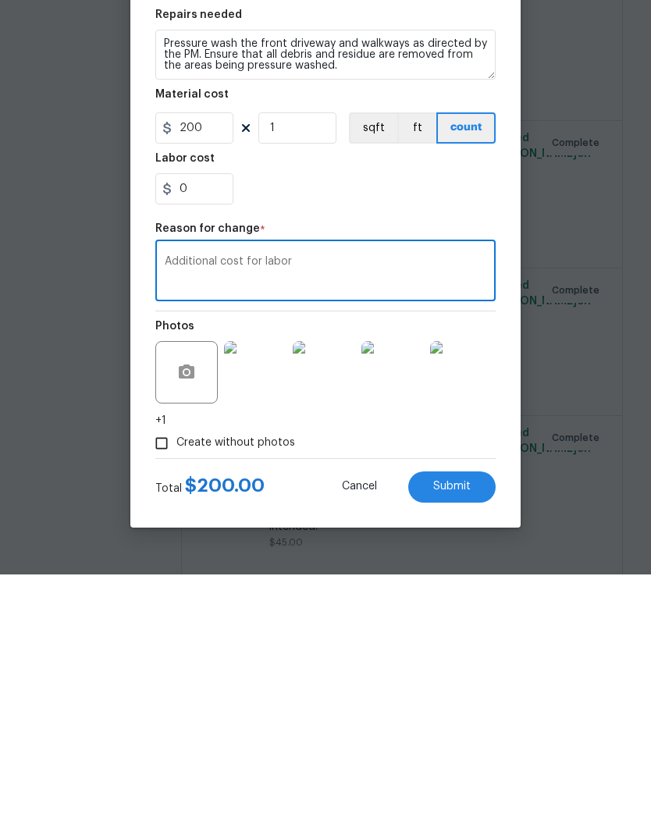
type textarea "Additional cost for labor"
click at [449, 738] on span "Submit" at bounding box center [451, 744] width 37 height 12
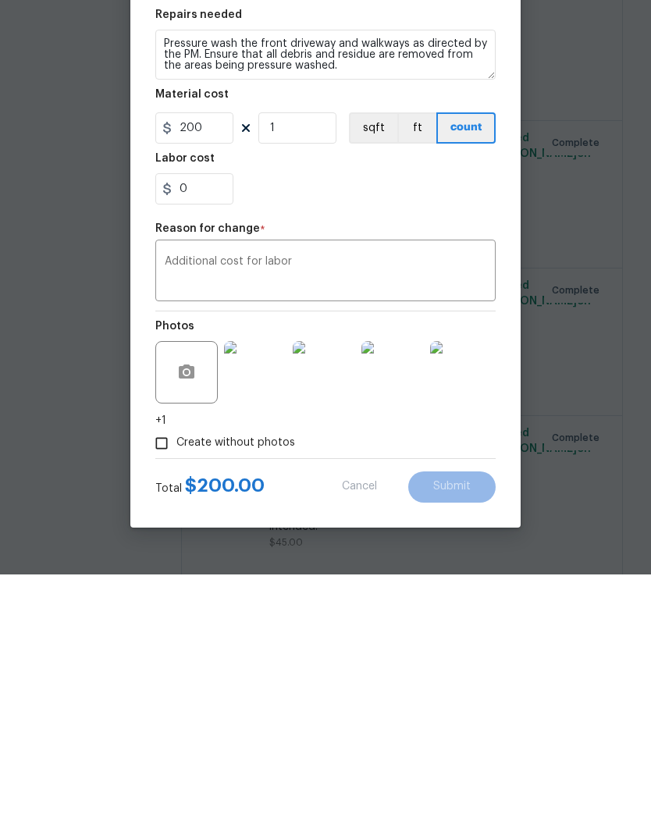
scroll to position [64, 0]
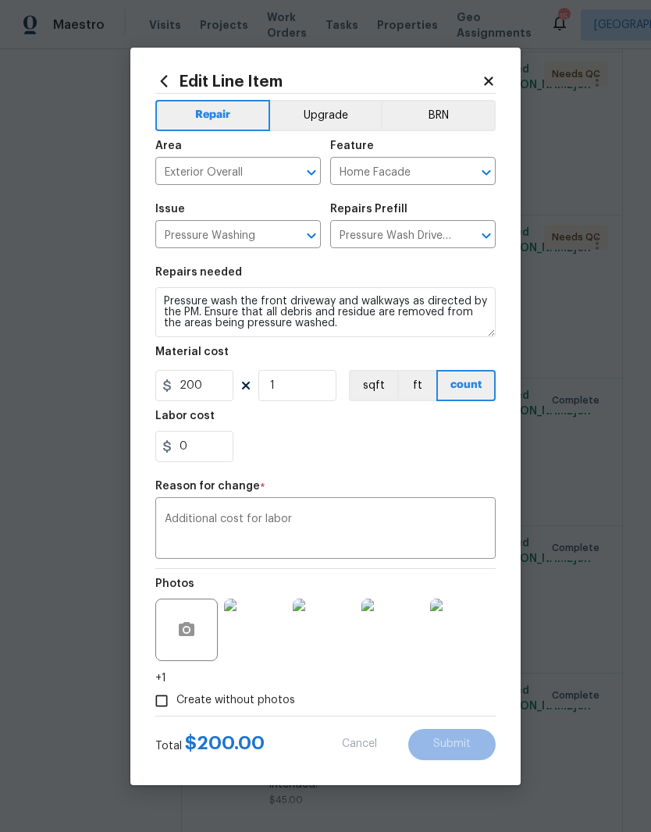
type input "100"
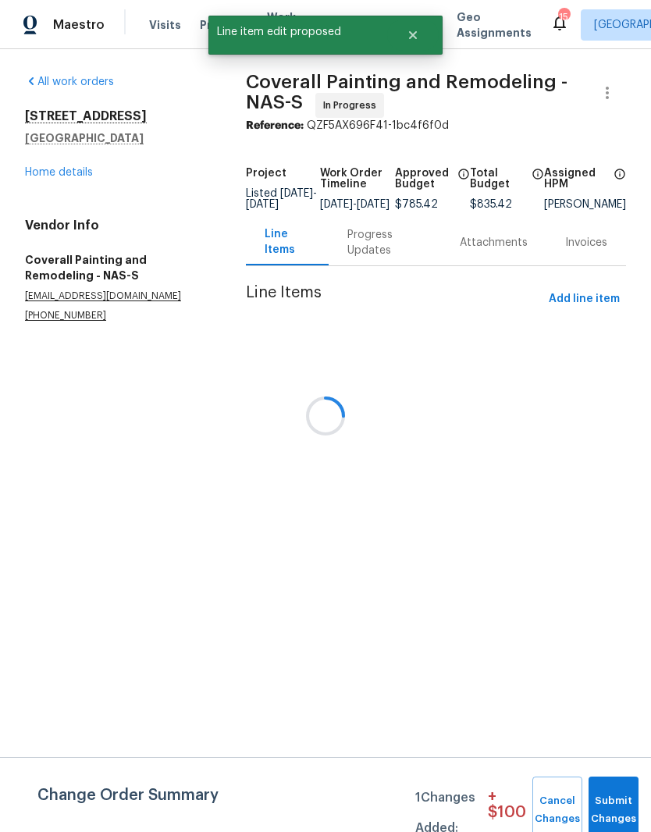
scroll to position [0, 0]
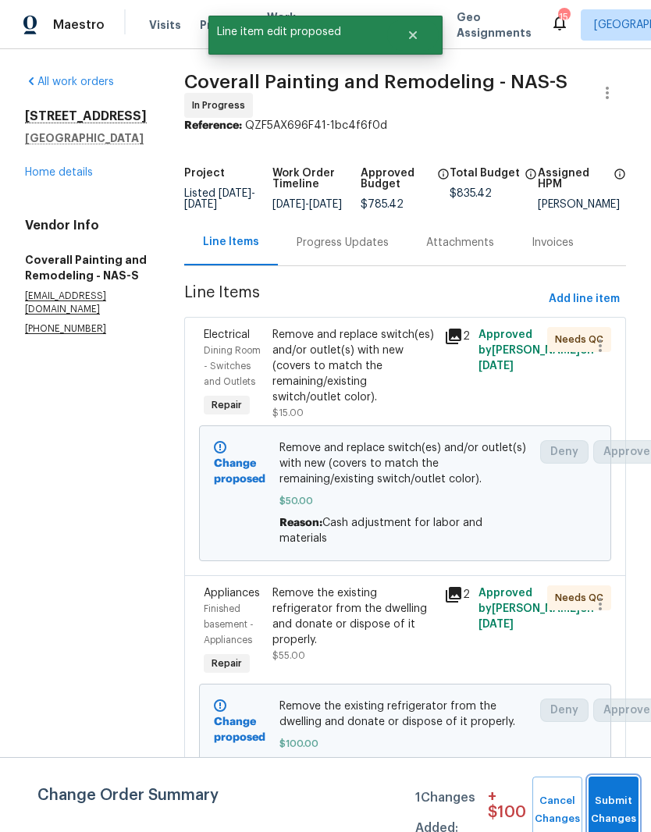
click at [612, 801] on button "Submit Changes" at bounding box center [614, 810] width 50 height 67
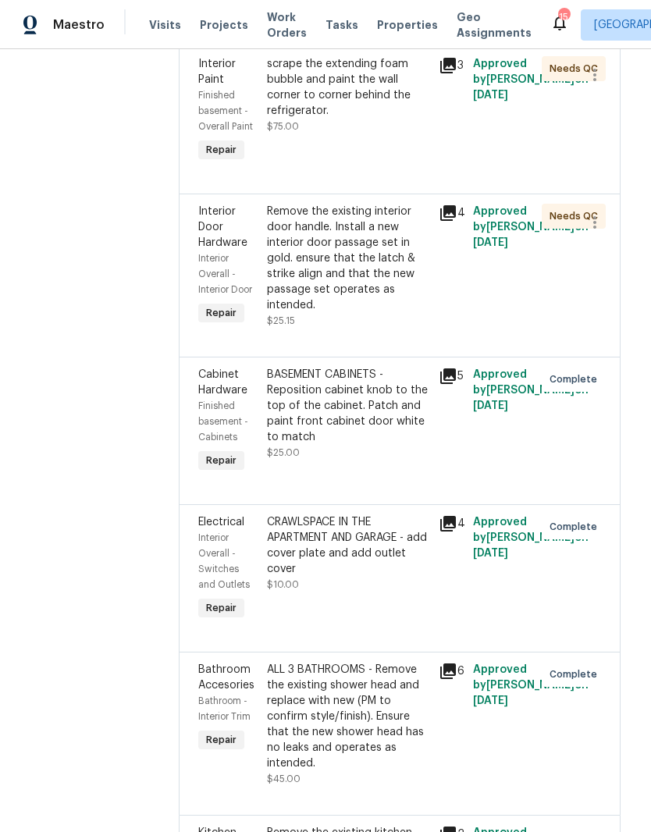
scroll to position [2381, 5]
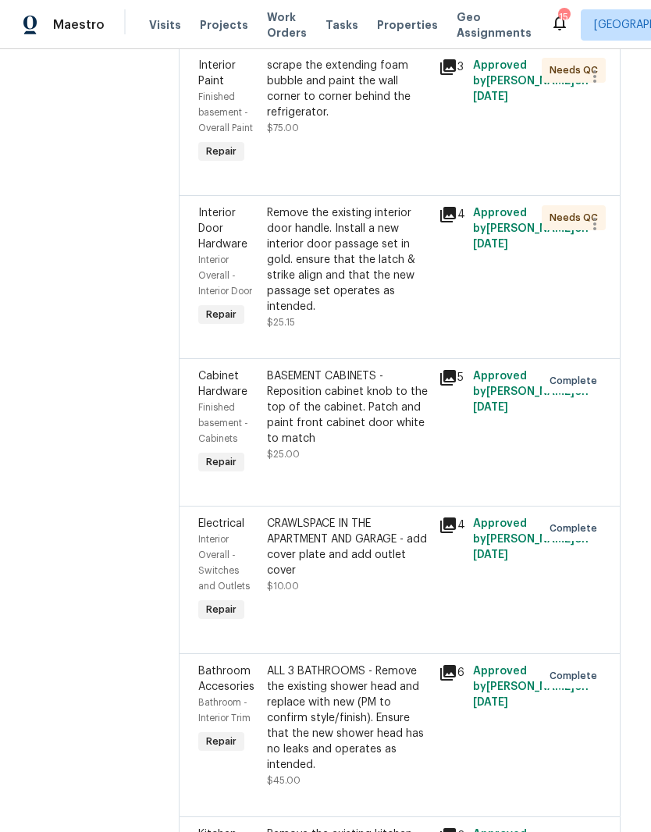
click at [426, 315] on div "Remove the existing interior door handle. Install a new interior door passage s…" at bounding box center [348, 259] width 162 height 109
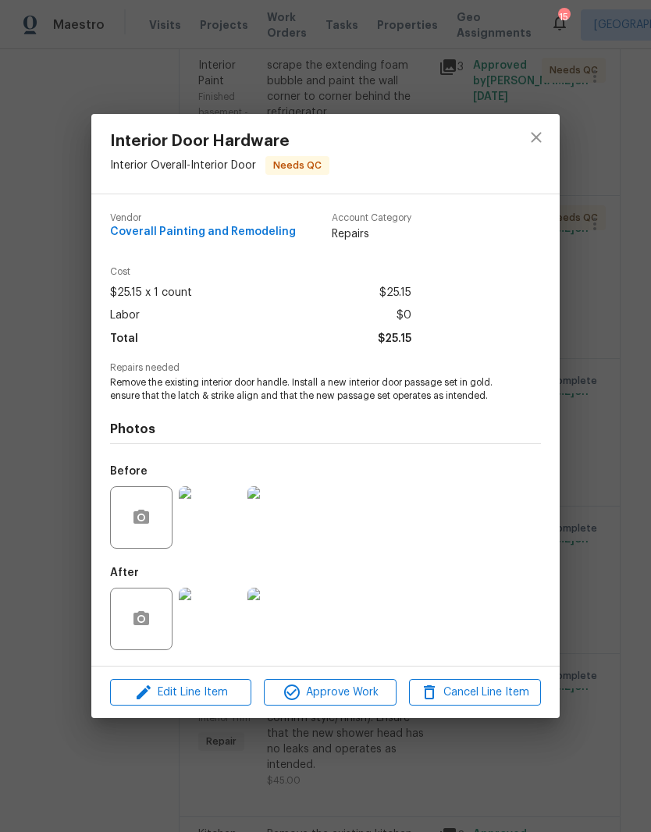
click at [228, 622] on img at bounding box center [210, 619] width 62 height 62
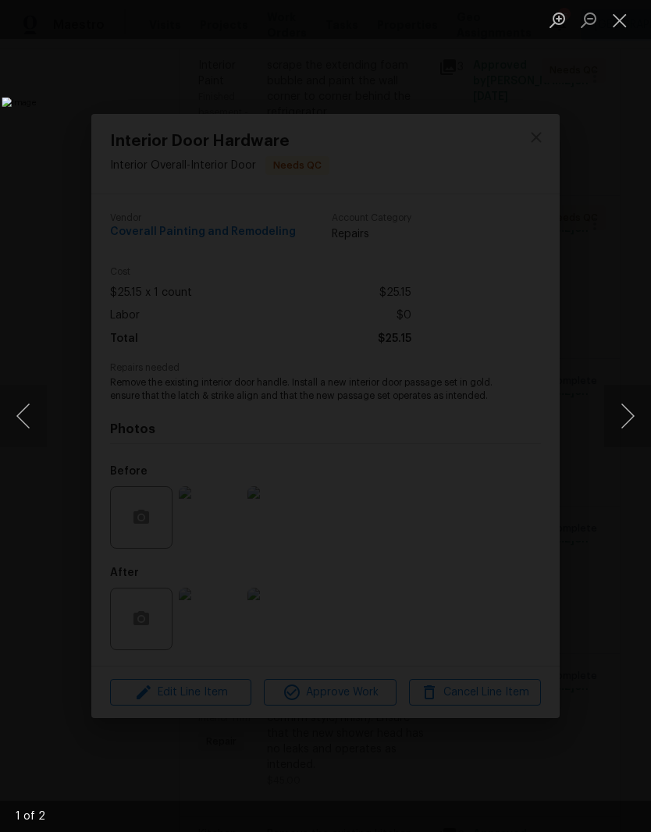
click at [634, 419] on button "Next image" at bounding box center [627, 416] width 47 height 62
click at [628, 22] on button "Close lightbox" at bounding box center [619, 19] width 31 height 27
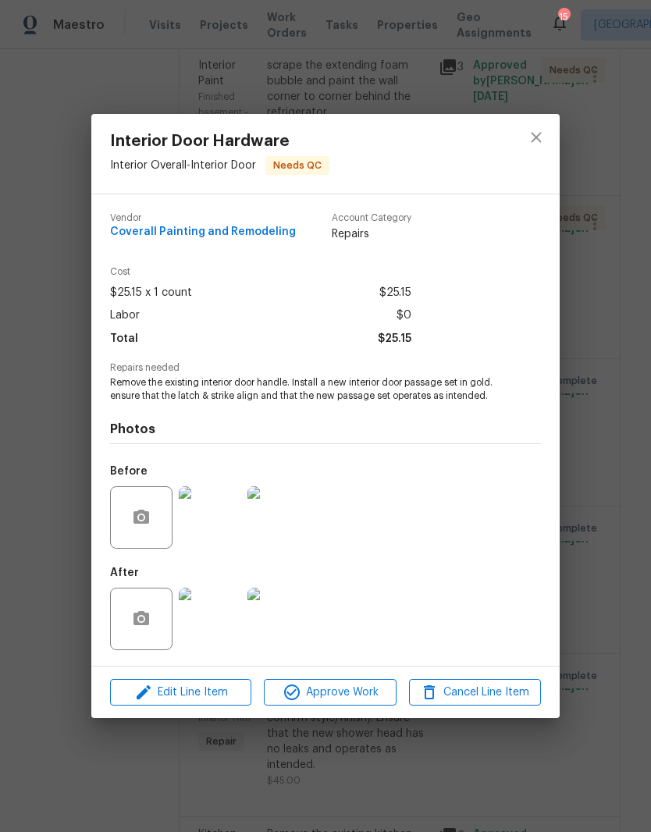
click at [290, 522] on img at bounding box center [278, 517] width 62 height 62
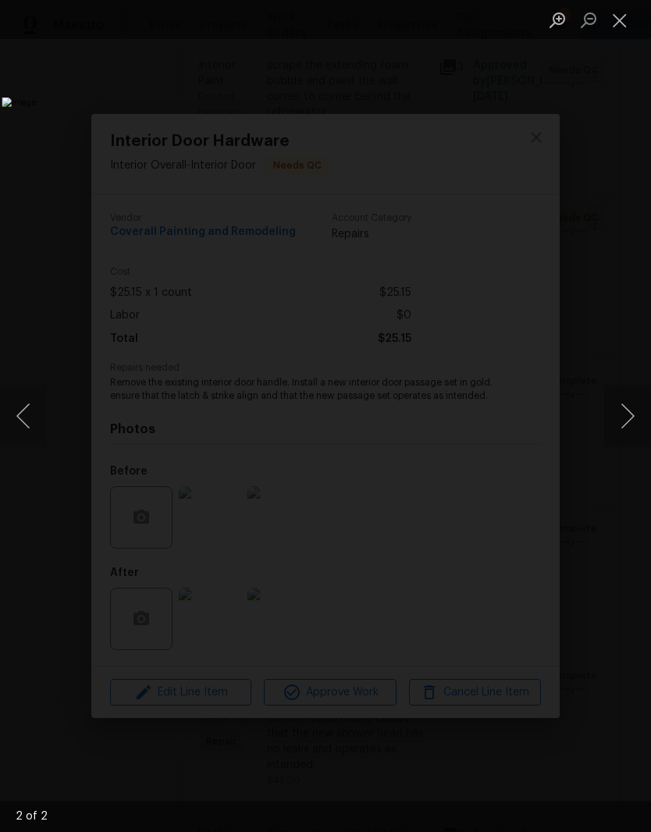
click at [626, 28] on button "Close lightbox" at bounding box center [619, 19] width 31 height 27
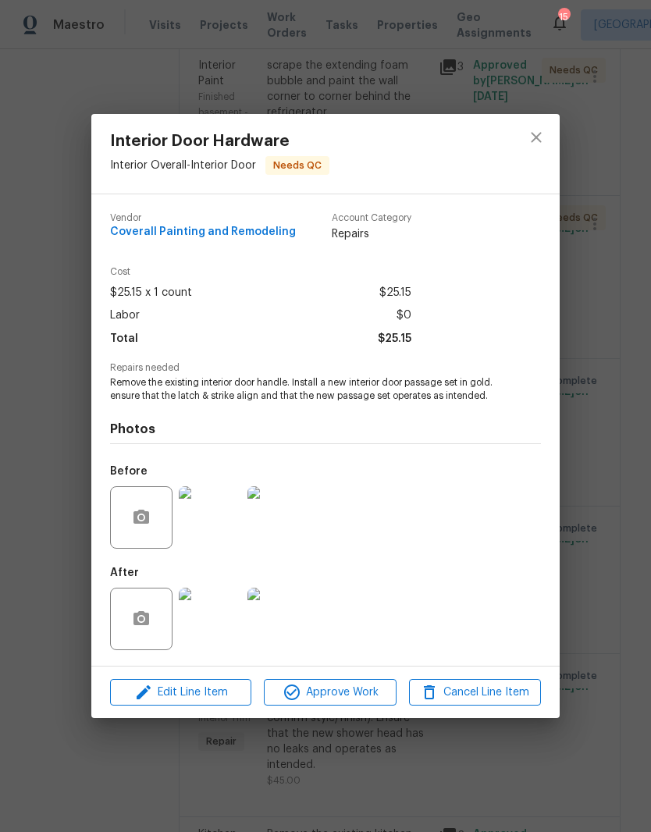
click at [287, 622] on img at bounding box center [278, 619] width 62 height 62
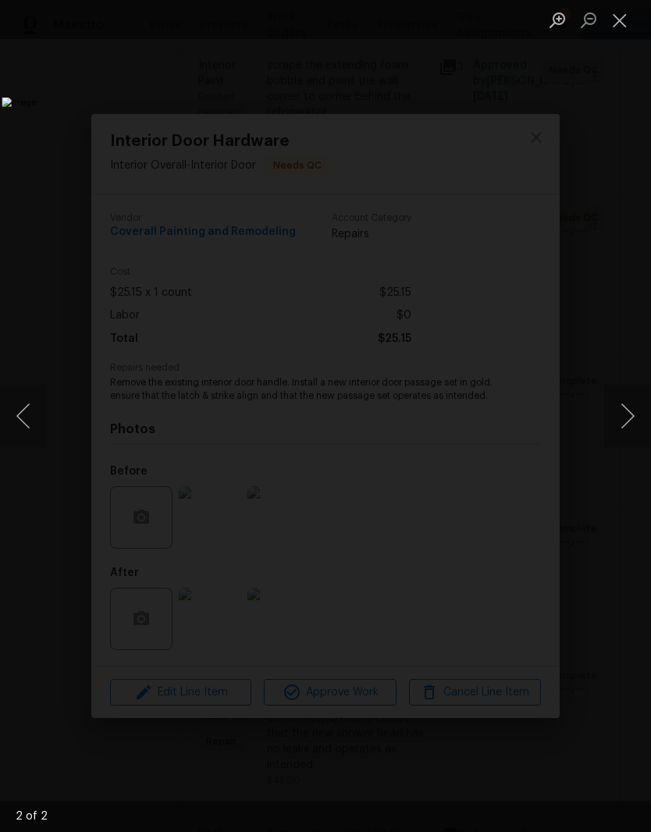
click at [623, 31] on button "Close lightbox" at bounding box center [619, 19] width 31 height 27
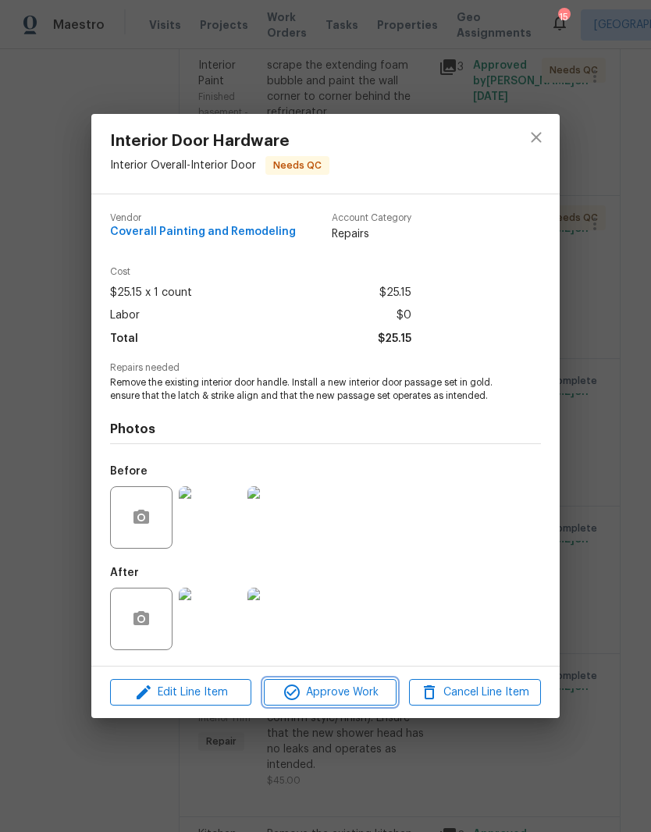
click at [347, 695] on span "Approve Work" at bounding box center [330, 693] width 123 height 20
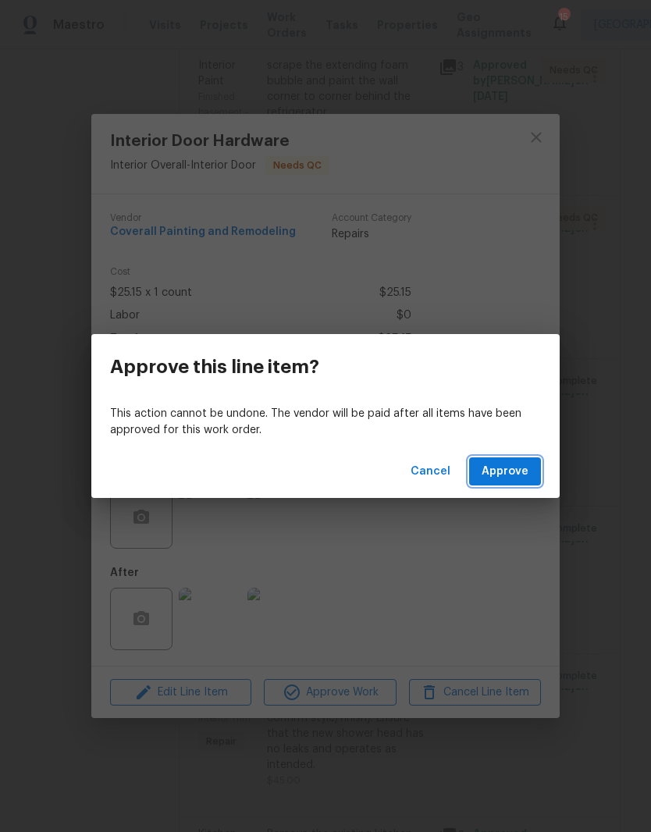
click at [508, 472] on span "Approve" at bounding box center [505, 472] width 47 height 20
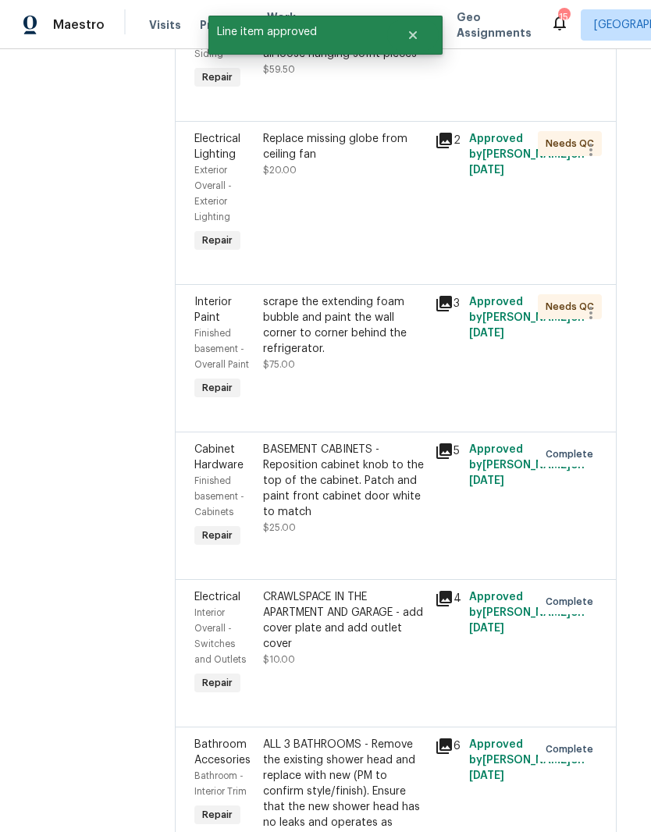
scroll to position [2143, 9]
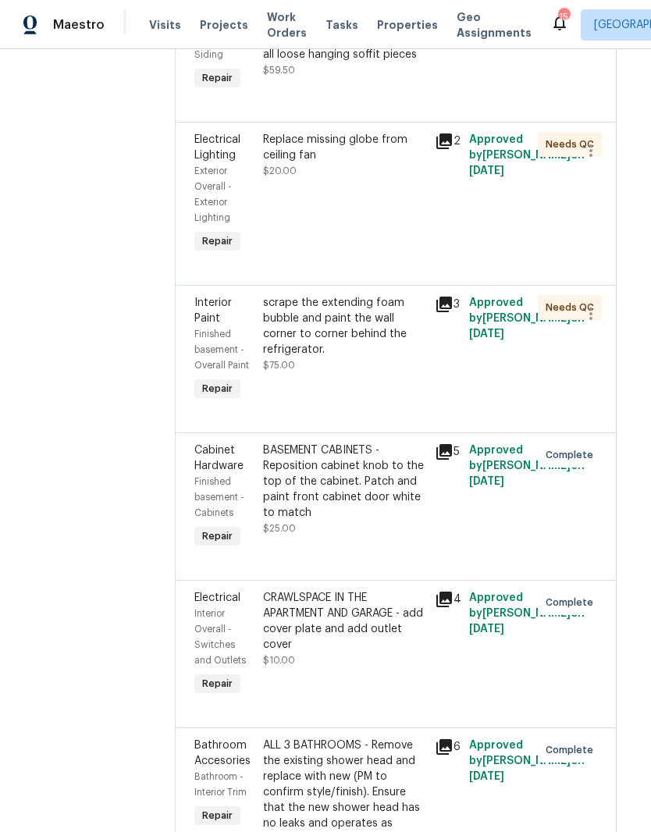
click at [400, 163] on div "Replace missing globe from ceiling fan" at bounding box center [344, 147] width 162 height 31
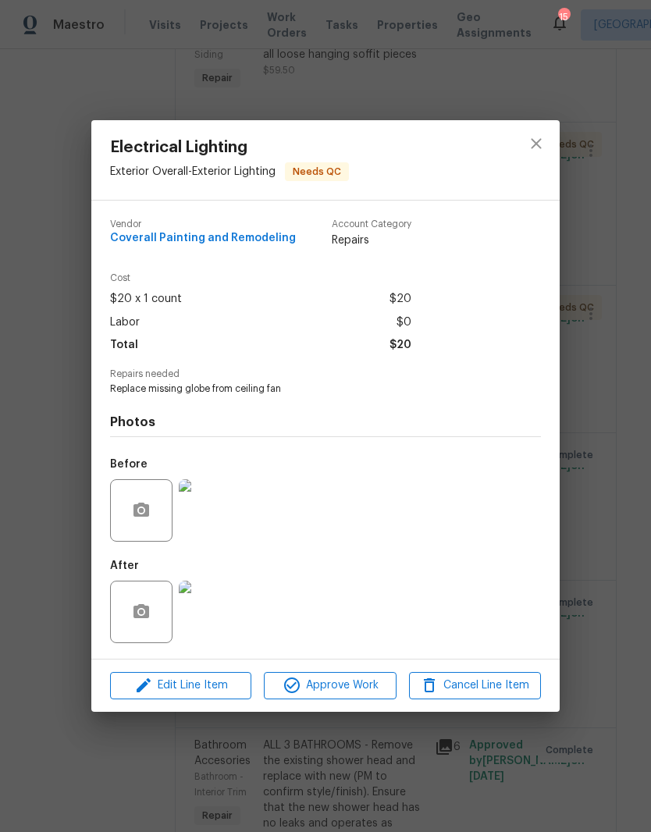
click at [224, 613] on img at bounding box center [210, 612] width 62 height 62
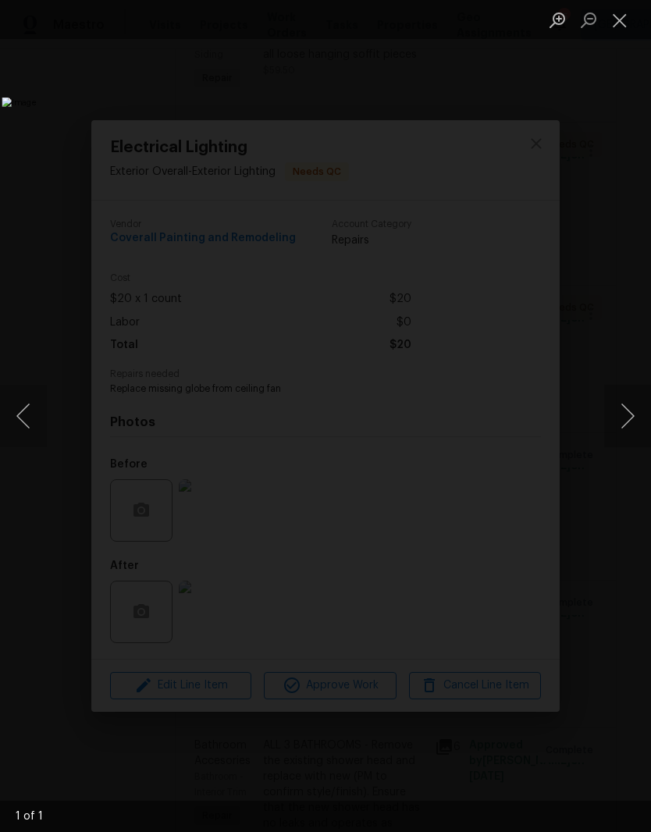
click at [623, 25] on button "Close lightbox" at bounding box center [619, 19] width 31 height 27
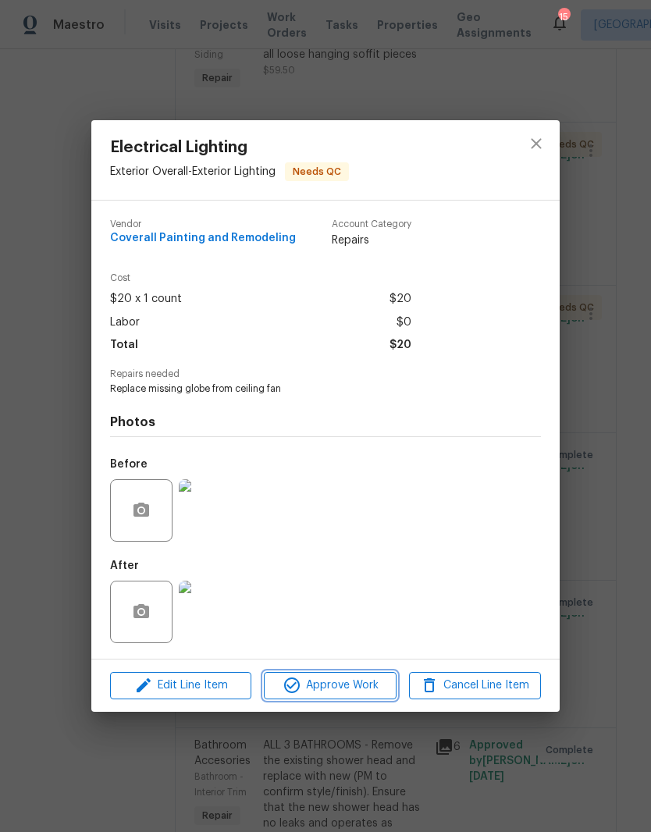
click at [358, 687] on span "Approve Work" at bounding box center [330, 686] width 123 height 20
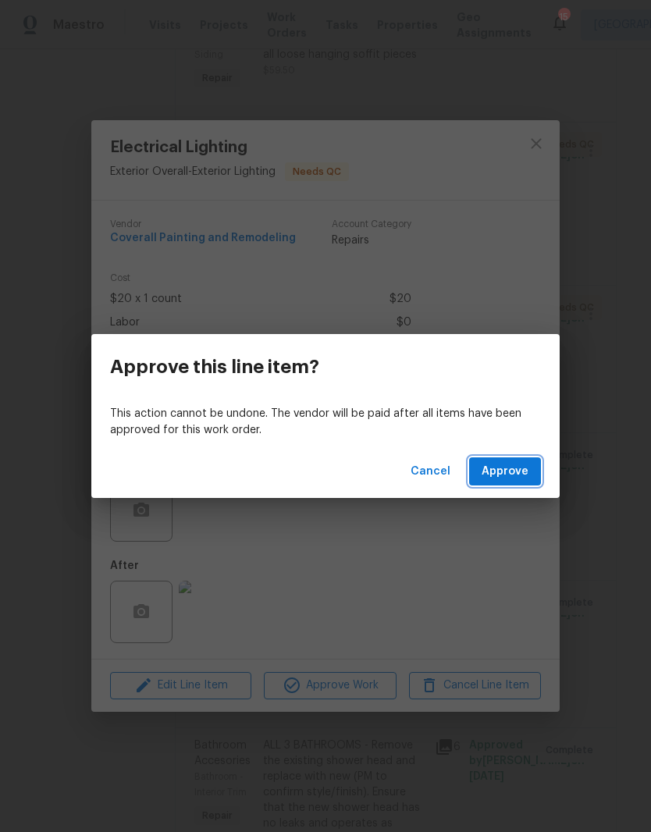
click at [521, 472] on span "Approve" at bounding box center [505, 472] width 47 height 20
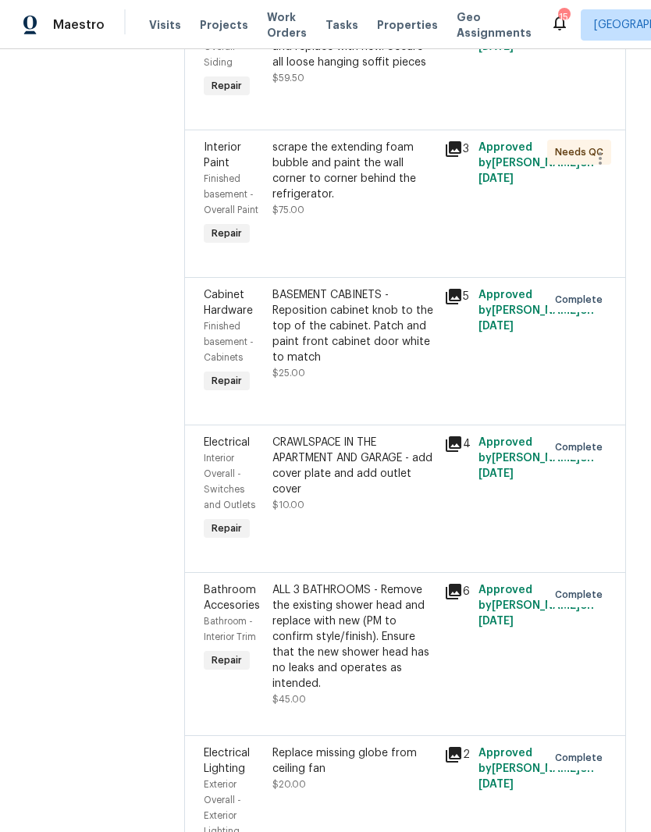
scroll to position [2154, 0]
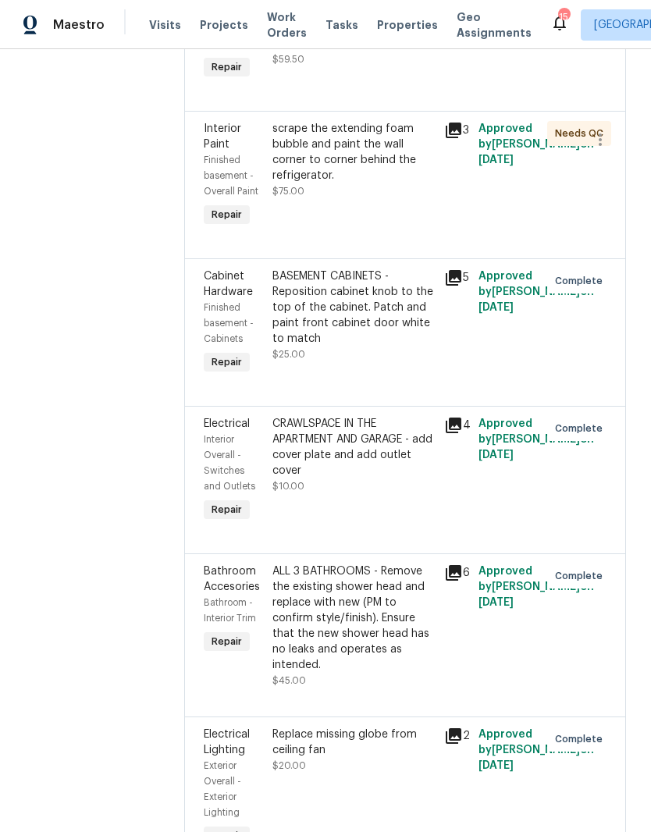
click at [419, 183] on div "scrape the extending foam bubble and paint the wall corner to corner behind the…" at bounding box center [353, 152] width 162 height 62
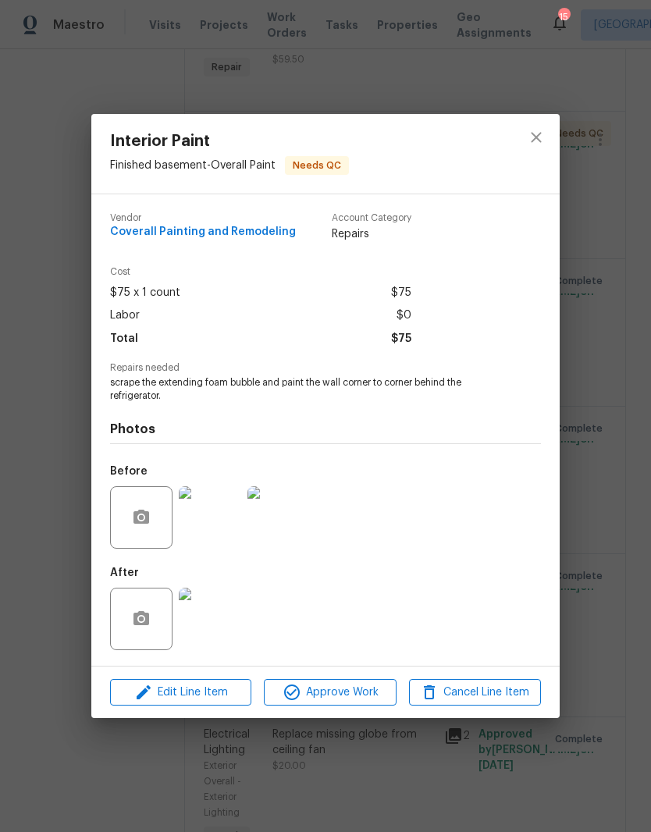
click at [224, 624] on img at bounding box center [210, 619] width 62 height 62
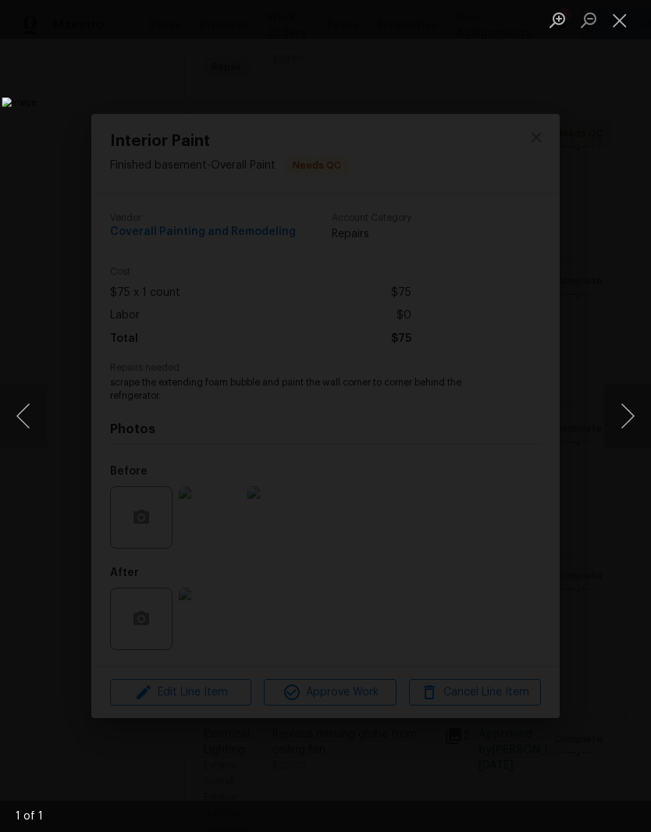
click at [625, 26] on button "Close lightbox" at bounding box center [619, 19] width 31 height 27
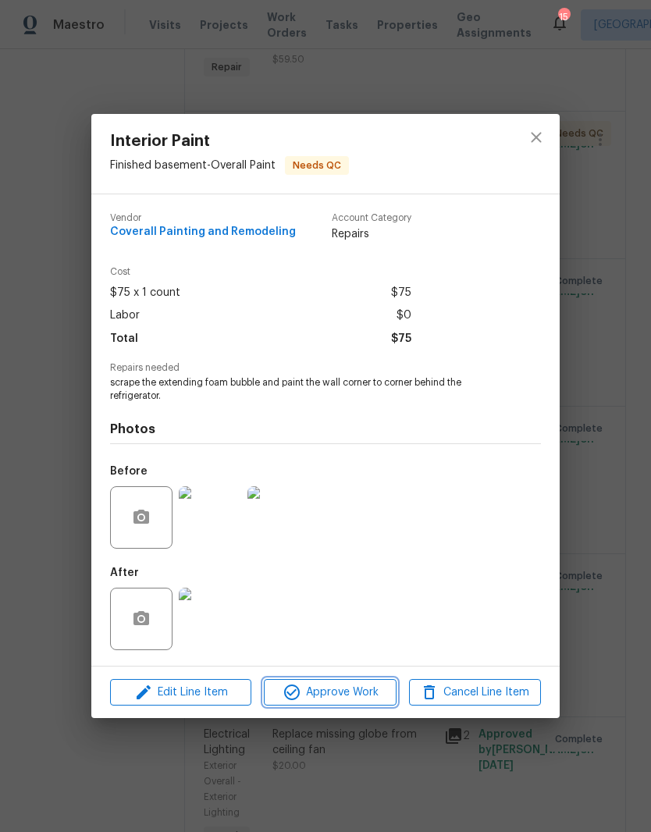
click at [358, 695] on span "Approve Work" at bounding box center [330, 693] width 123 height 20
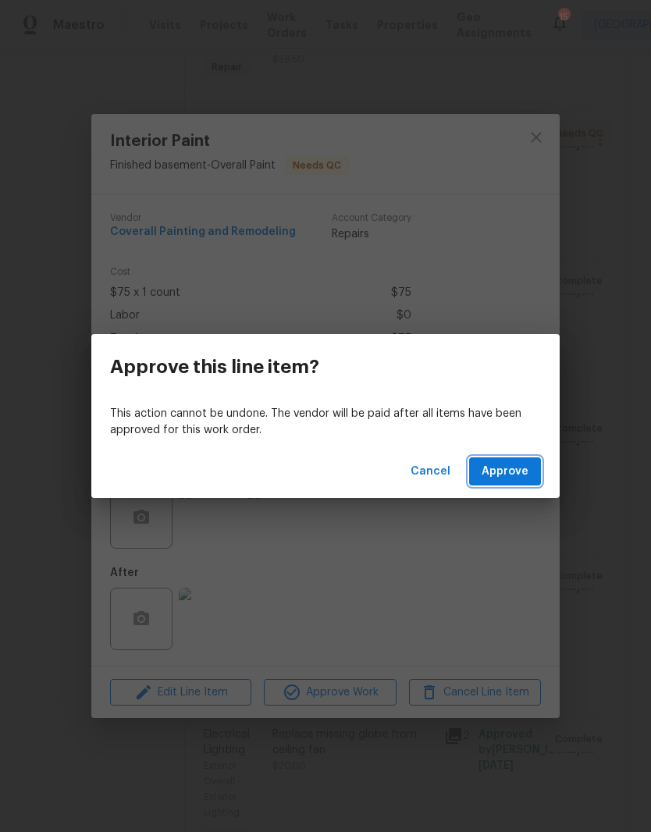
click at [509, 474] on span "Approve" at bounding box center [505, 472] width 47 height 20
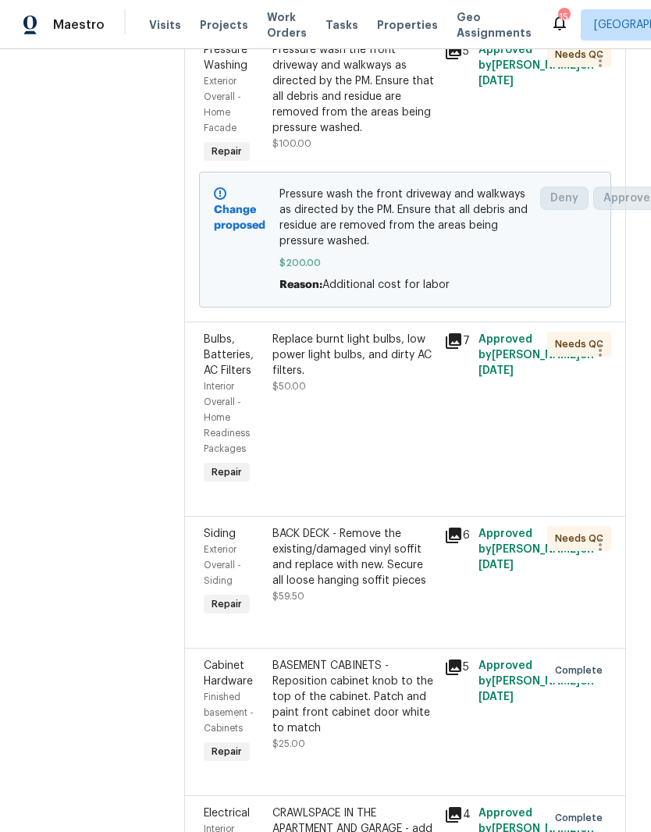
scroll to position [1617, 0]
click at [424, 379] on div "Replace burnt light bulbs, low power light bulbs, and dirty AC filters." at bounding box center [353, 355] width 162 height 47
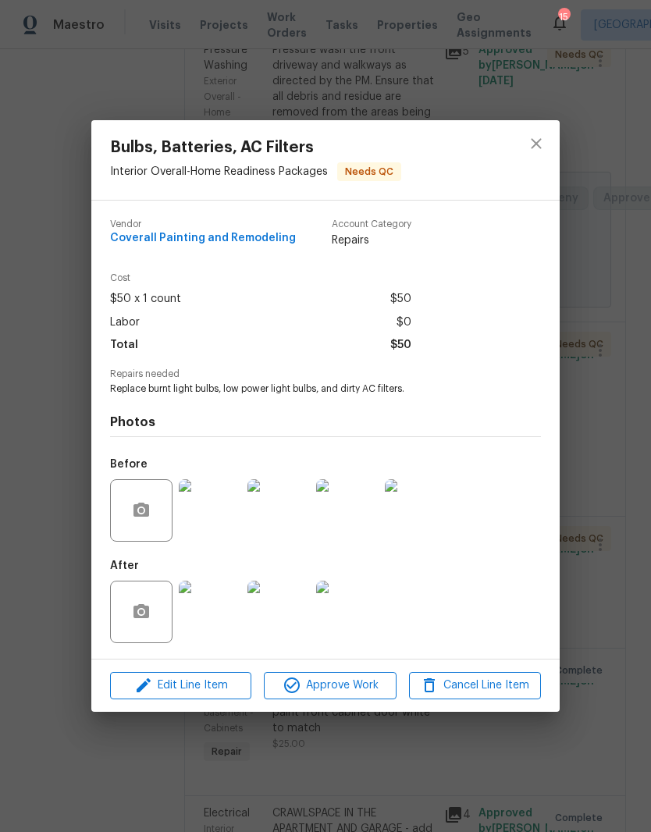
click at [222, 622] on img at bounding box center [210, 612] width 62 height 62
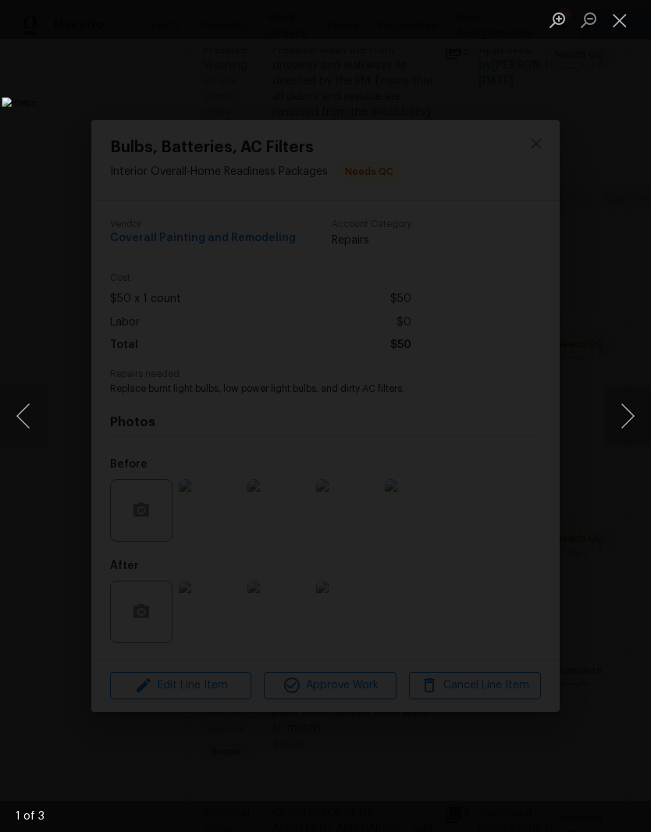
click at [628, 427] on button "Next image" at bounding box center [627, 416] width 47 height 62
click at [634, 422] on button "Next image" at bounding box center [627, 416] width 47 height 62
click at [629, 422] on button "Next image" at bounding box center [627, 416] width 47 height 62
click at [633, 414] on button "Next image" at bounding box center [627, 416] width 47 height 62
click at [621, 30] on button "Close lightbox" at bounding box center [619, 19] width 31 height 27
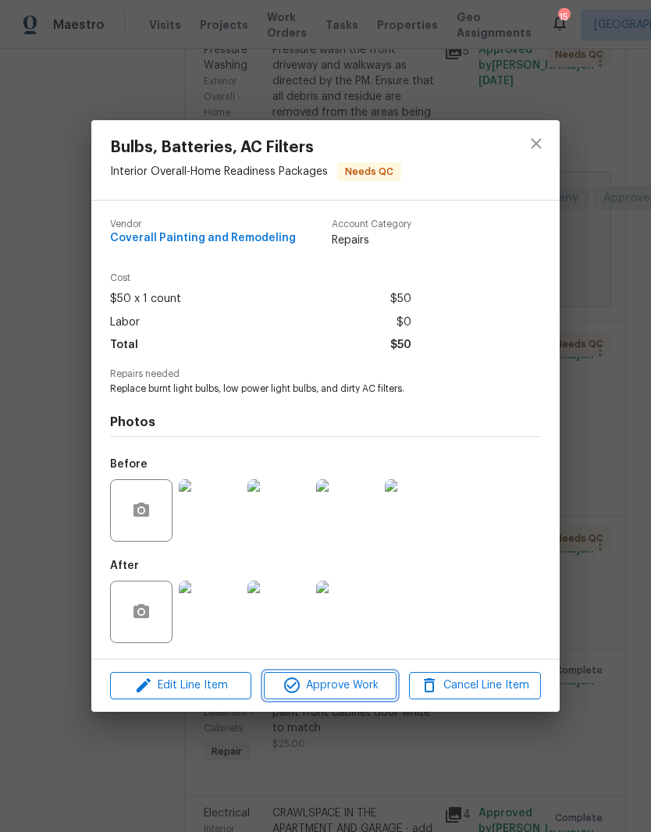
click at [358, 688] on span "Approve Work" at bounding box center [330, 686] width 123 height 20
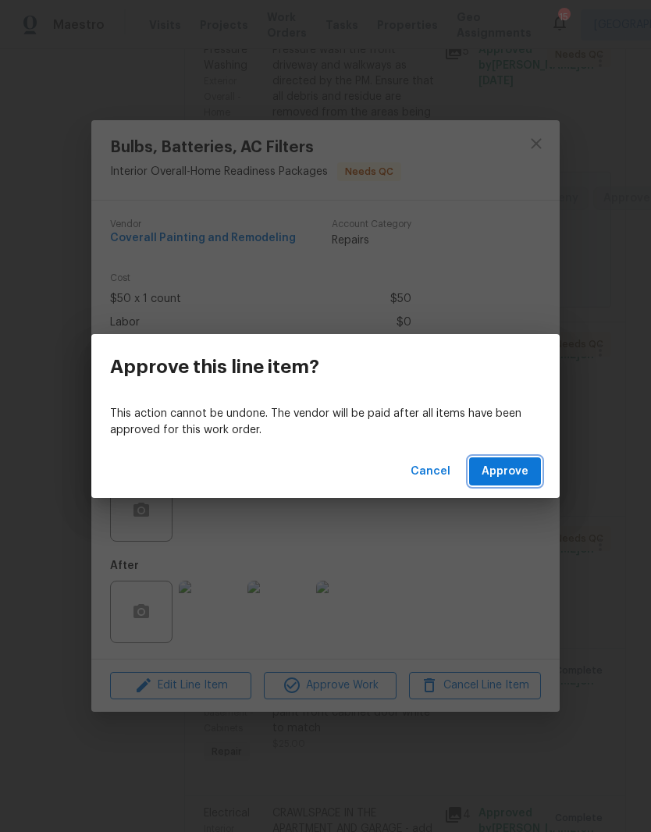
click at [510, 475] on span "Approve" at bounding box center [505, 472] width 47 height 20
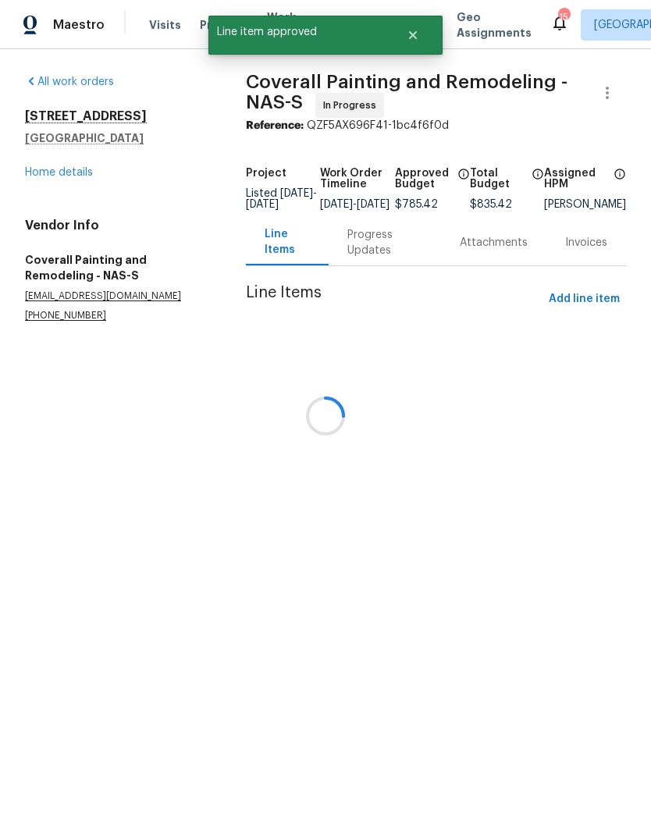
scroll to position [0, 0]
